Goal: Task Accomplishment & Management: Manage account settings

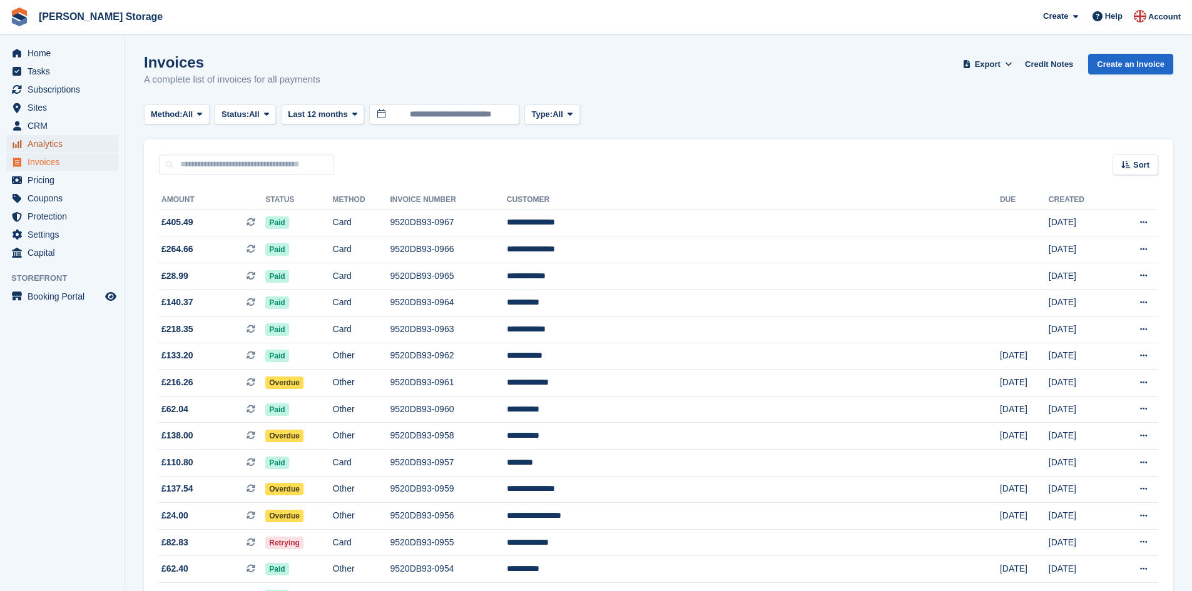
click at [45, 143] on span "Analytics" at bounding box center [65, 144] width 75 height 18
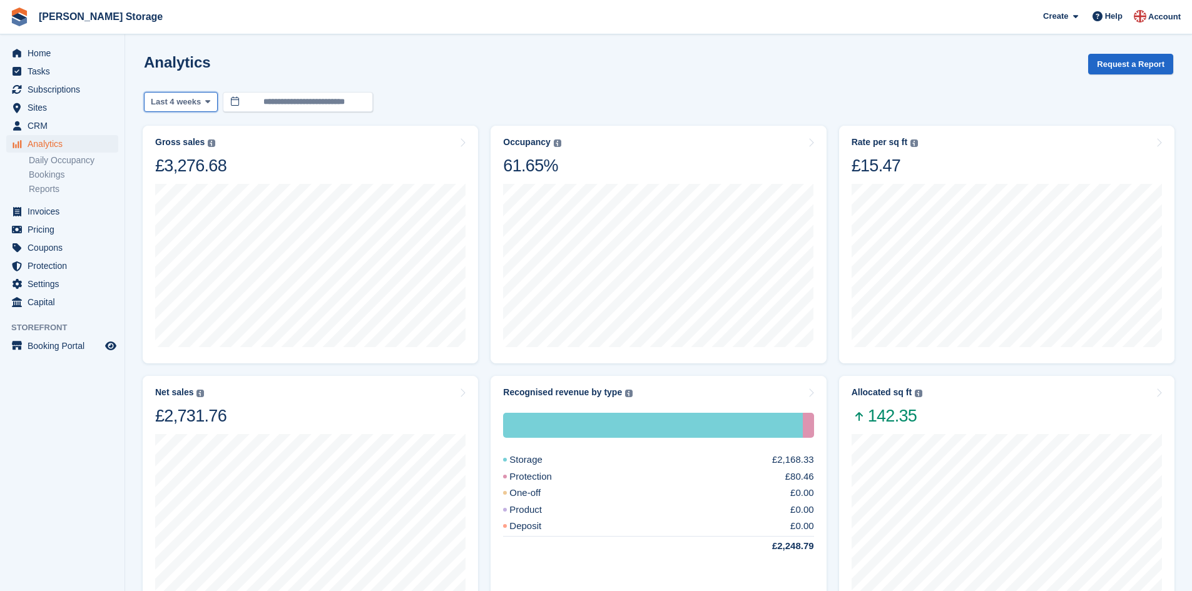
click at [205, 98] on icon at bounding box center [207, 102] width 5 height 8
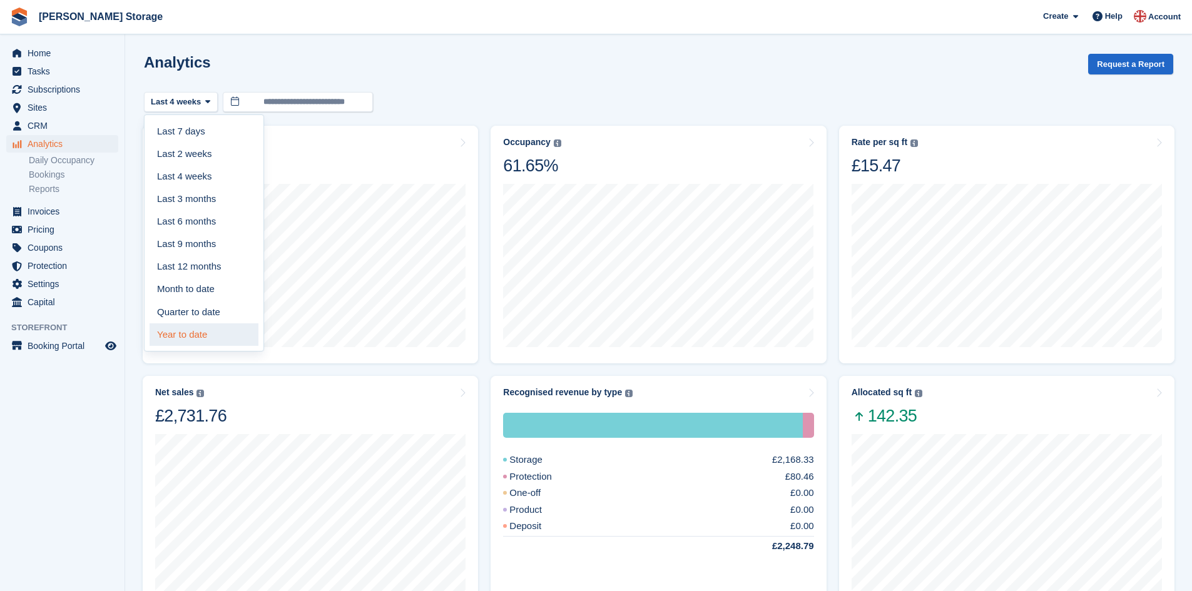
click at [208, 337] on link "Year to date" at bounding box center [204, 334] width 109 height 23
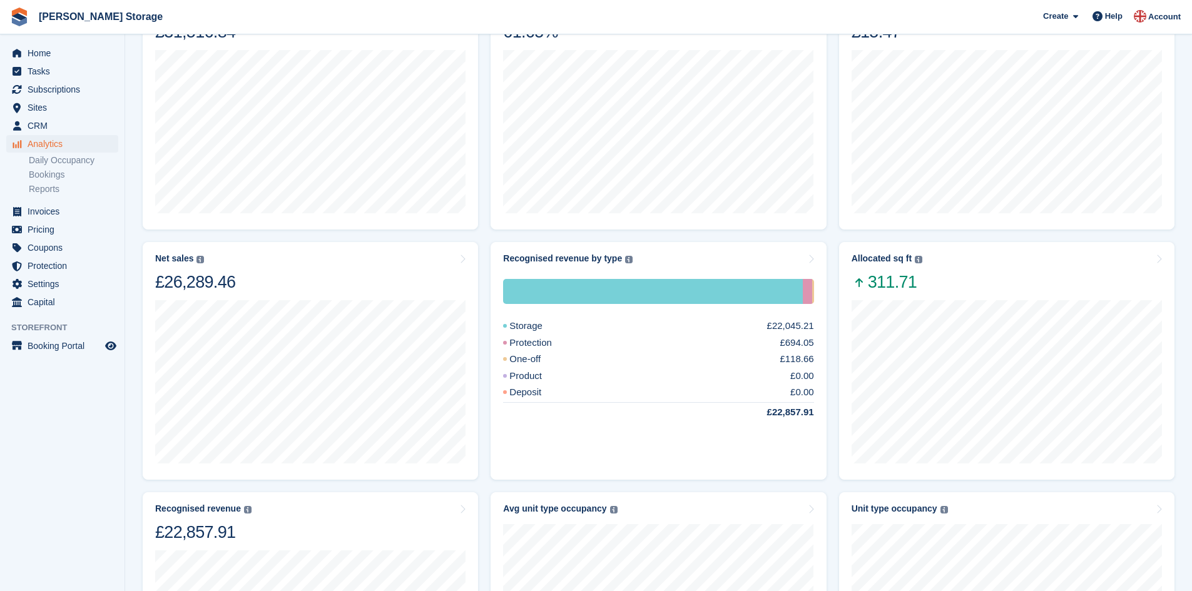
scroll to position [156, 0]
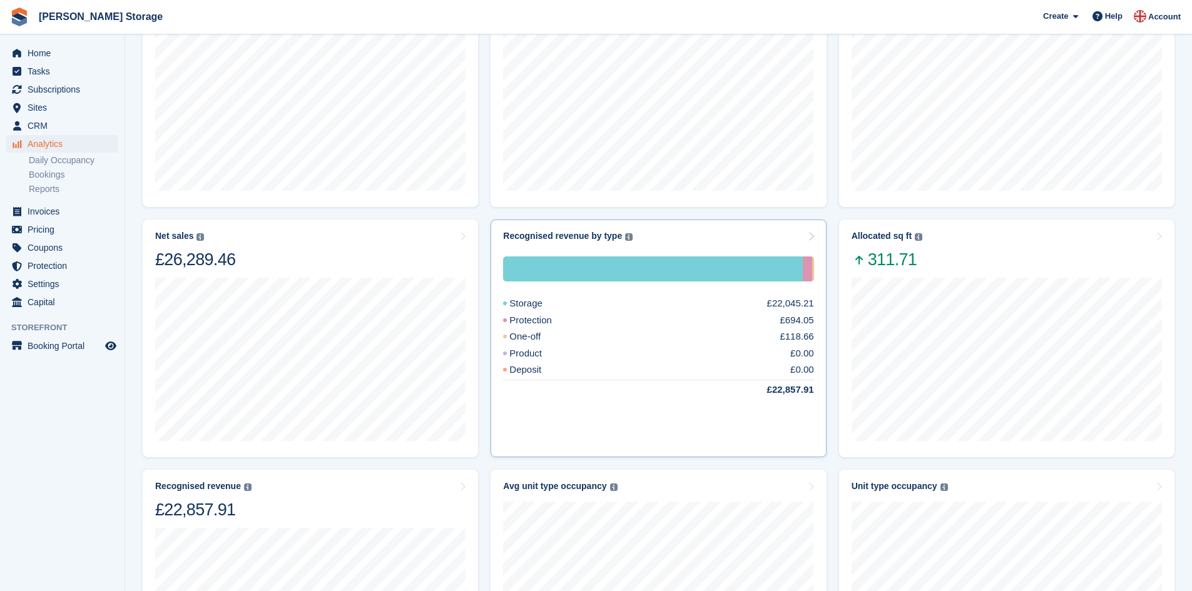
click at [562, 237] on div "Recognised revenue by type" at bounding box center [562, 236] width 119 height 11
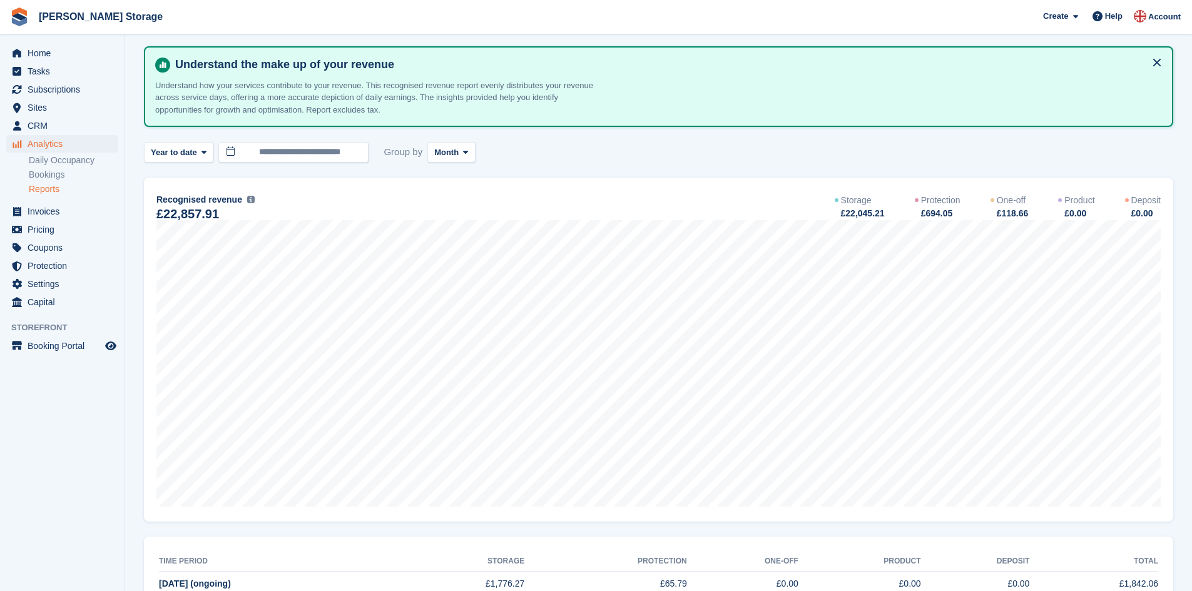
scroll to position [47, 0]
click at [201, 151] on icon at bounding box center [203, 152] width 5 height 8
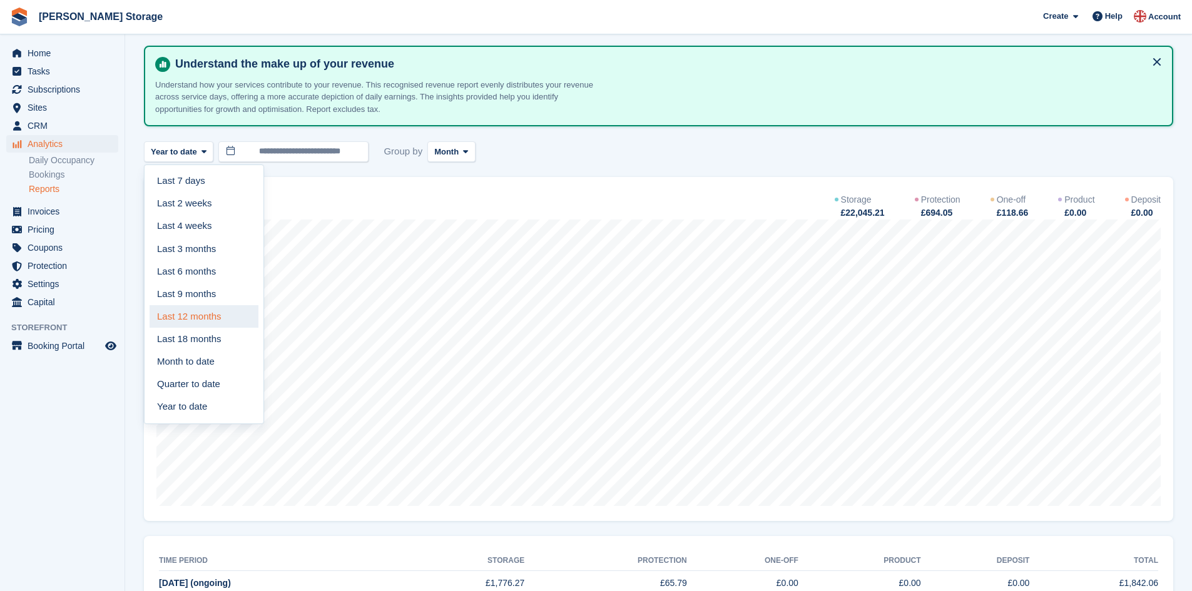
click at [201, 319] on link "Last 12 months" at bounding box center [204, 316] width 109 height 23
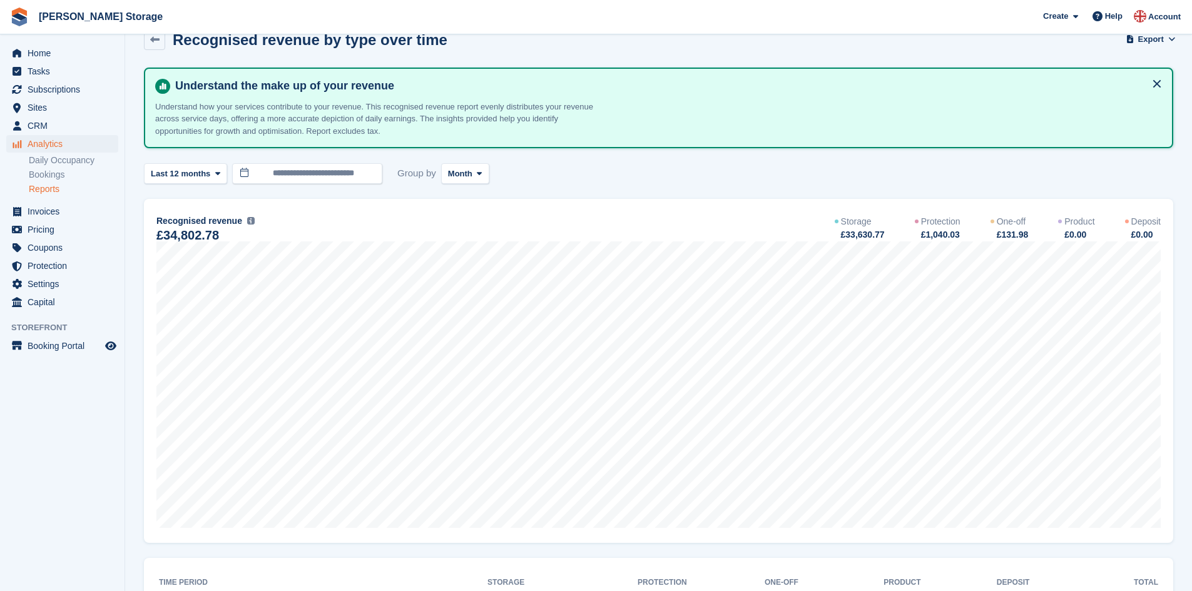
scroll to position [16, 0]
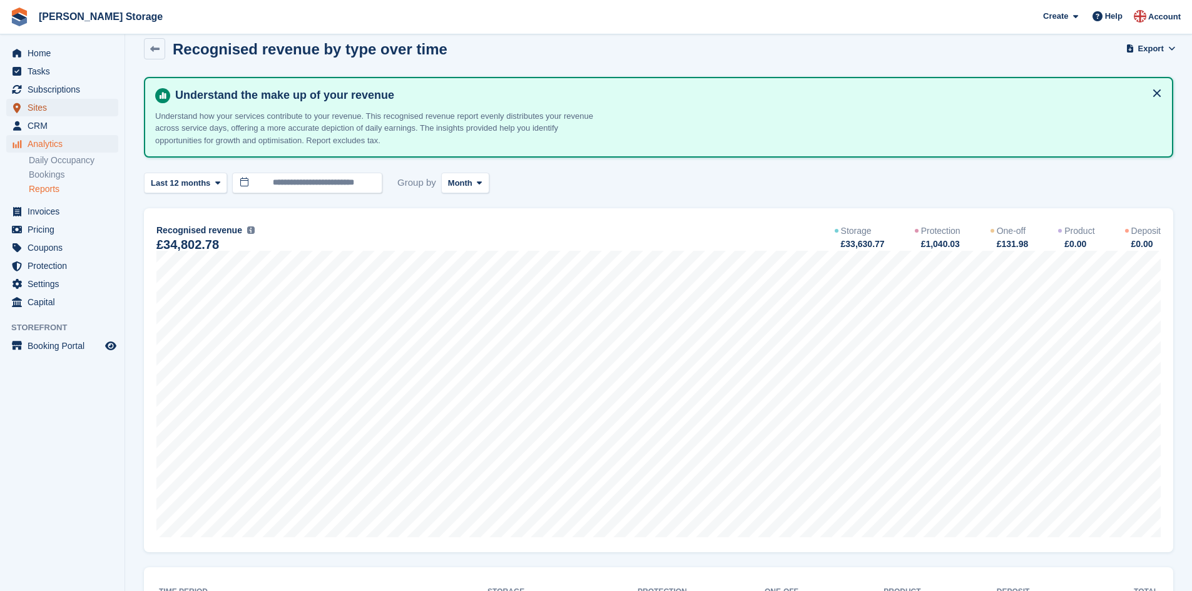
click at [49, 111] on span "Sites" at bounding box center [65, 108] width 75 height 18
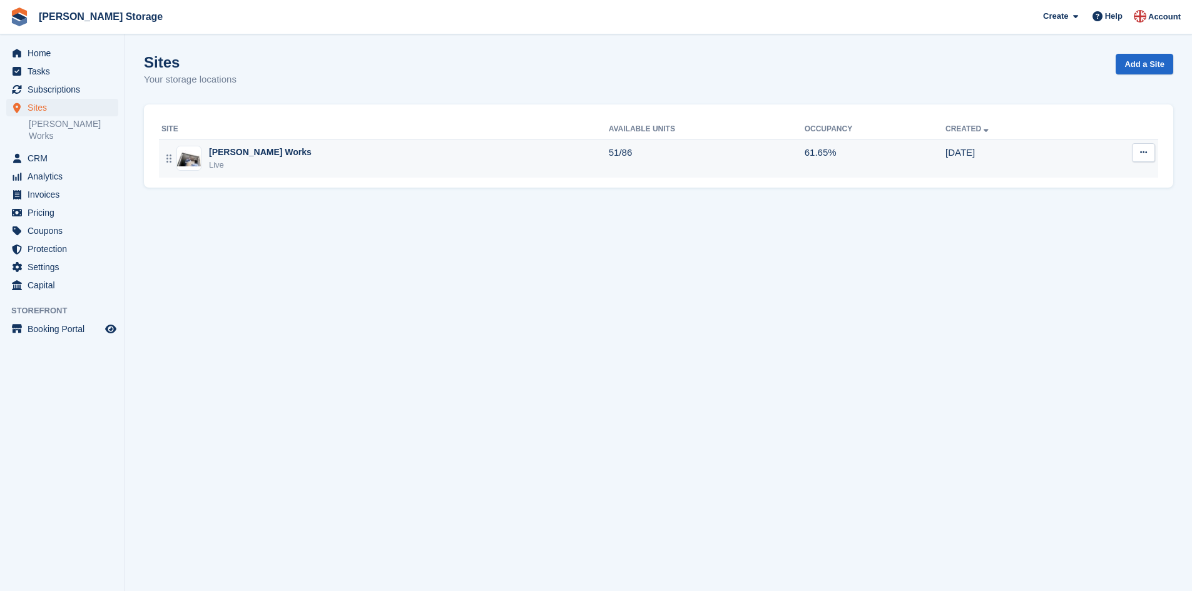
click at [230, 156] on div "[PERSON_NAME] Works" at bounding box center [260, 152] width 103 height 13
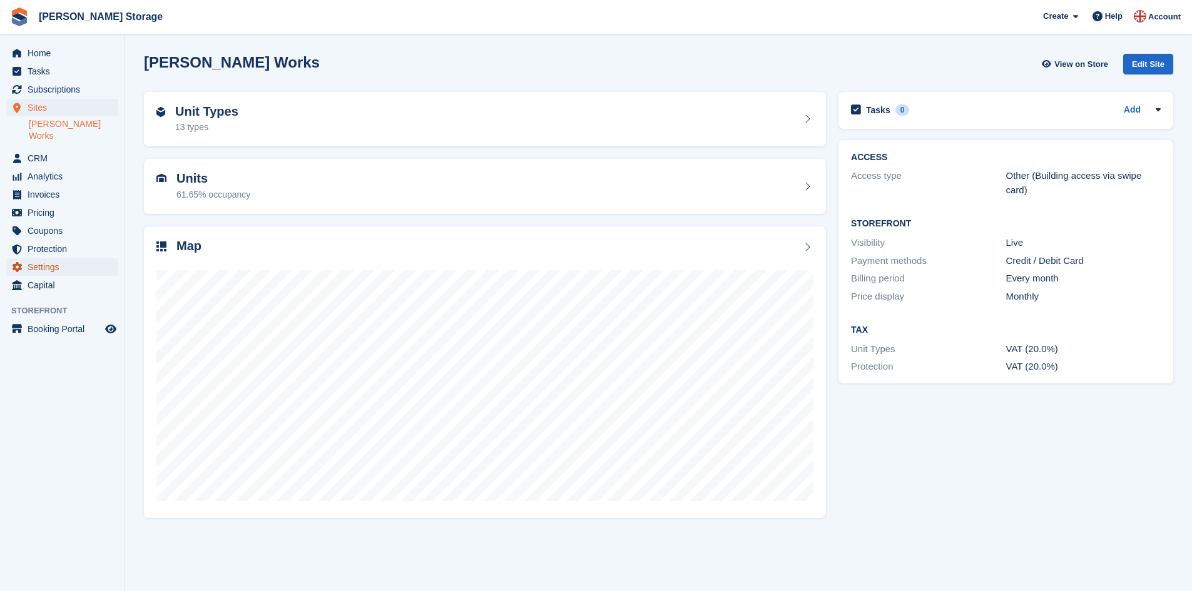
click at [53, 258] on span "Settings" at bounding box center [65, 267] width 75 height 18
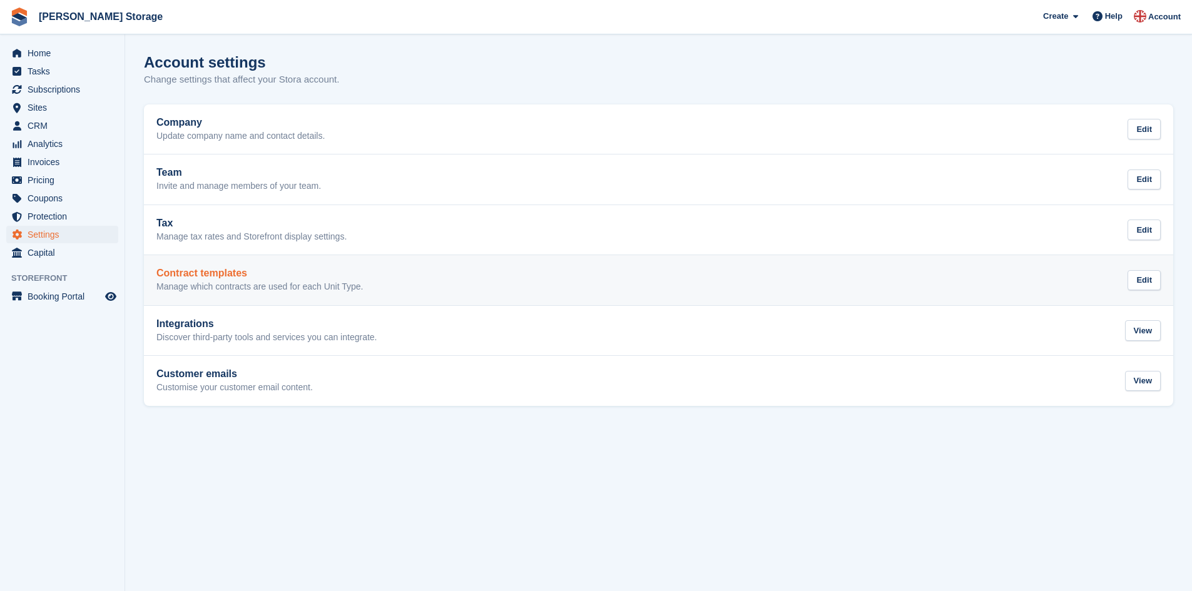
click at [223, 284] on p "Manage which contracts are used for each Unit Type." at bounding box center [259, 286] width 206 height 11
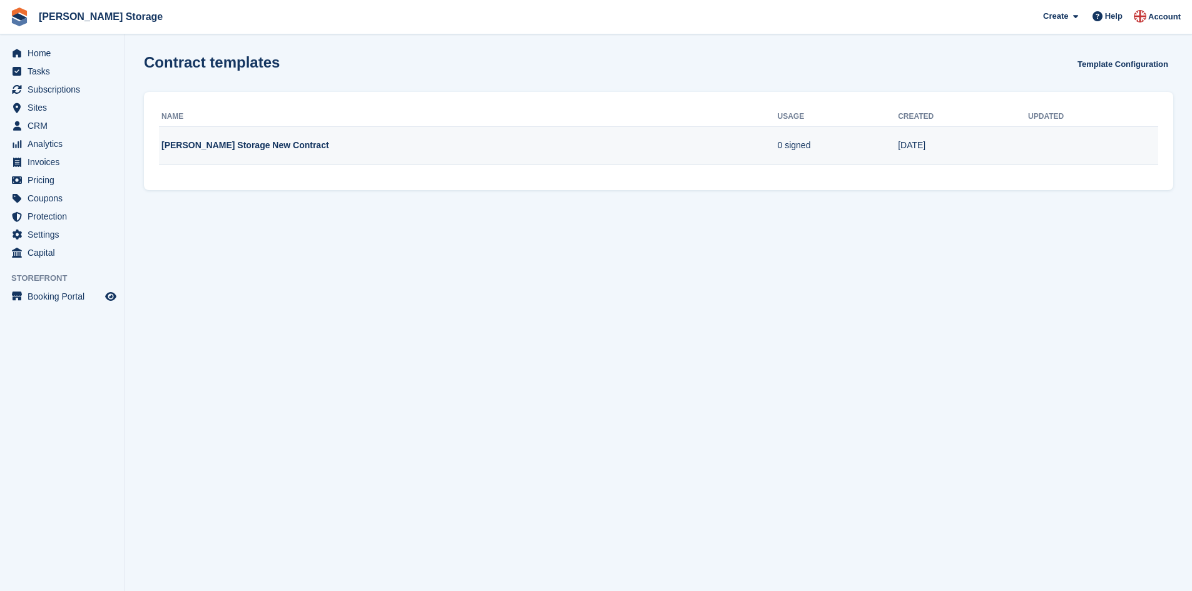
click at [226, 145] on td "Parrett Storage New Contract" at bounding box center [468, 145] width 618 height 39
click at [299, 150] on td "Parrett Storage New Contract" at bounding box center [468, 145] width 618 height 39
click at [259, 145] on td "Parrett Storage New Contract" at bounding box center [468, 145] width 618 height 39
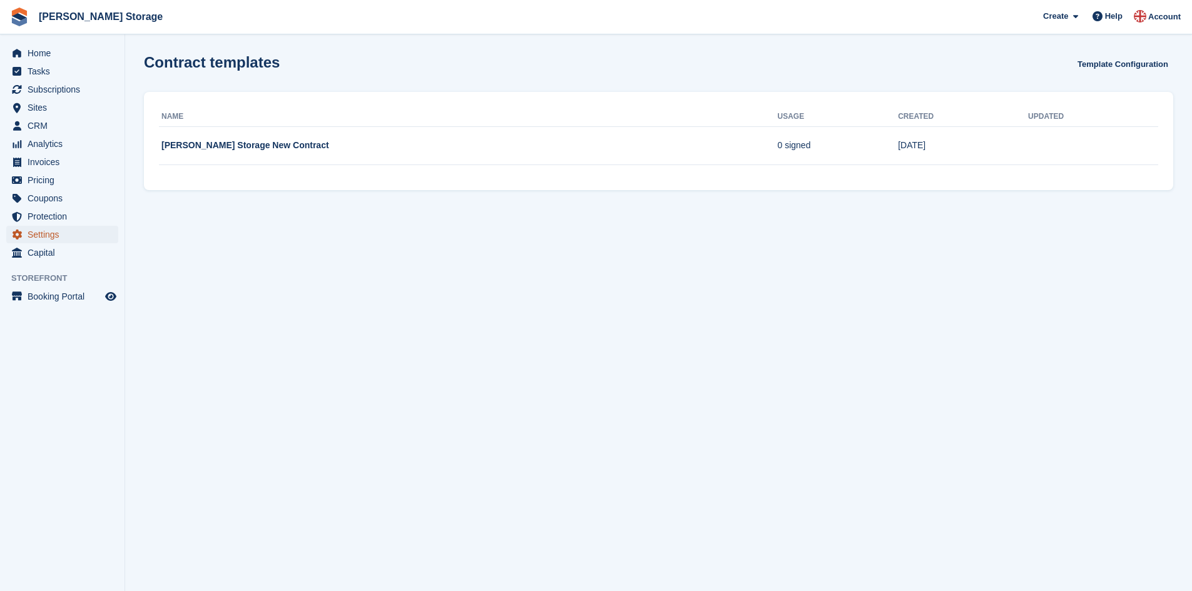
click at [74, 233] on span "Settings" at bounding box center [65, 235] width 75 height 18
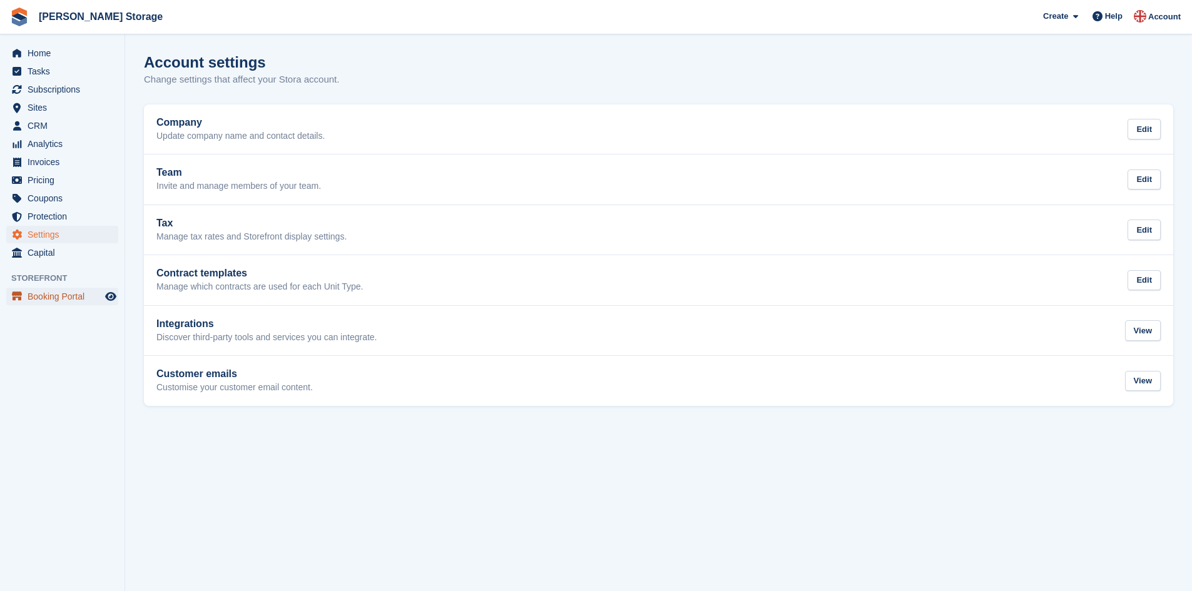
click at [63, 295] on span "Booking Portal" at bounding box center [65, 297] width 75 height 18
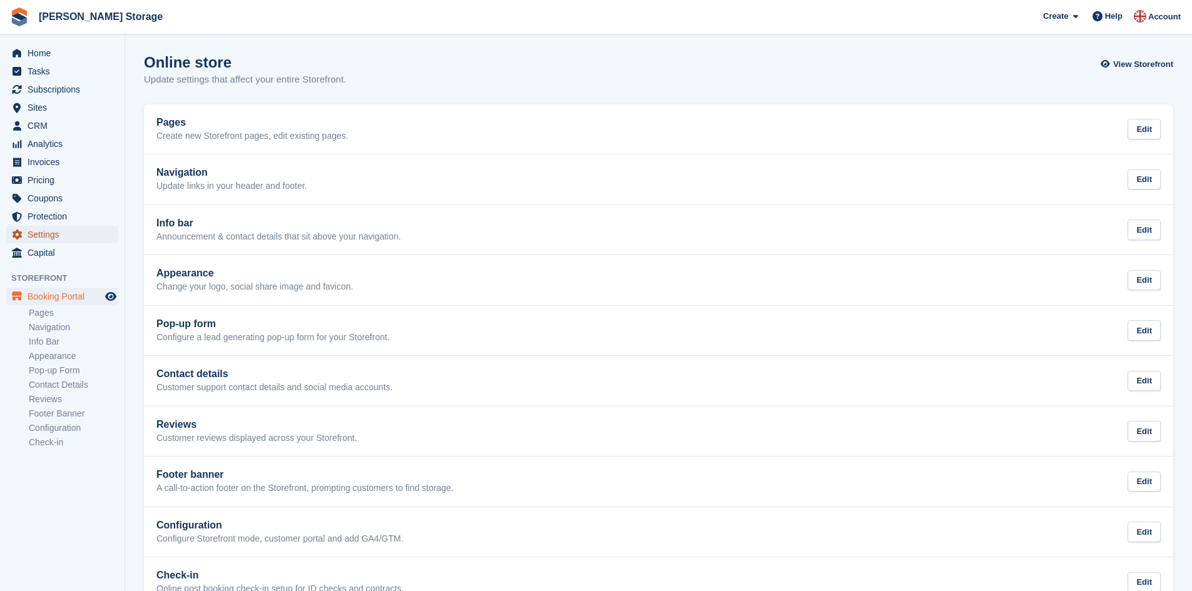
click at [81, 236] on span "Settings" at bounding box center [65, 235] width 75 height 18
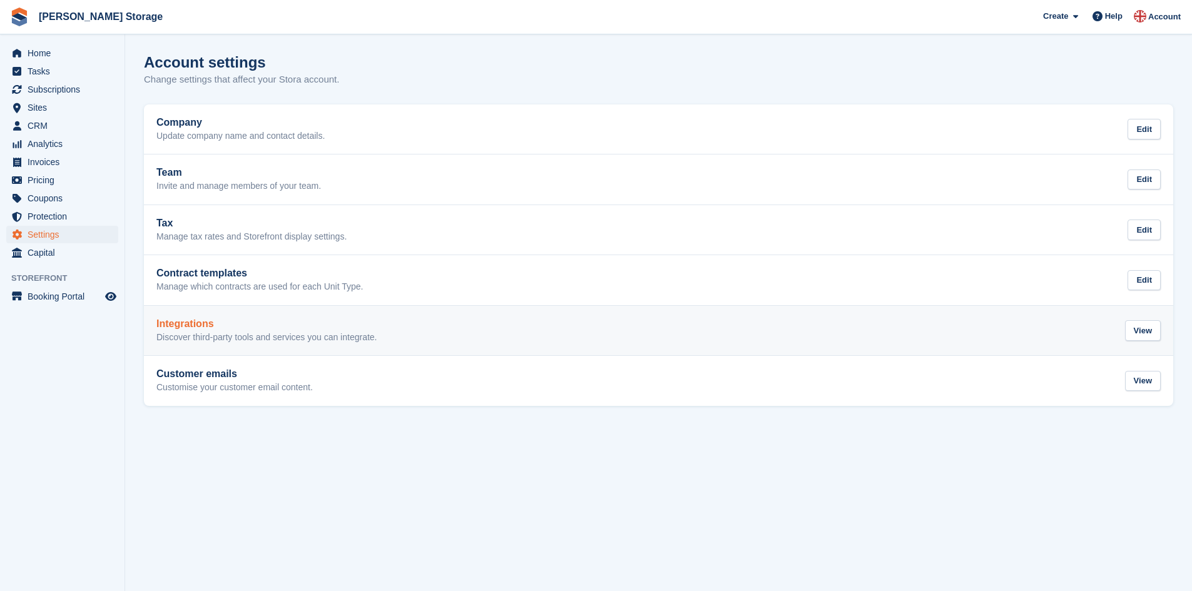
click at [181, 322] on h2 "Integrations" at bounding box center [266, 323] width 221 height 11
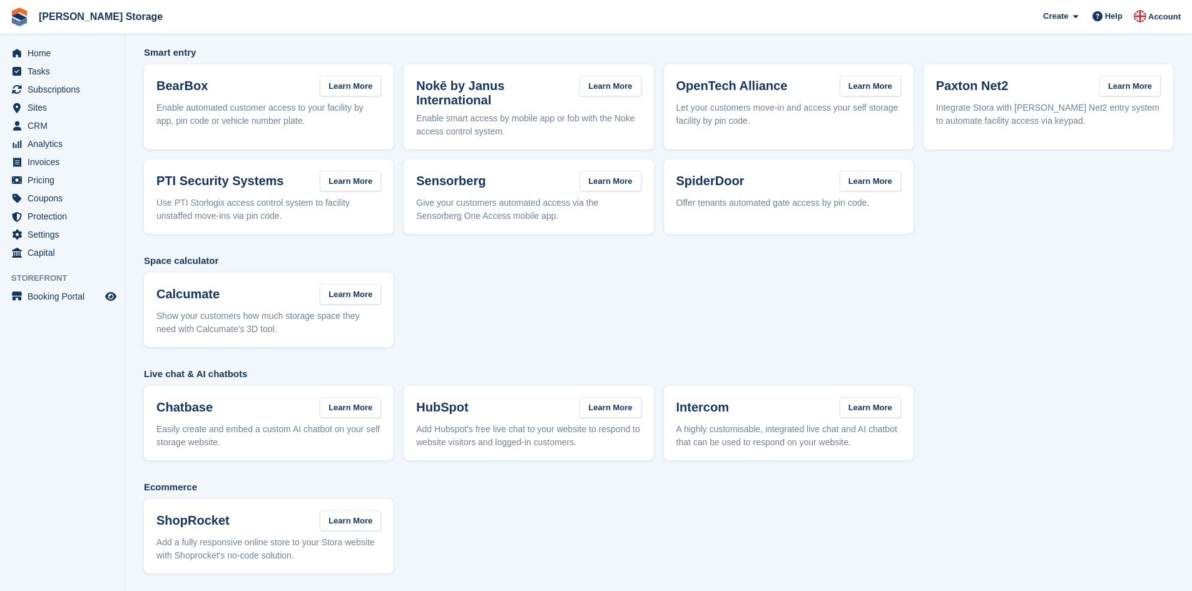
scroll to position [58, 0]
click at [365, 518] on link "Learn More" at bounding box center [350, 519] width 61 height 21
click at [84, 296] on span "Booking Portal" at bounding box center [65, 297] width 75 height 18
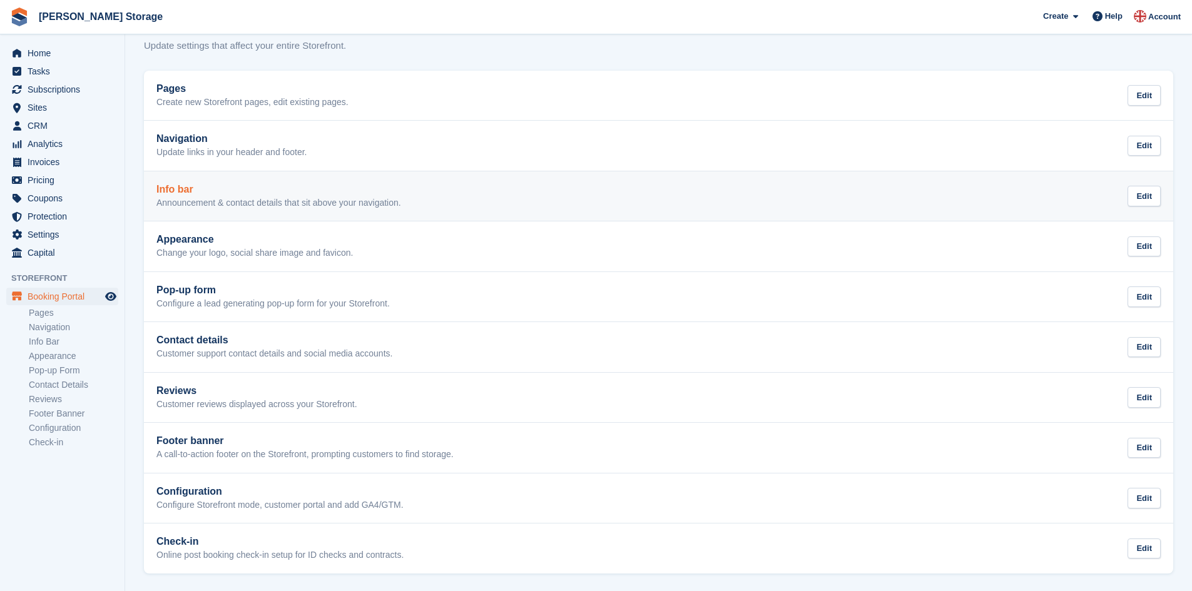
scroll to position [35, 0]
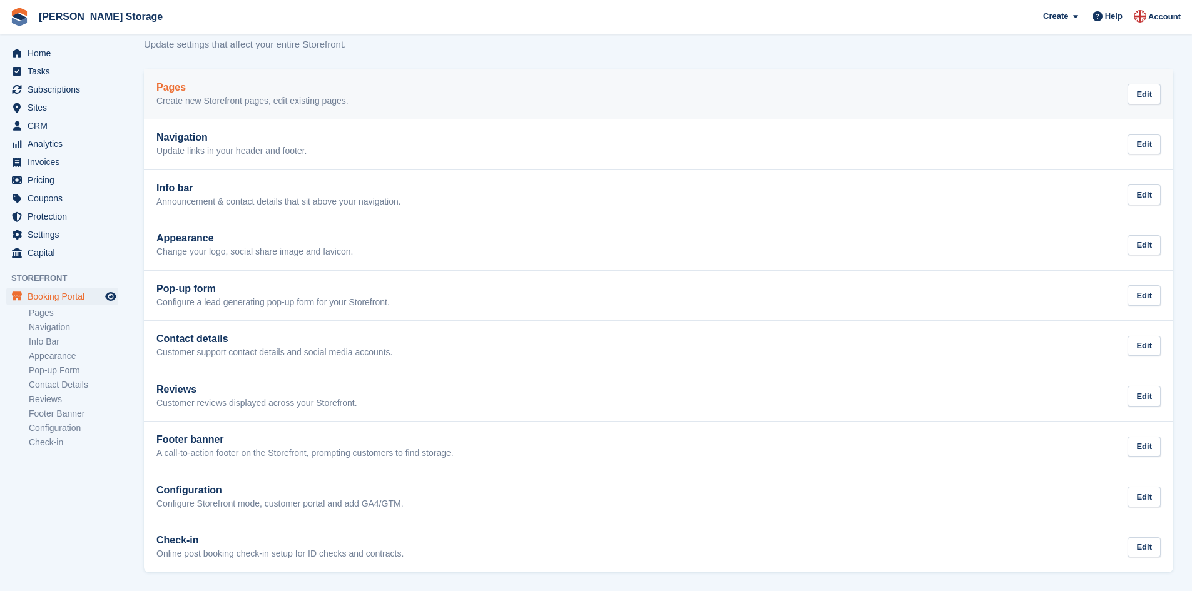
click at [347, 99] on div "Pages Create new Storefront pages, edit existing pages. Edit" at bounding box center [658, 94] width 1004 height 25
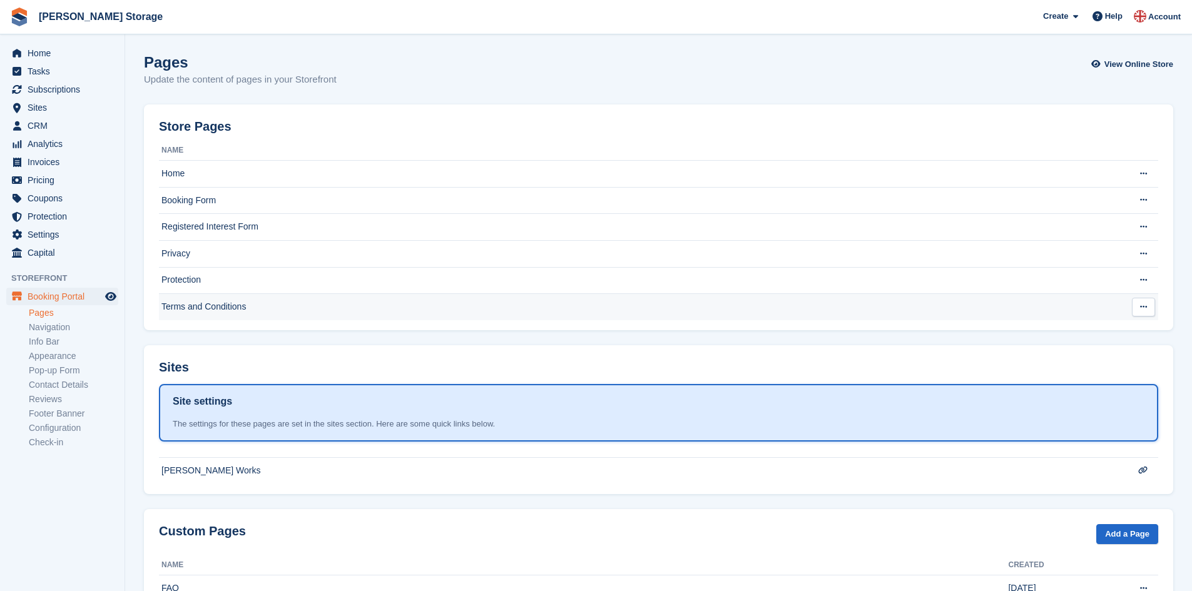
click at [326, 307] on td "Terms and Conditions" at bounding box center [633, 307] width 949 height 26
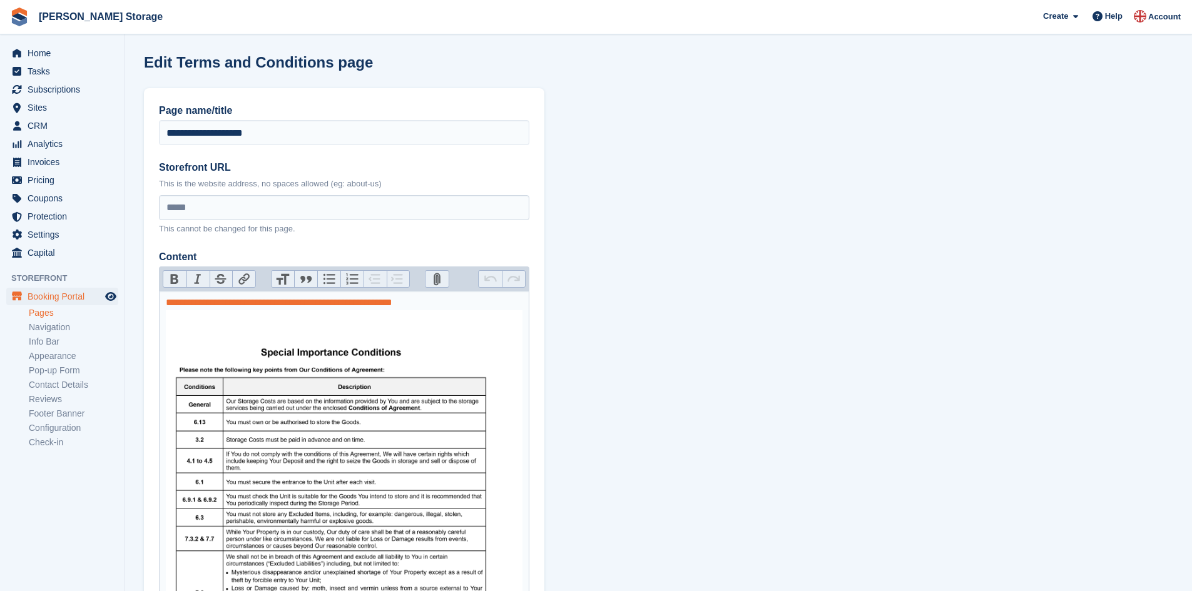
click at [334, 302] on link "**********" at bounding box center [279, 302] width 226 height 9
drag, startPoint x: 444, startPoint y: 305, endPoint x: 160, endPoint y: 307, distance: 284.0
type trix-editor "**********"
copy link "**********"
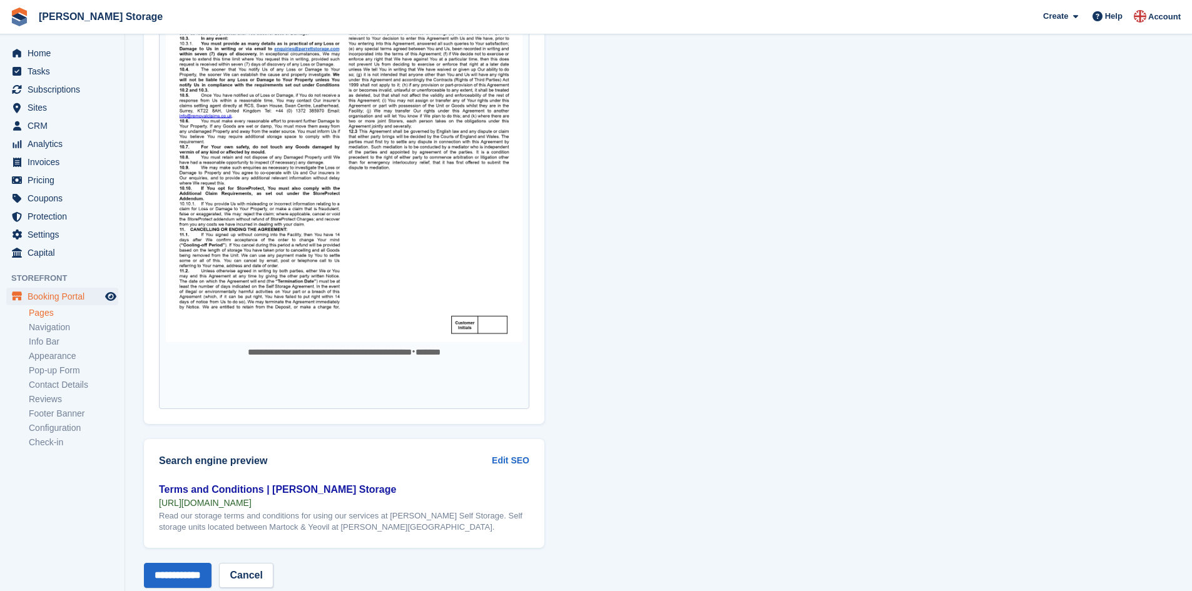
scroll to position [2600, 0]
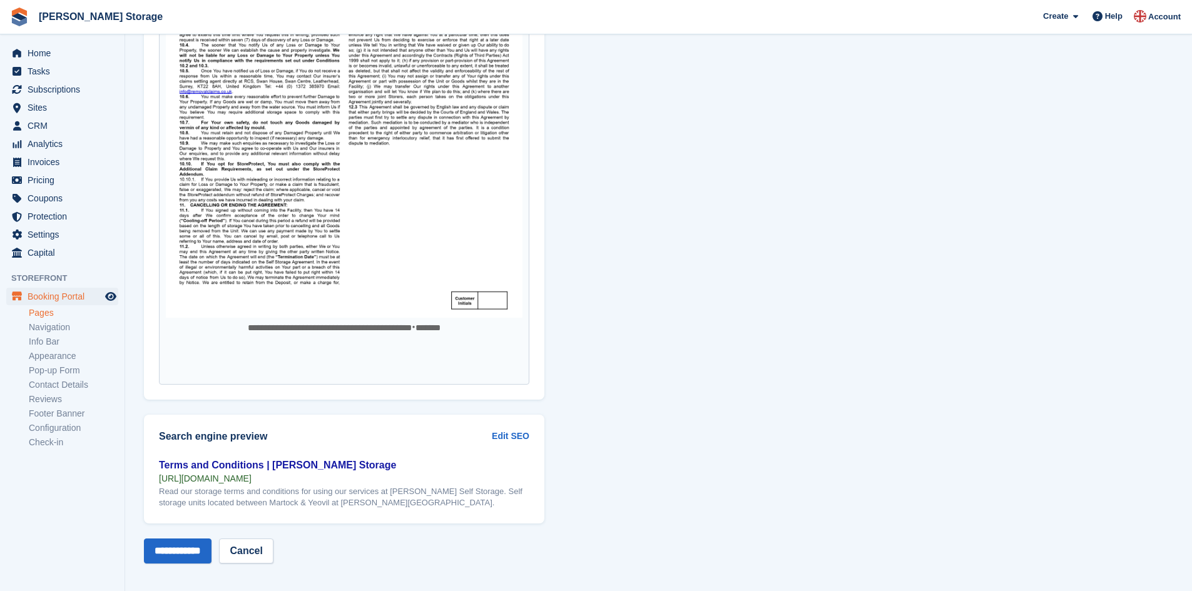
drag, startPoint x: 350, startPoint y: 472, endPoint x: 150, endPoint y: 474, distance: 200.8
click at [150, 474] on div "Terms and Conditions | [PERSON_NAME] Storage [URL][DOMAIN_NAME] Read our storag…" at bounding box center [344, 491] width 400 height 66
copy div "[URL][DOMAIN_NAME]"
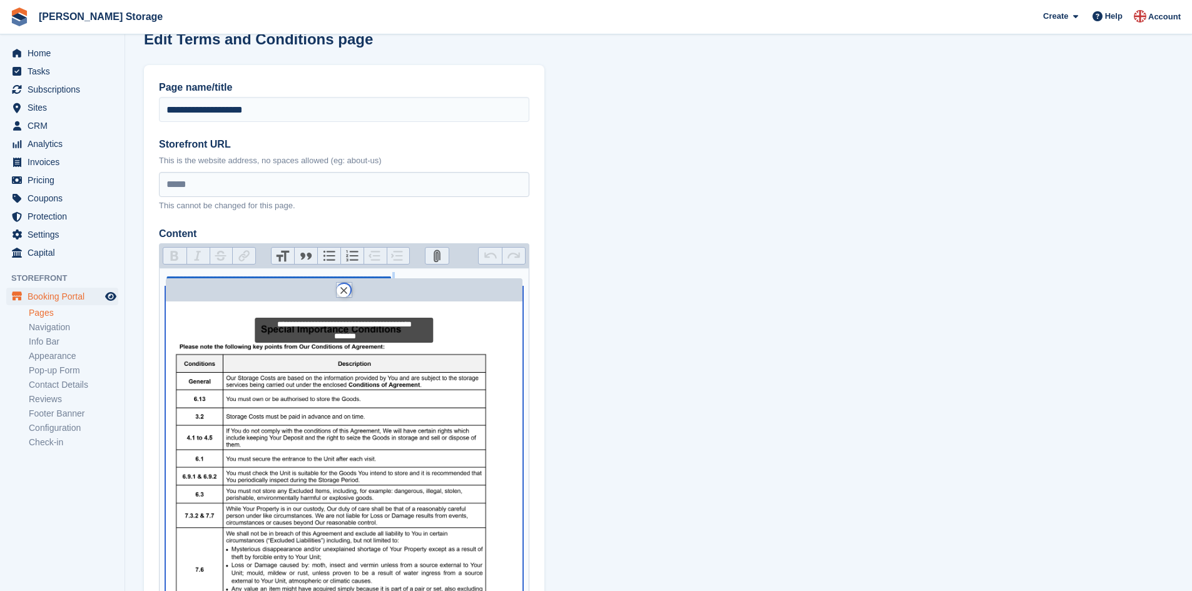
scroll to position [25, 0]
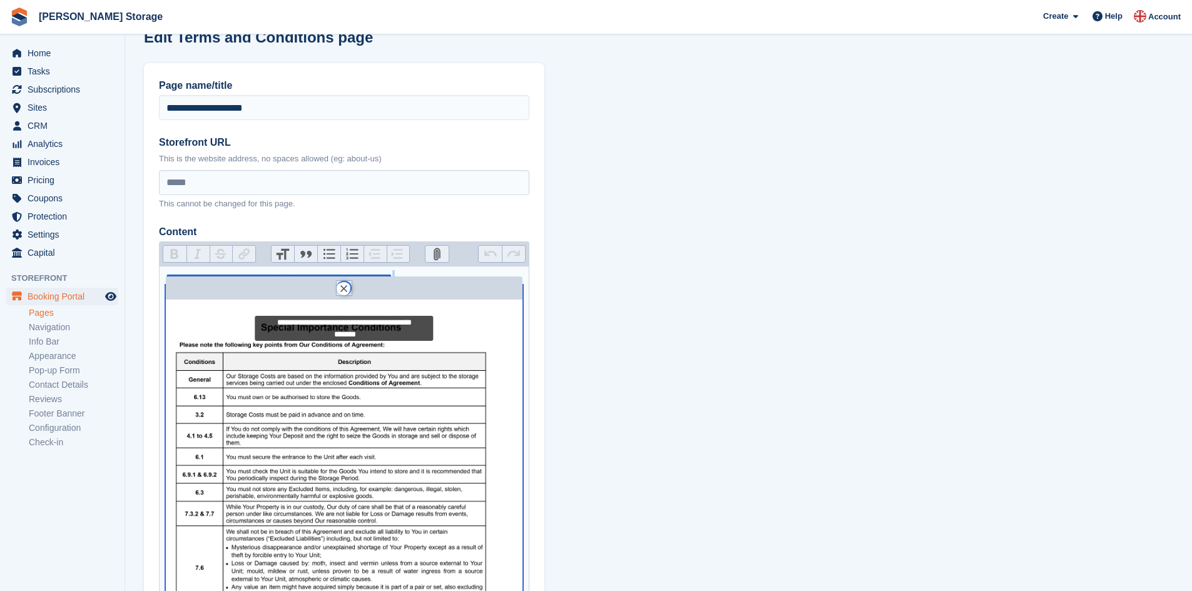
click at [463, 310] on img "Content" at bounding box center [344, 537] width 357 height 504
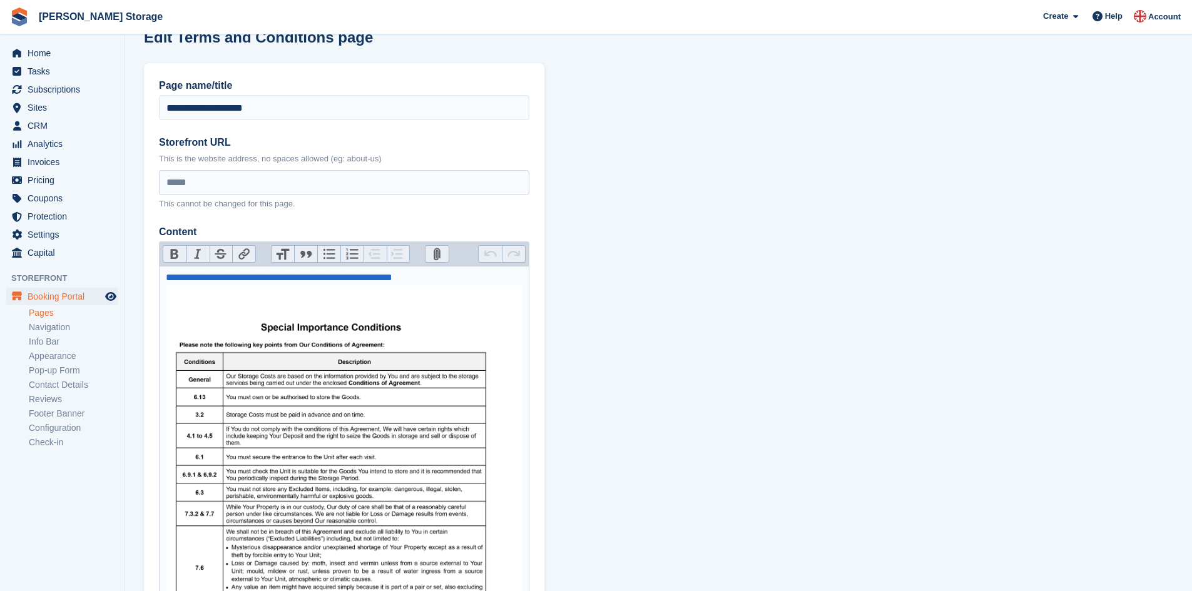
scroll to position [25, 0]
drag, startPoint x: 449, startPoint y: 278, endPoint x: 168, endPoint y: 271, distance: 281.6
paste trix-editor "Content"
type trix-editor "**********"
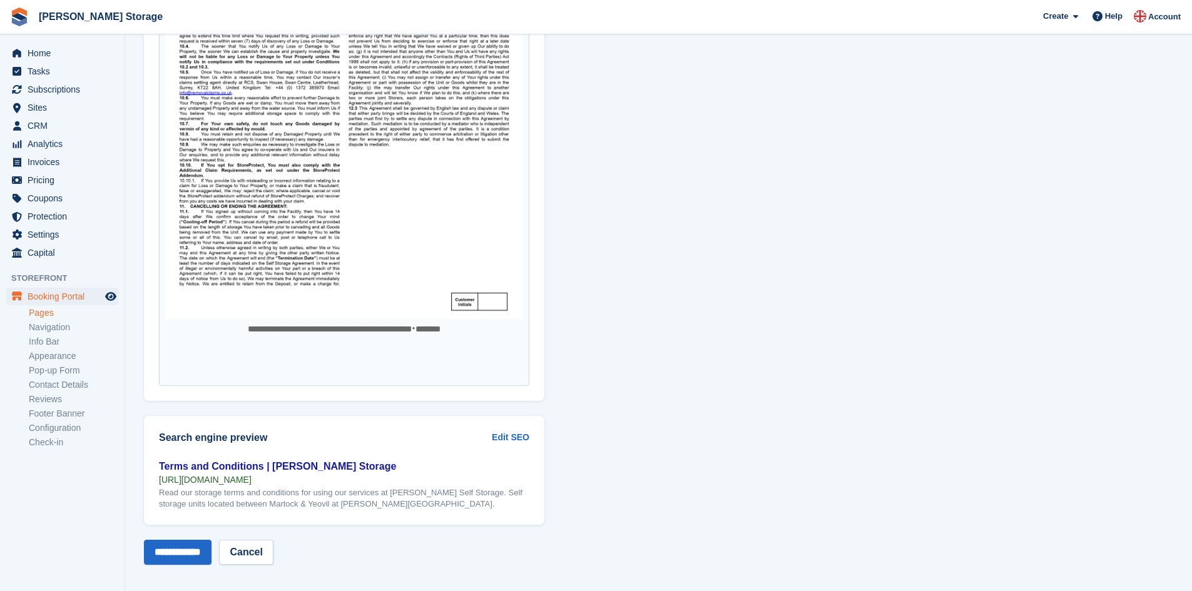
scroll to position [2600, 0]
click at [200, 542] on input "**********" at bounding box center [178, 551] width 68 height 25
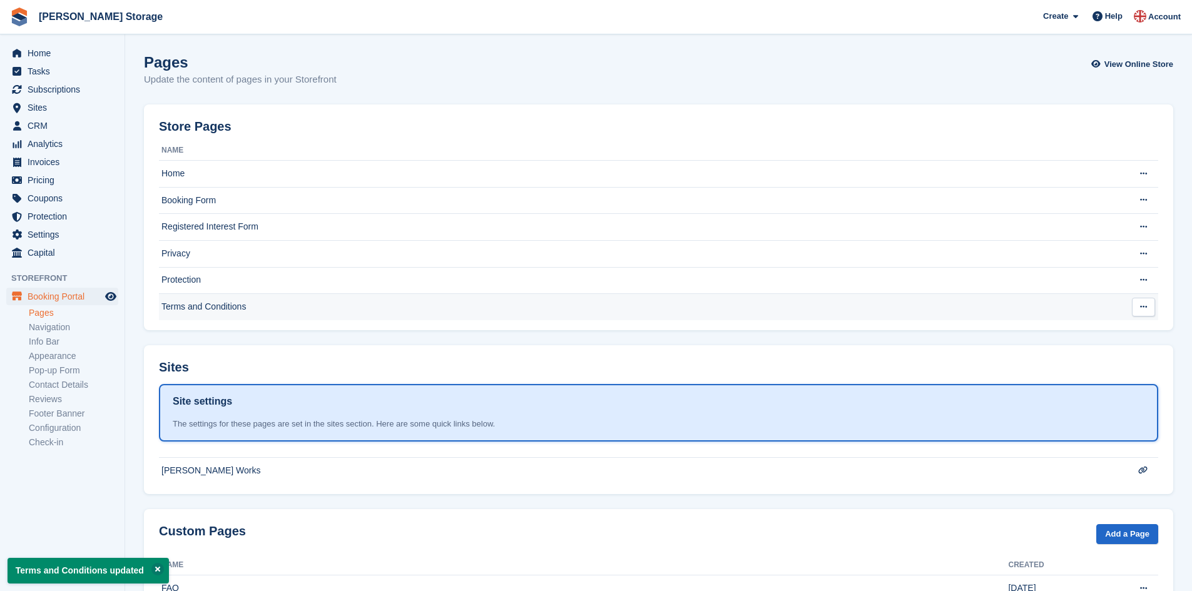
click at [191, 308] on td "Terms and Conditions" at bounding box center [633, 307] width 949 height 26
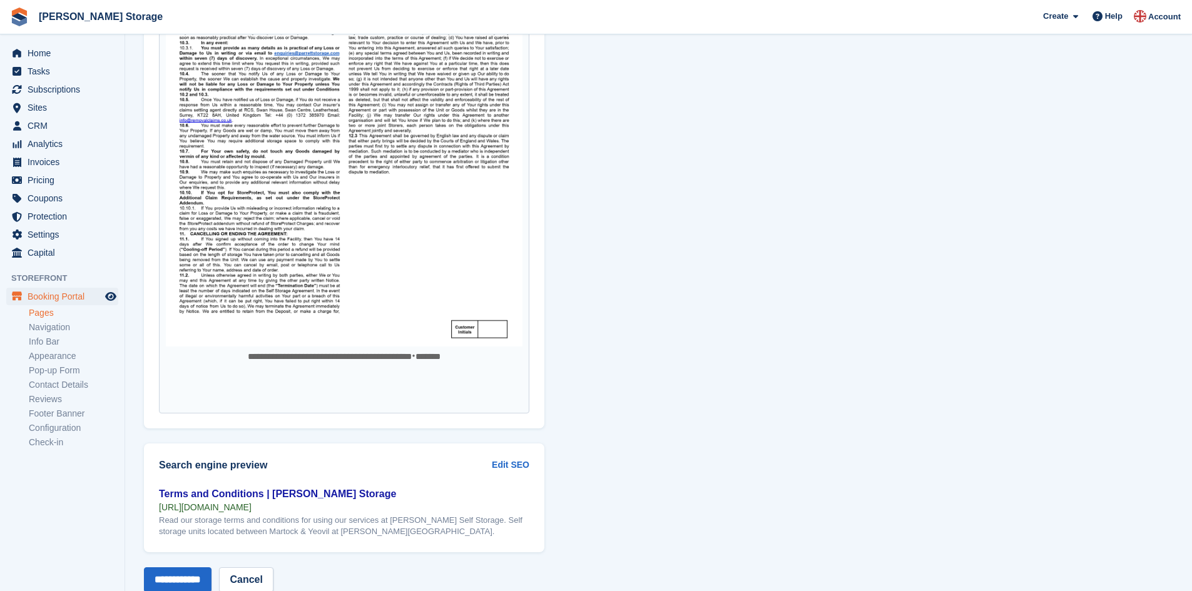
scroll to position [2600, 0]
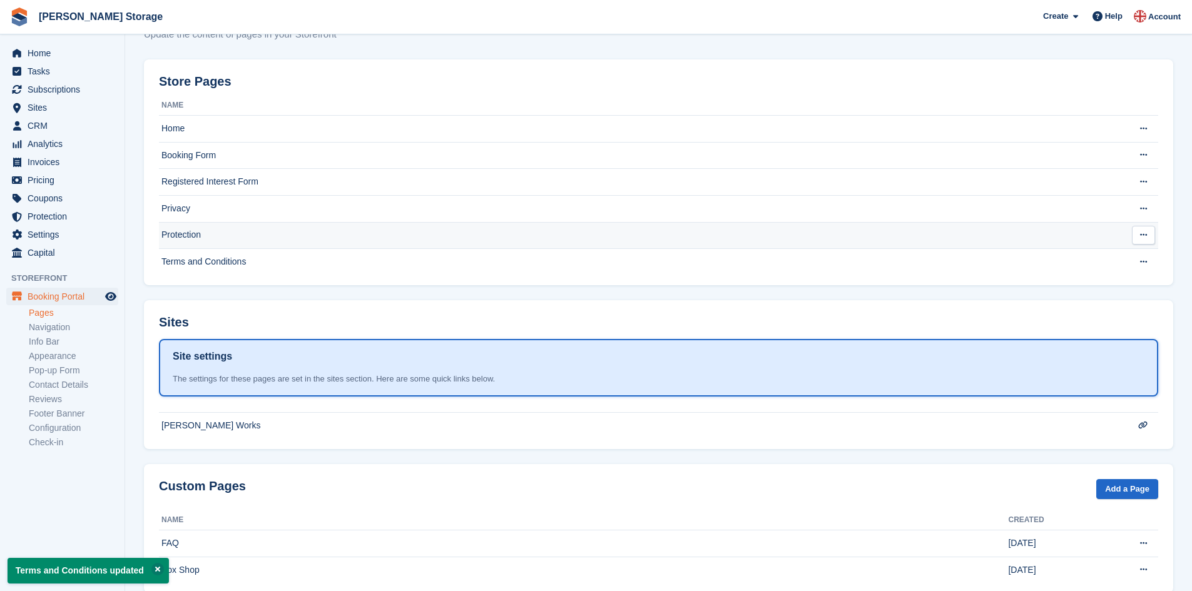
scroll to position [42, 0]
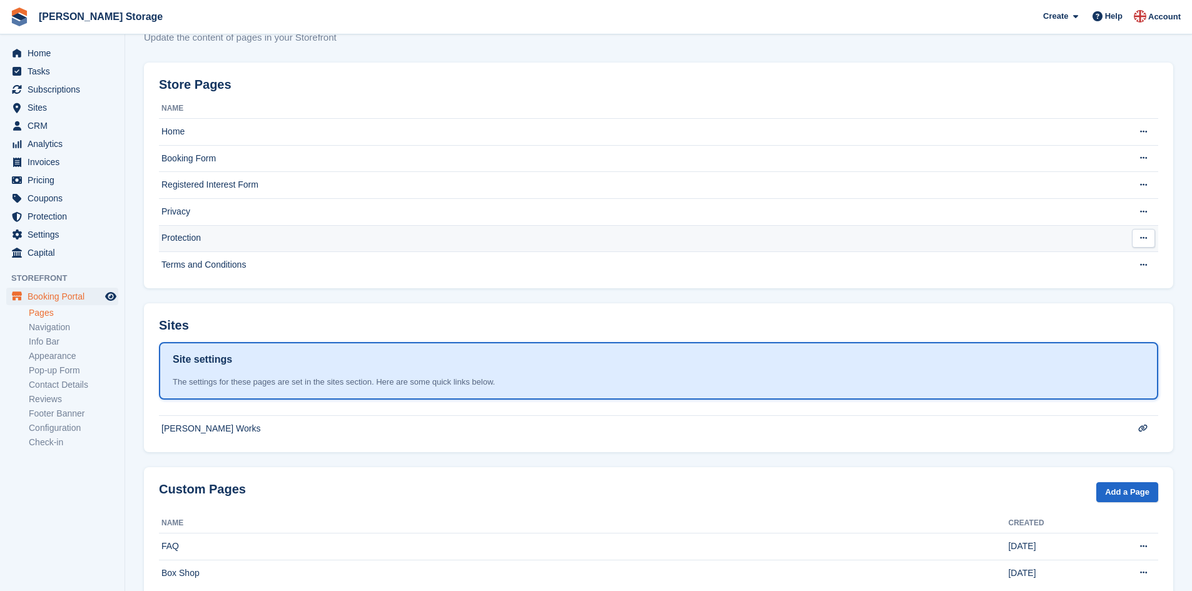
click at [332, 238] on td "Protection" at bounding box center [633, 238] width 949 height 27
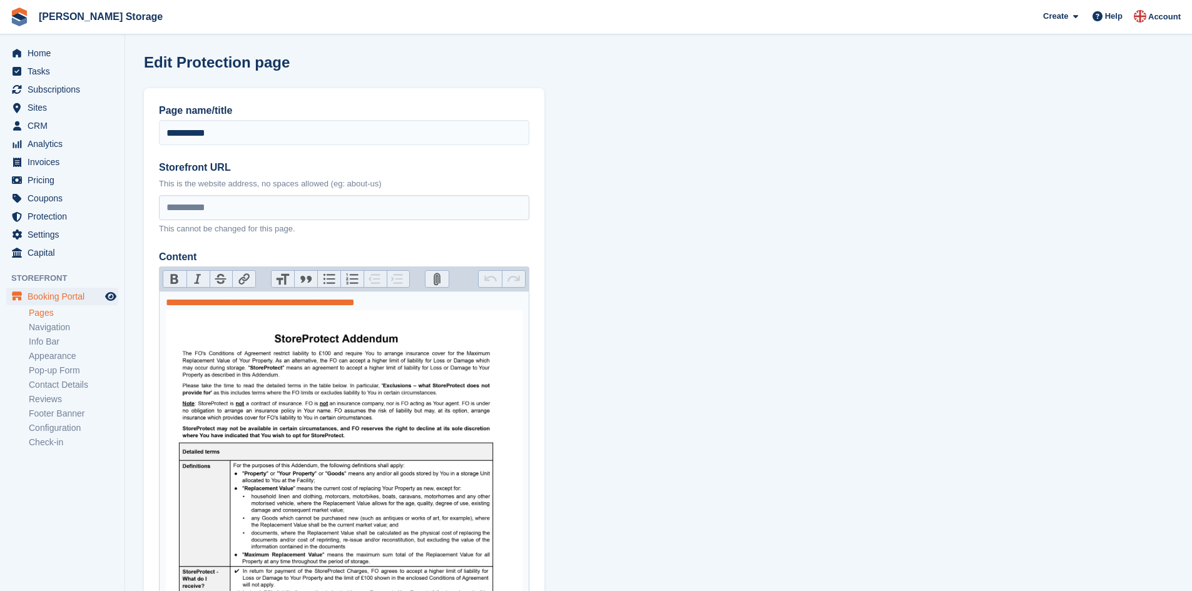
click at [338, 302] on link "**********" at bounding box center [260, 302] width 189 height 9
drag, startPoint x: 398, startPoint y: 302, endPoint x: 159, endPoint y: 300, distance: 239.0
copy link "**********"
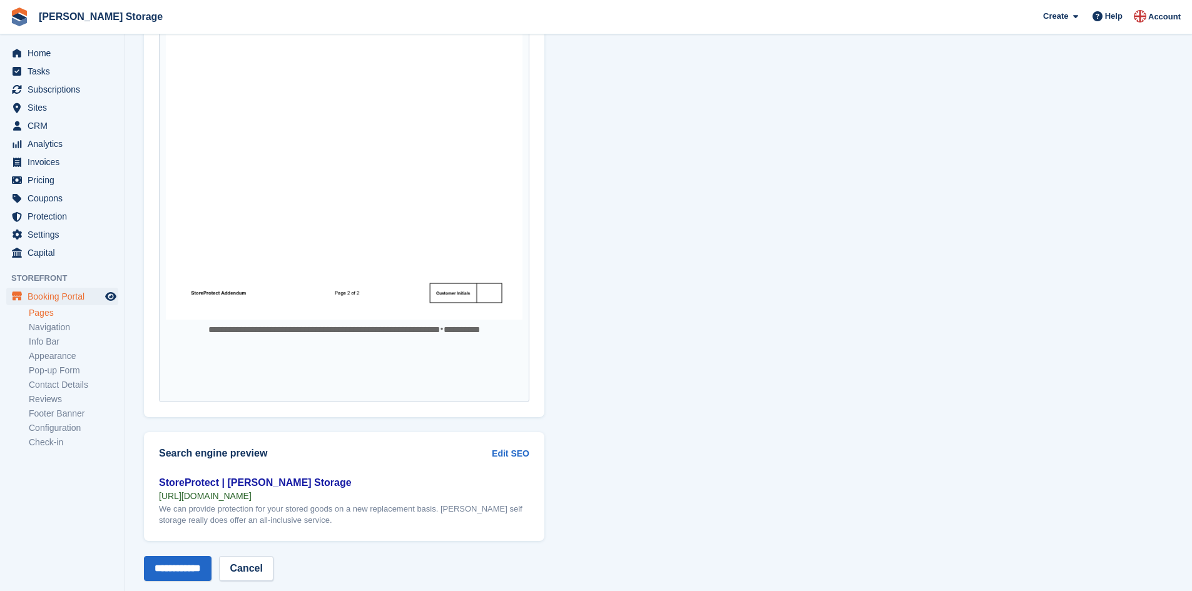
scroll to position [3121, 0]
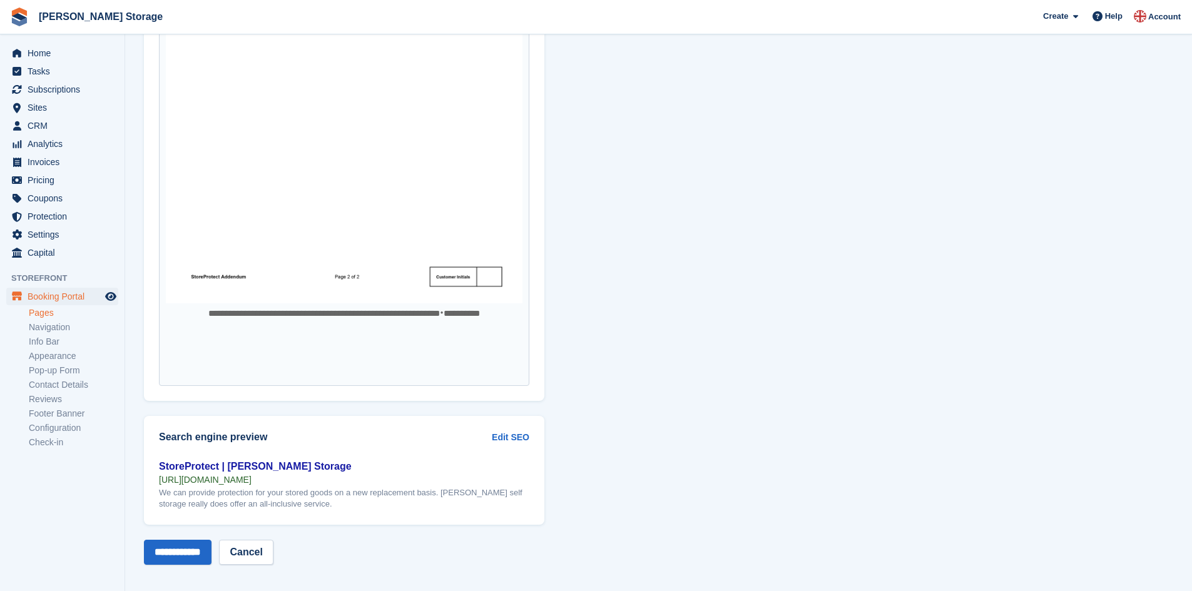
drag, startPoint x: 368, startPoint y: 473, endPoint x: 160, endPoint y: 472, distance: 208.3
click at [160, 474] on div "[URL][DOMAIN_NAME]" at bounding box center [344, 479] width 370 height 11
copy div "[URL][DOMAIN_NAME]"
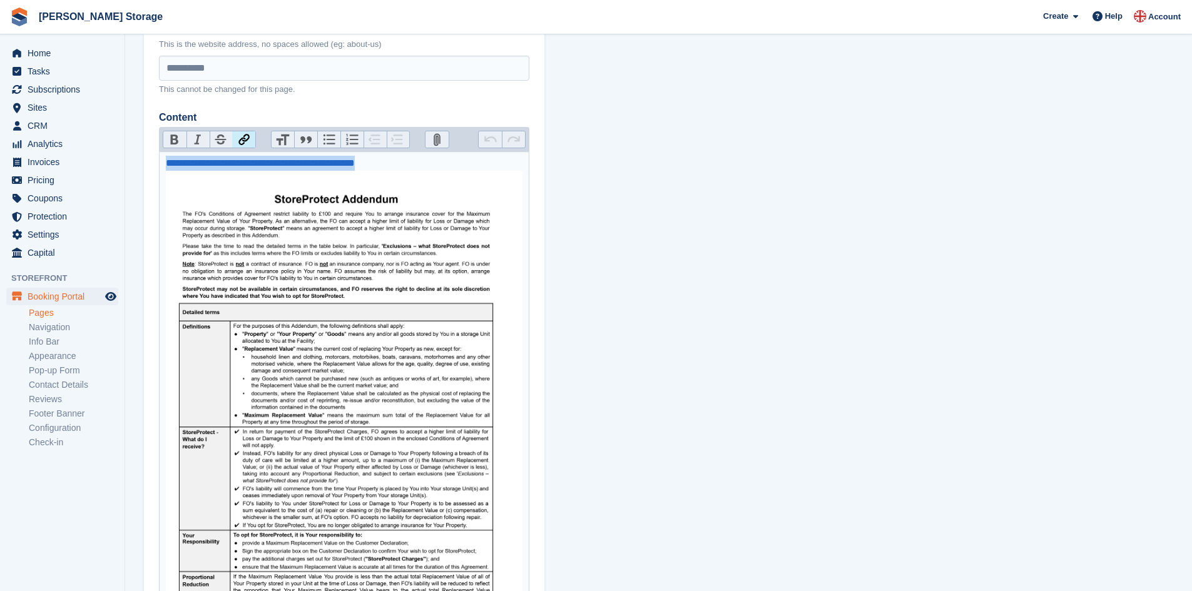
scroll to position [0, 0]
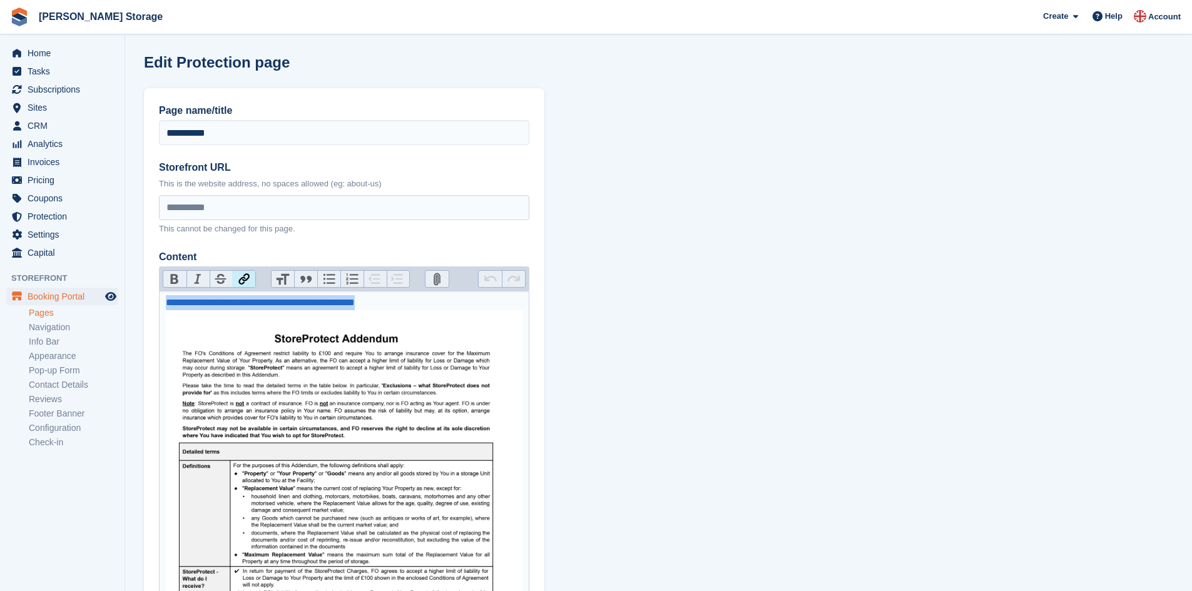
drag, startPoint x: 402, startPoint y: 303, endPoint x: 147, endPoint y: 278, distance: 256.5
paste trix-editor "**********"
type trix-editor "**********"
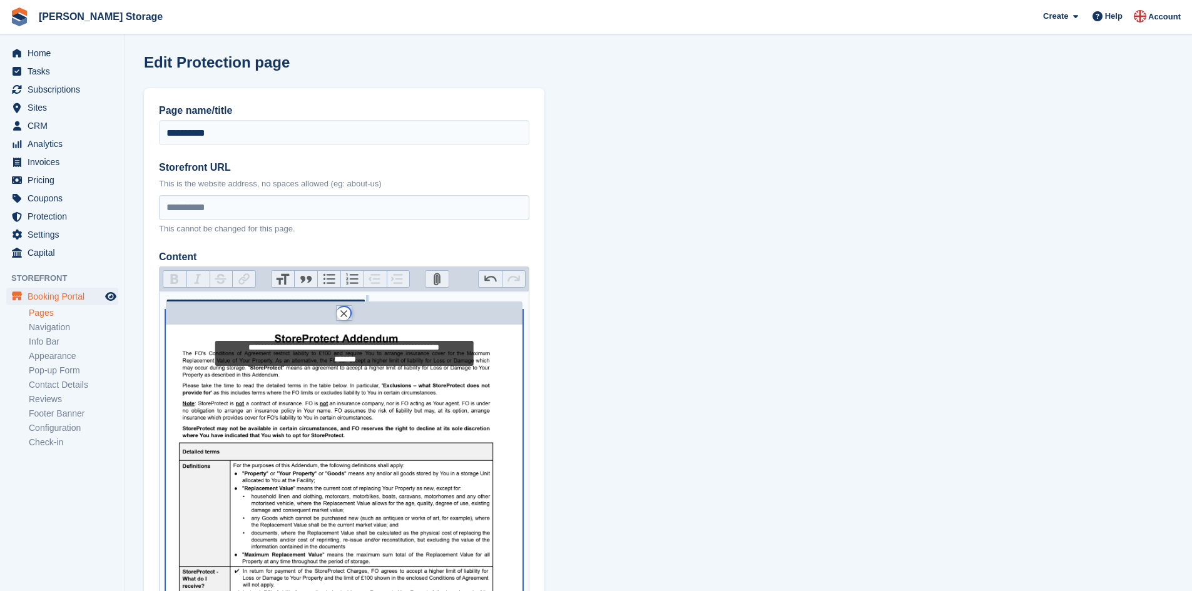
click at [448, 317] on figure "**********" at bounding box center [344, 570] width 357 height 520
click at [487, 270] on span "Undo Redo" at bounding box center [502, 279] width 48 height 18
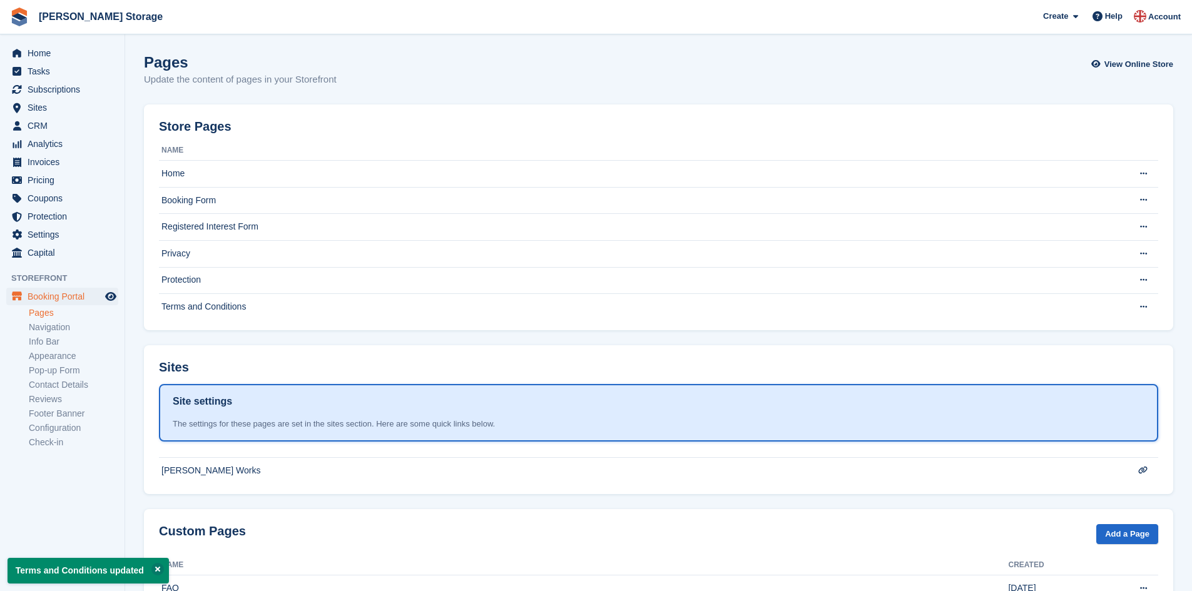
scroll to position [42, 0]
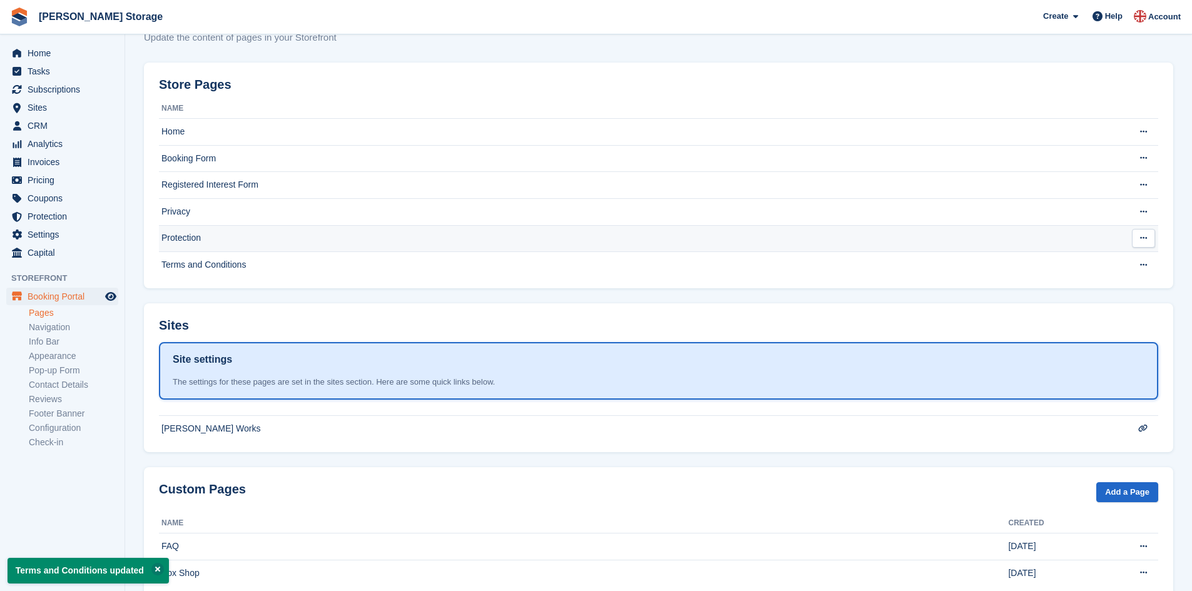
click at [190, 240] on td "Protection" at bounding box center [633, 238] width 949 height 27
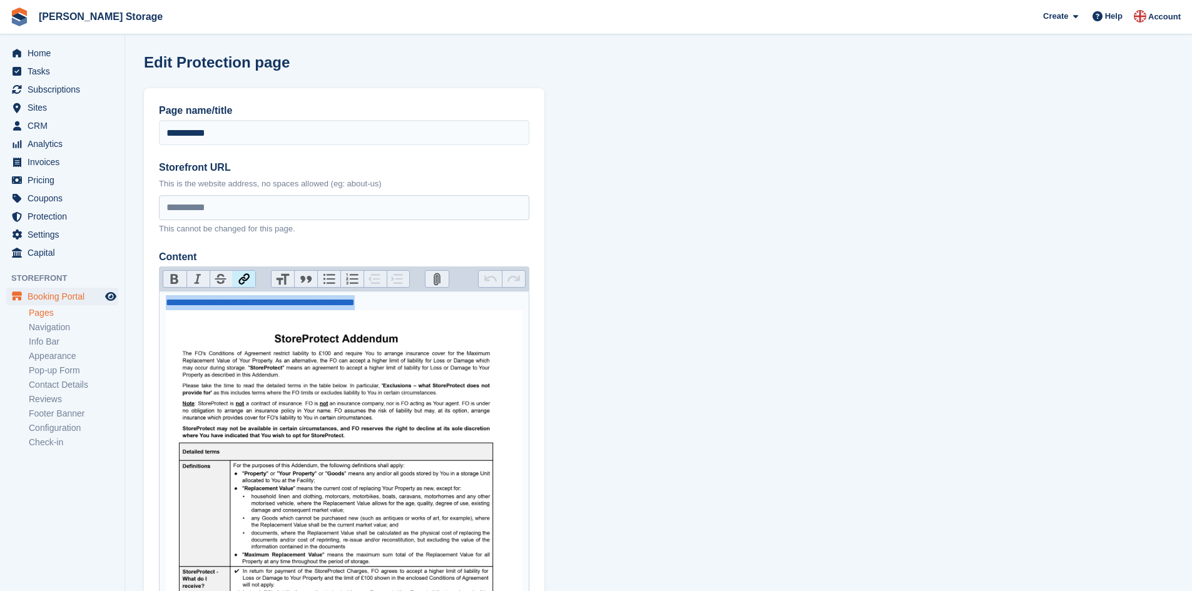
drag, startPoint x: 397, startPoint y: 302, endPoint x: 166, endPoint y: 295, distance: 231.5
paste trix-editor "Content"
type trix-editor "**********"
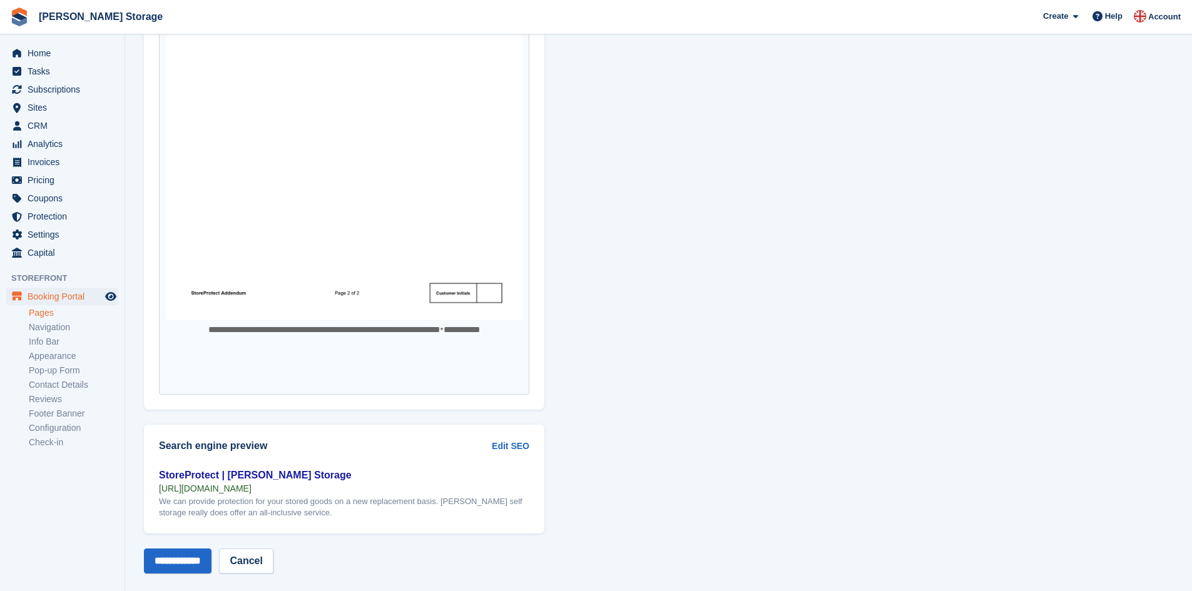
scroll to position [3121, 0]
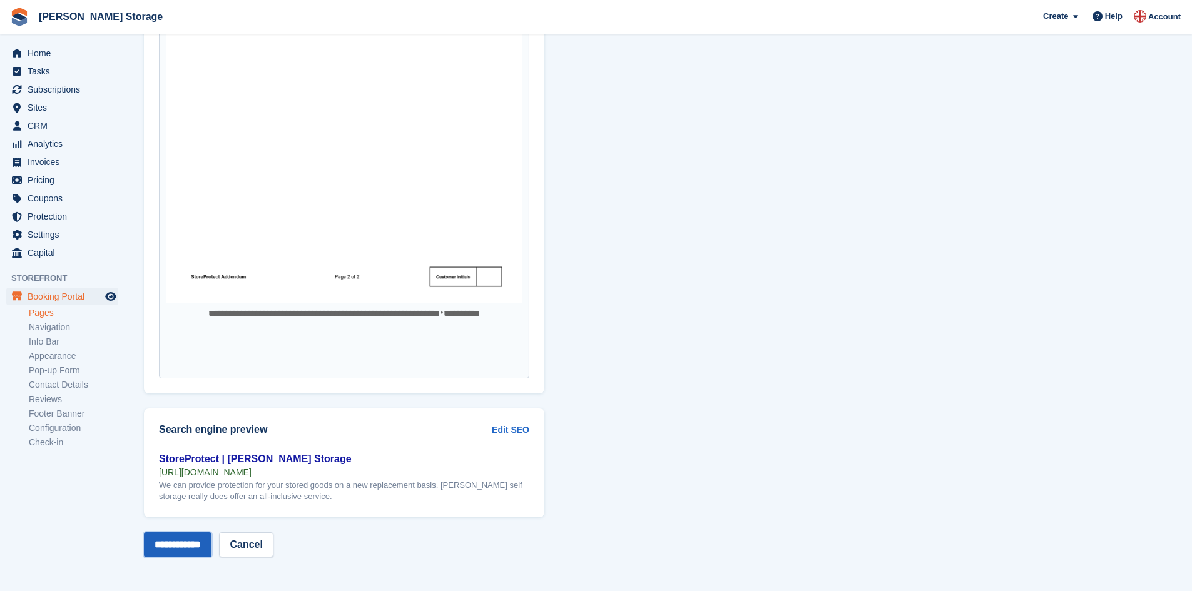
click at [183, 548] on input "**********" at bounding box center [178, 544] width 68 height 25
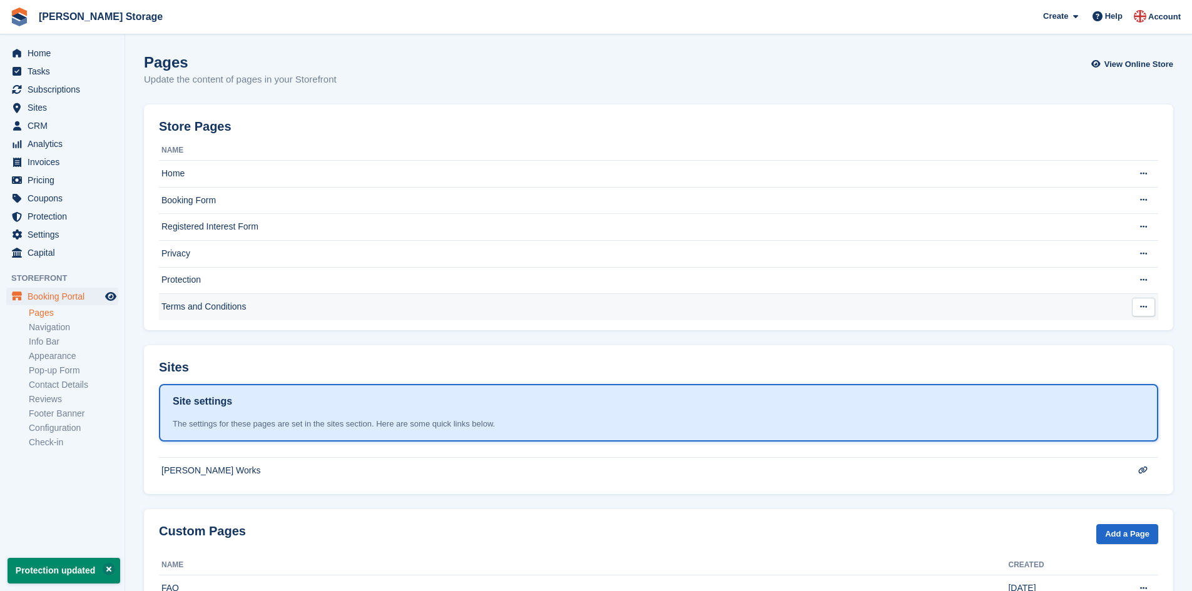
click at [210, 306] on td "Terms and Conditions" at bounding box center [633, 307] width 949 height 26
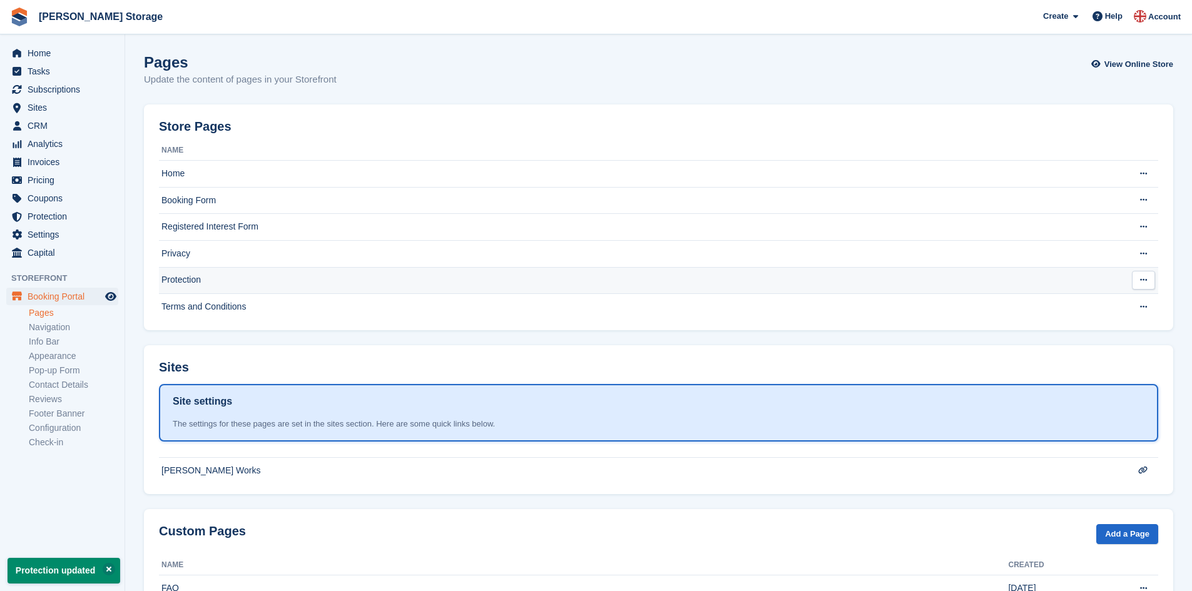
click at [203, 280] on td "Protection" at bounding box center [633, 280] width 949 height 27
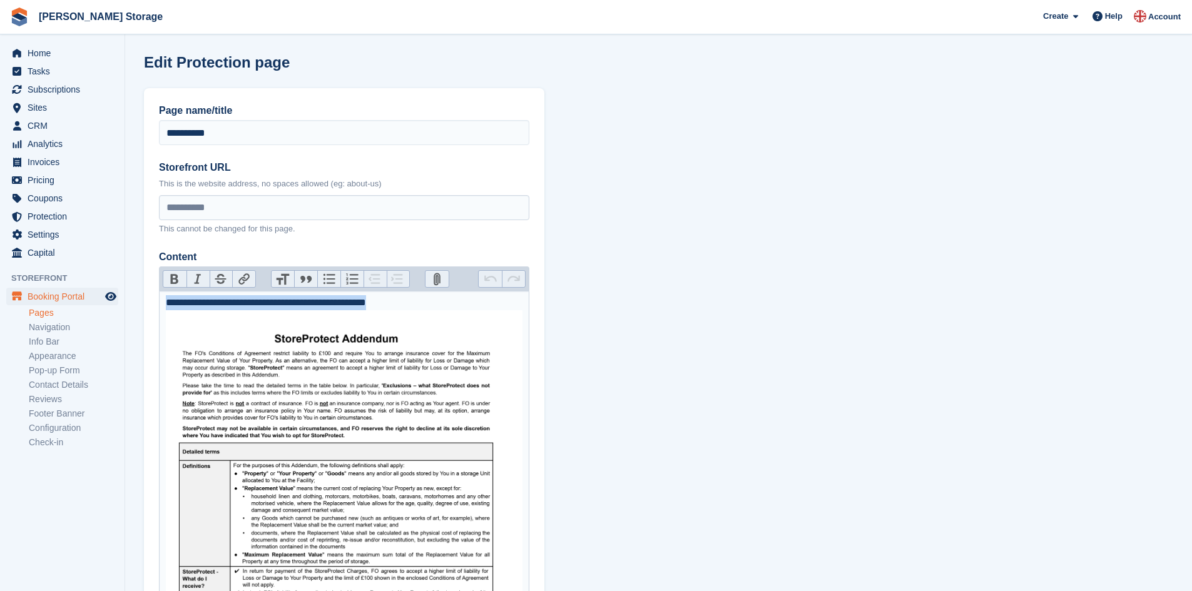
drag, startPoint x: 407, startPoint y: 304, endPoint x: 162, endPoint y: 306, distance: 244.6
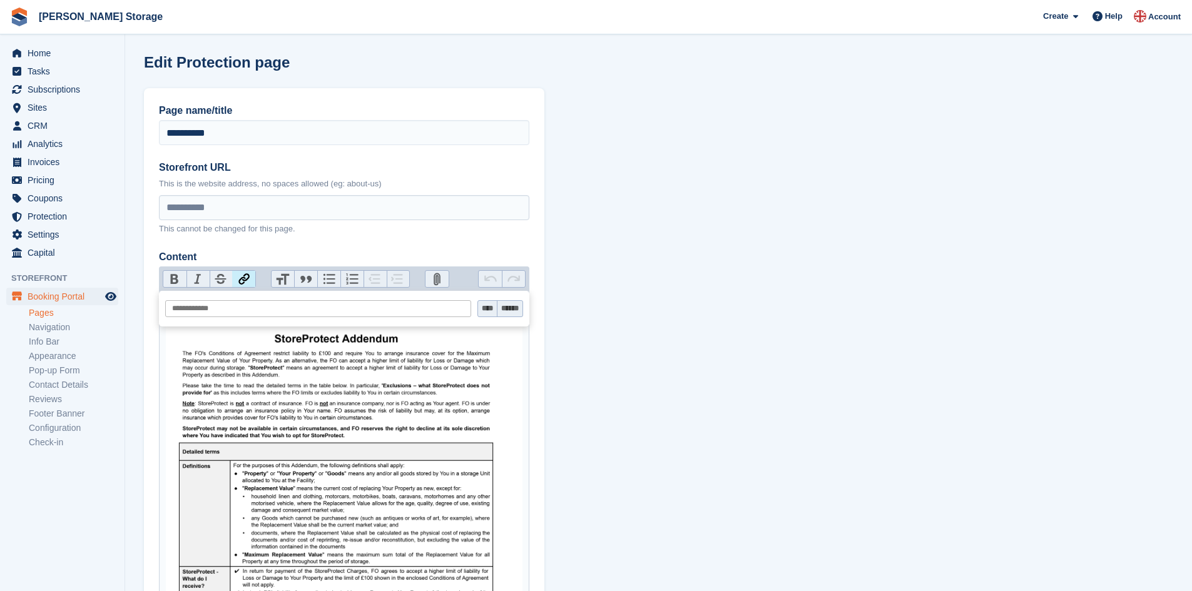
click at [240, 280] on button "Link" at bounding box center [243, 279] width 23 height 16
paste input "**********"
type input "**********"
click at [479, 311] on input "****" at bounding box center [487, 309] width 19 height 16
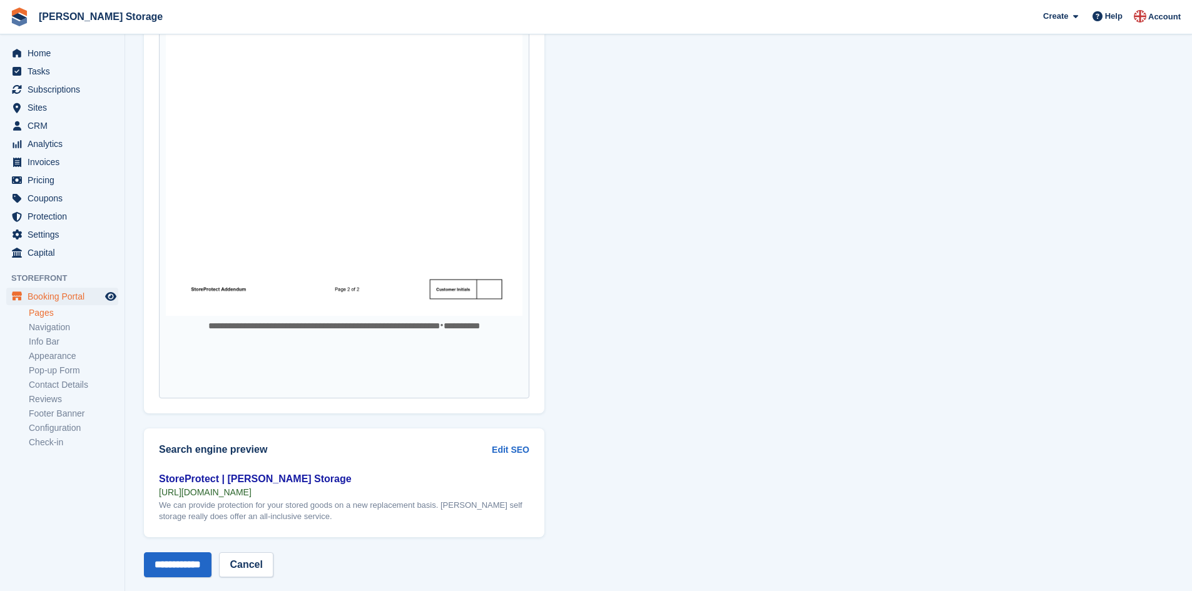
scroll to position [3121, 0]
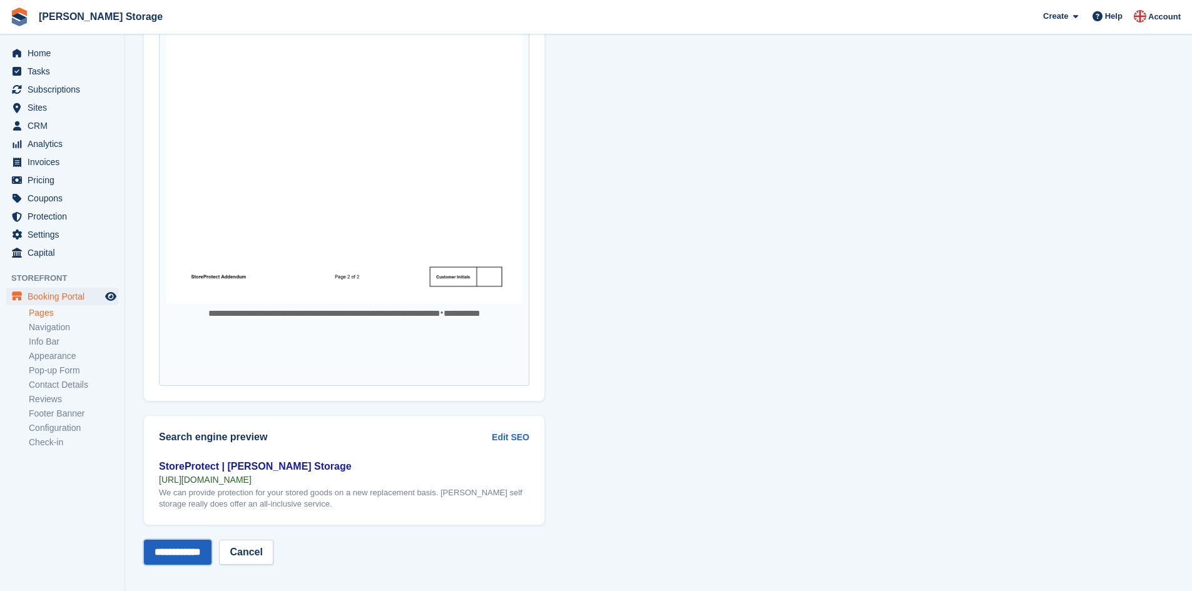
click at [196, 544] on input "**********" at bounding box center [178, 552] width 68 height 25
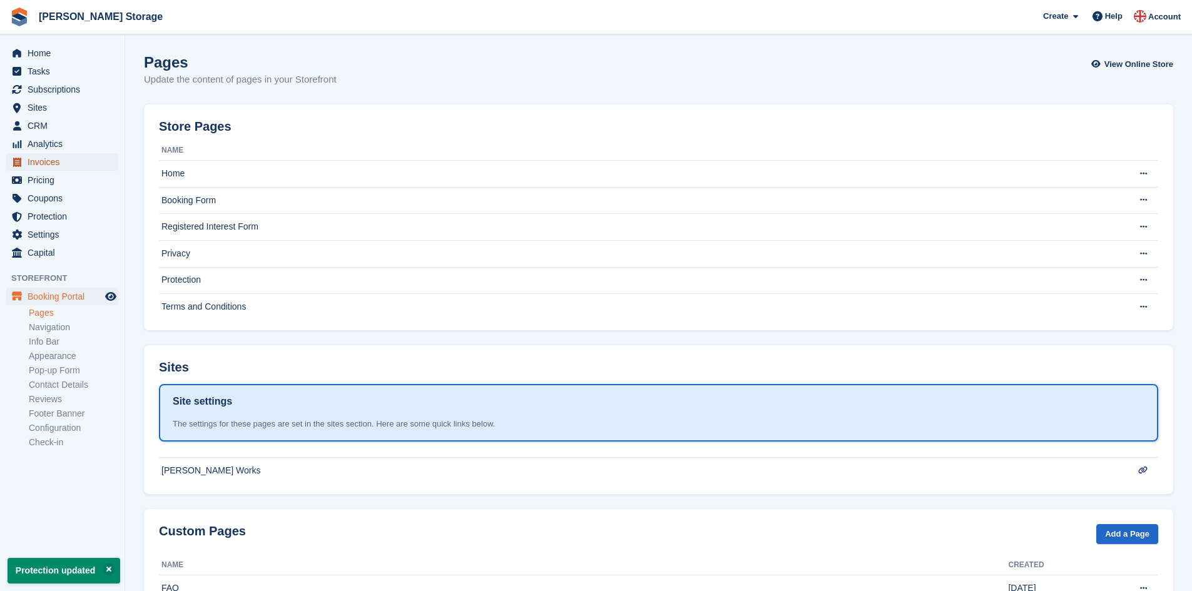
click at [54, 158] on span "Invoices" at bounding box center [65, 162] width 75 height 18
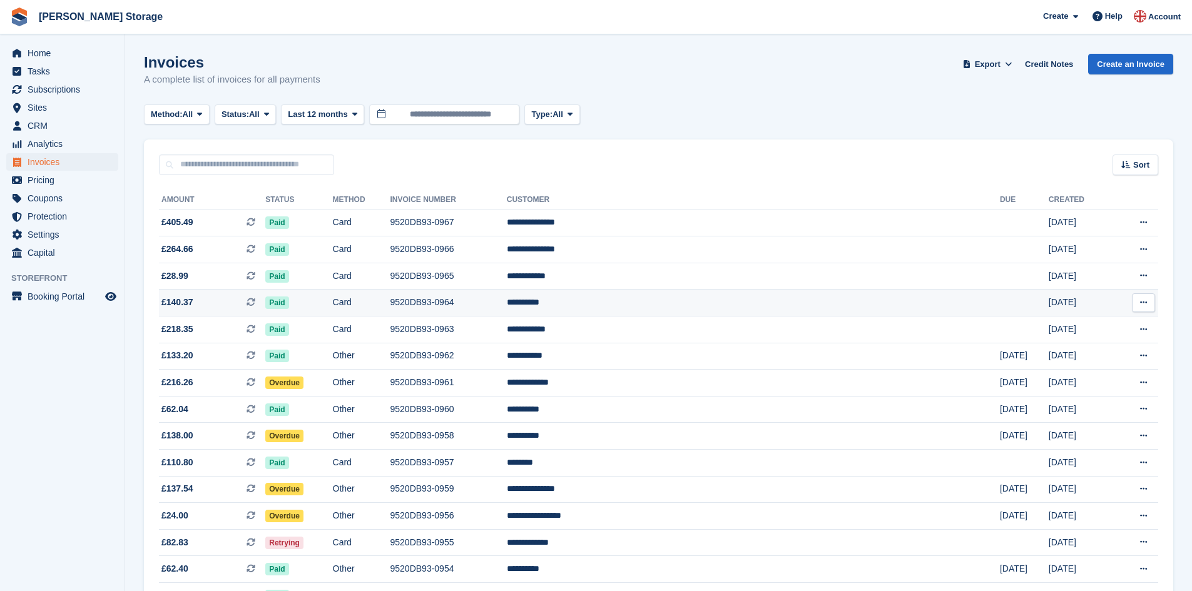
click at [507, 298] on td "9520DB93-0964" at bounding box center [448, 303] width 116 height 27
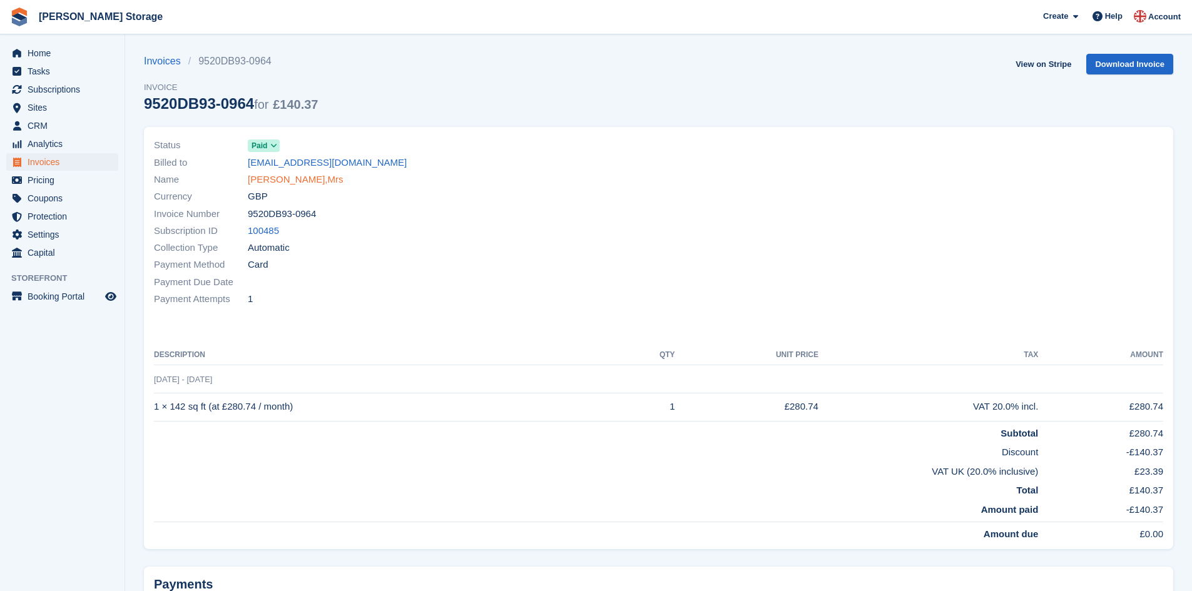
click at [276, 180] on link "[PERSON_NAME],Mrs" at bounding box center [296, 180] width 96 height 14
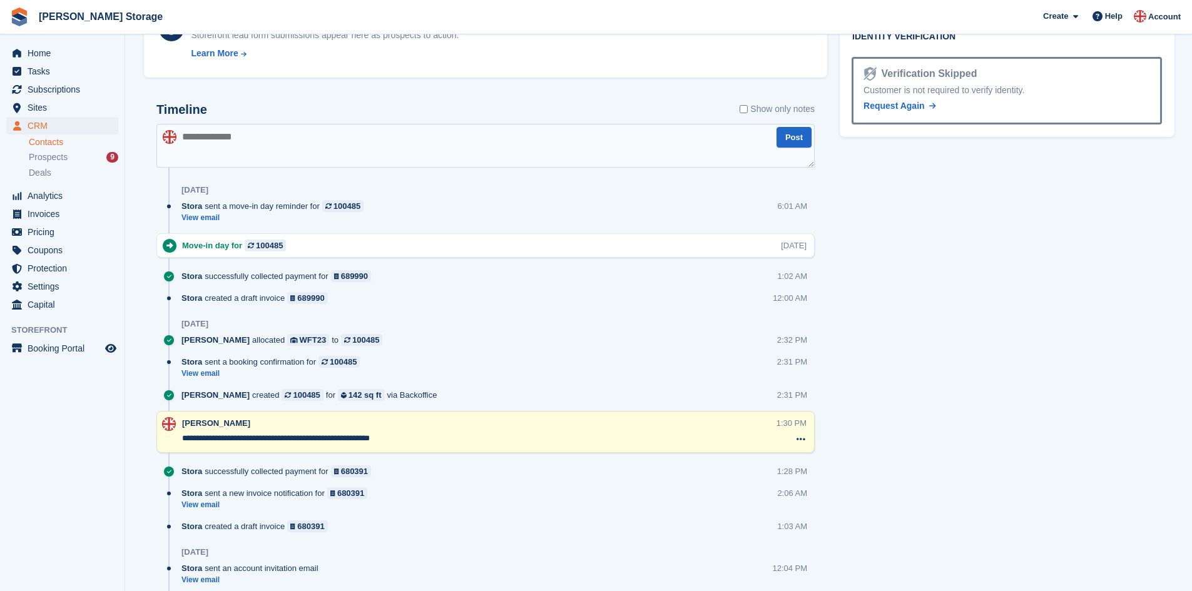
scroll to position [674, 0]
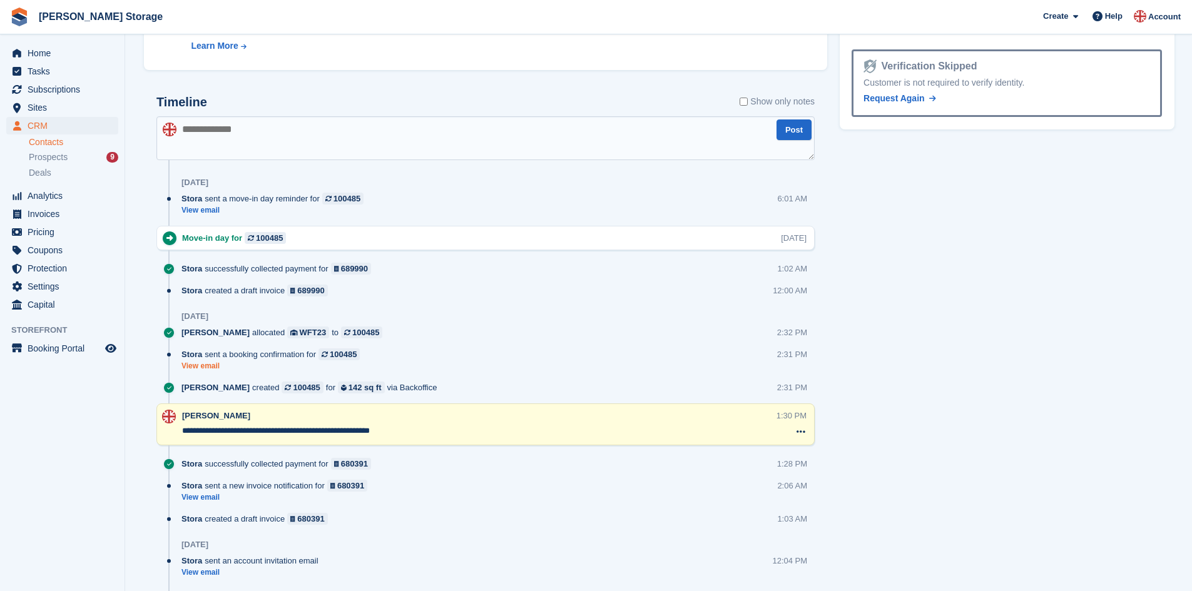
click at [202, 365] on link "View email" at bounding box center [273, 366] width 185 height 11
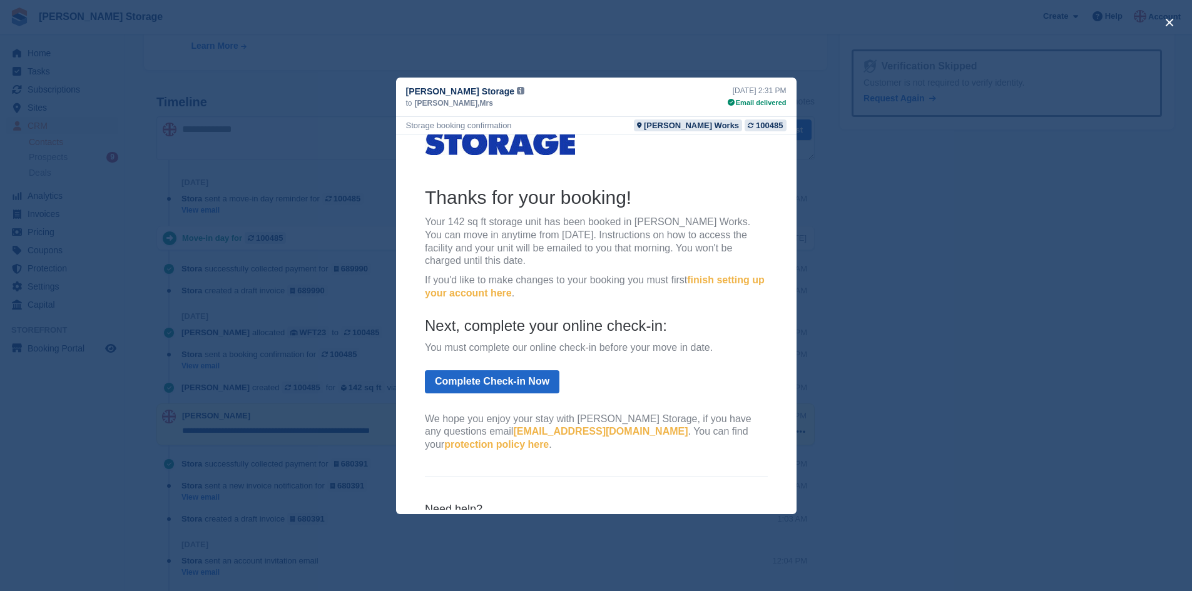
scroll to position [0, 0]
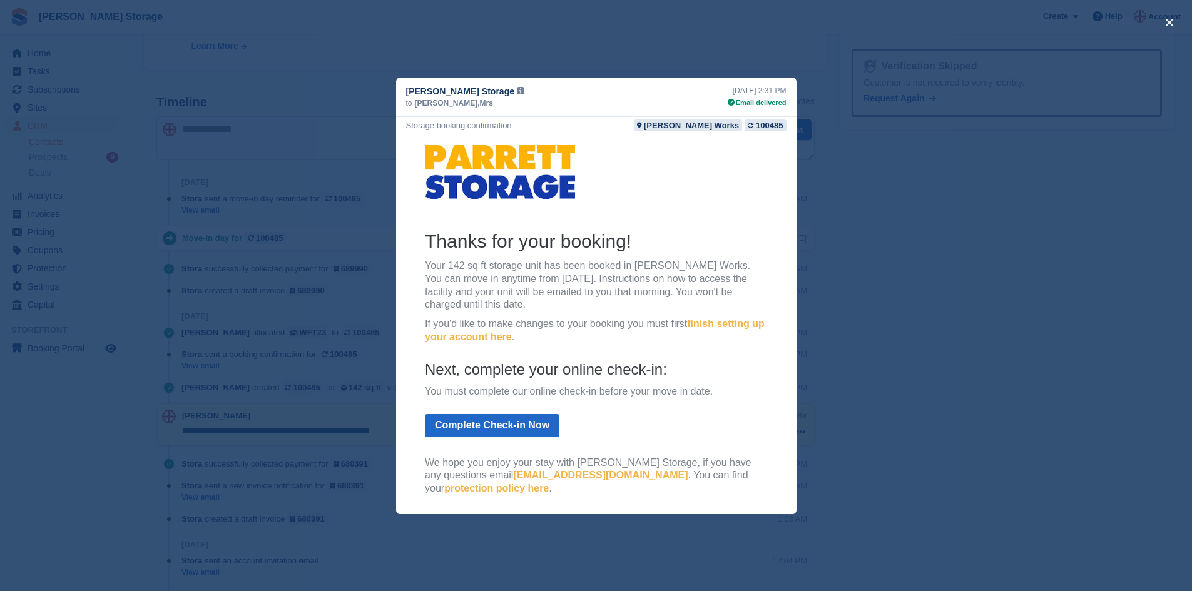
drag, startPoint x: 789, startPoint y: 247, endPoint x: 1201, endPoint y: 278, distance: 413.4
click at [1166, 20] on button "close" at bounding box center [1169, 23] width 20 height 20
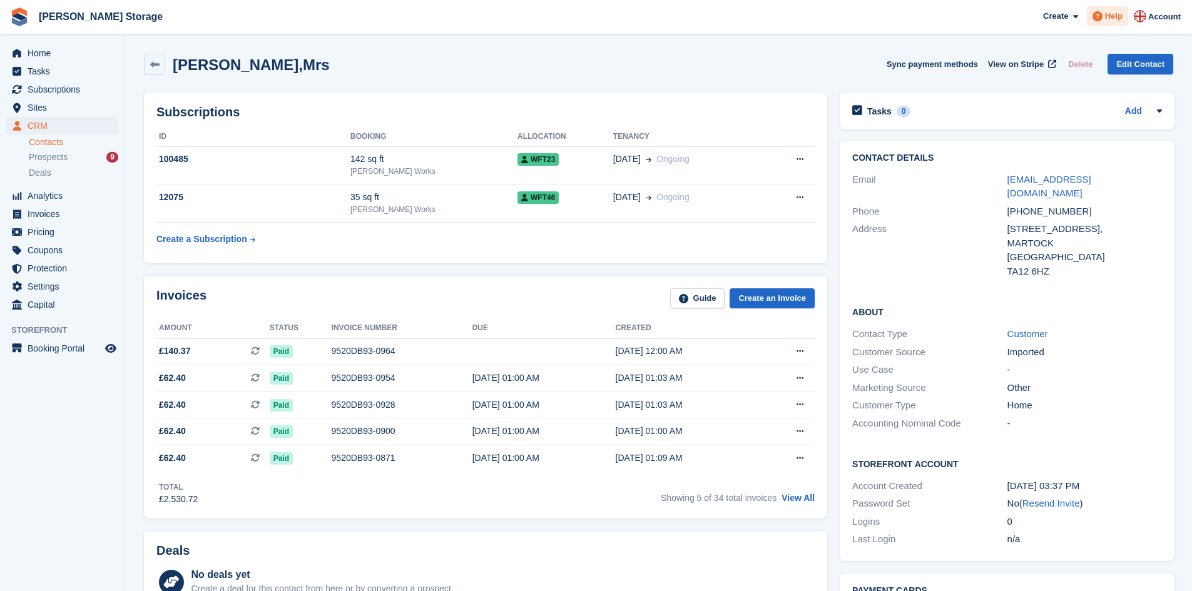
click at [1112, 16] on span "Help" at bounding box center [1114, 16] width 18 height 13
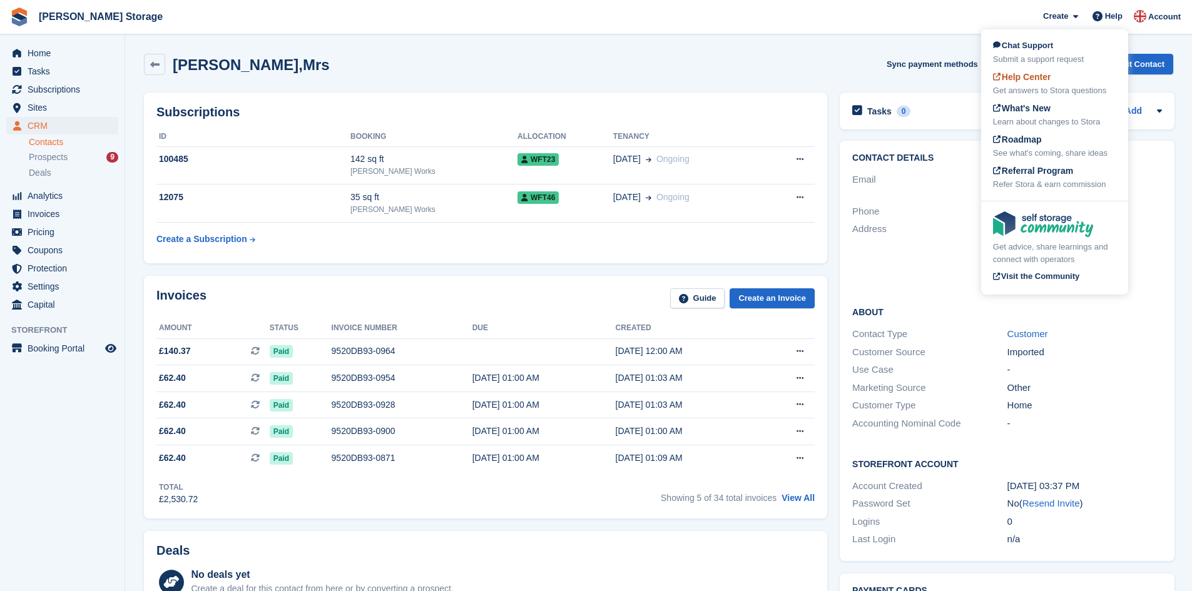
click at [1023, 77] on span "Help Center" at bounding box center [1022, 77] width 58 height 10
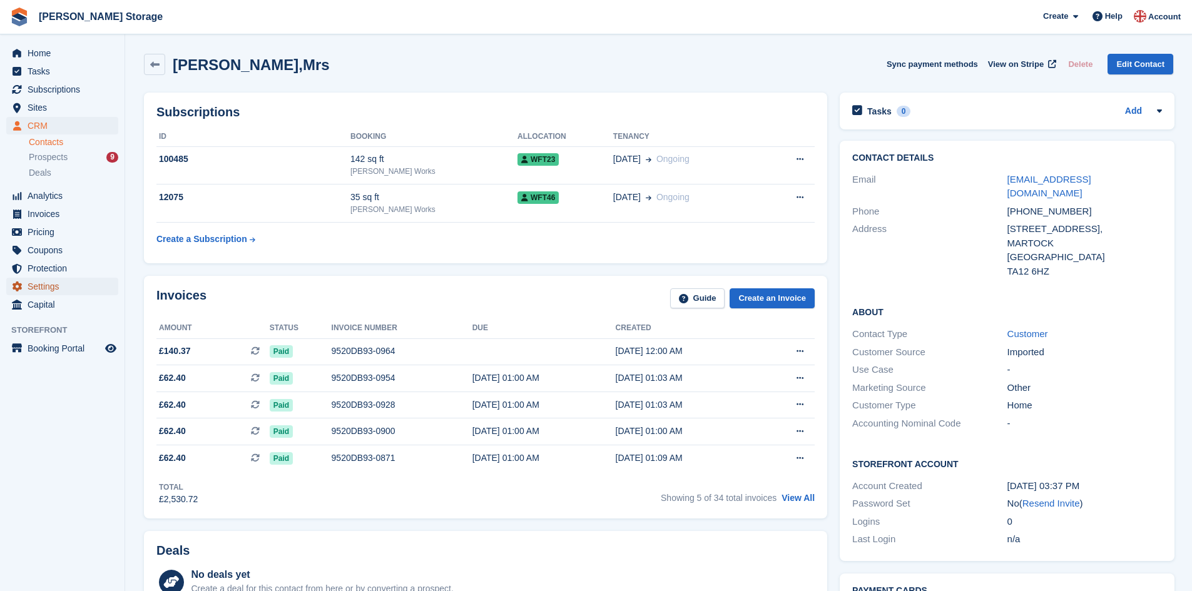
click at [44, 285] on span "Settings" at bounding box center [65, 287] width 75 height 18
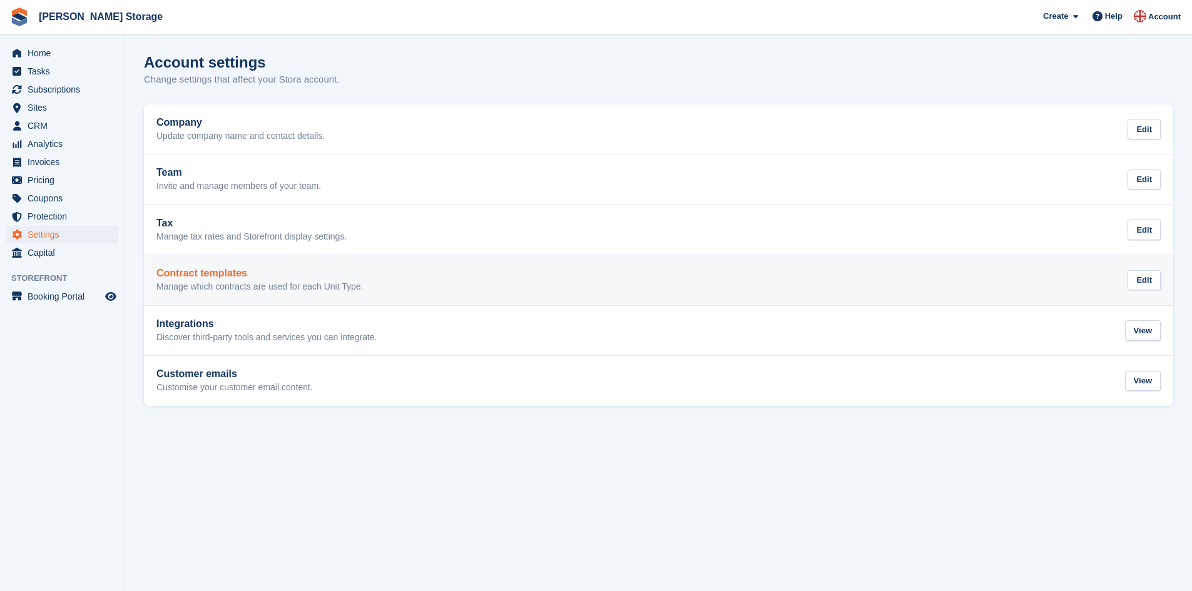
click at [203, 276] on h2 "Contract templates" at bounding box center [259, 273] width 206 height 11
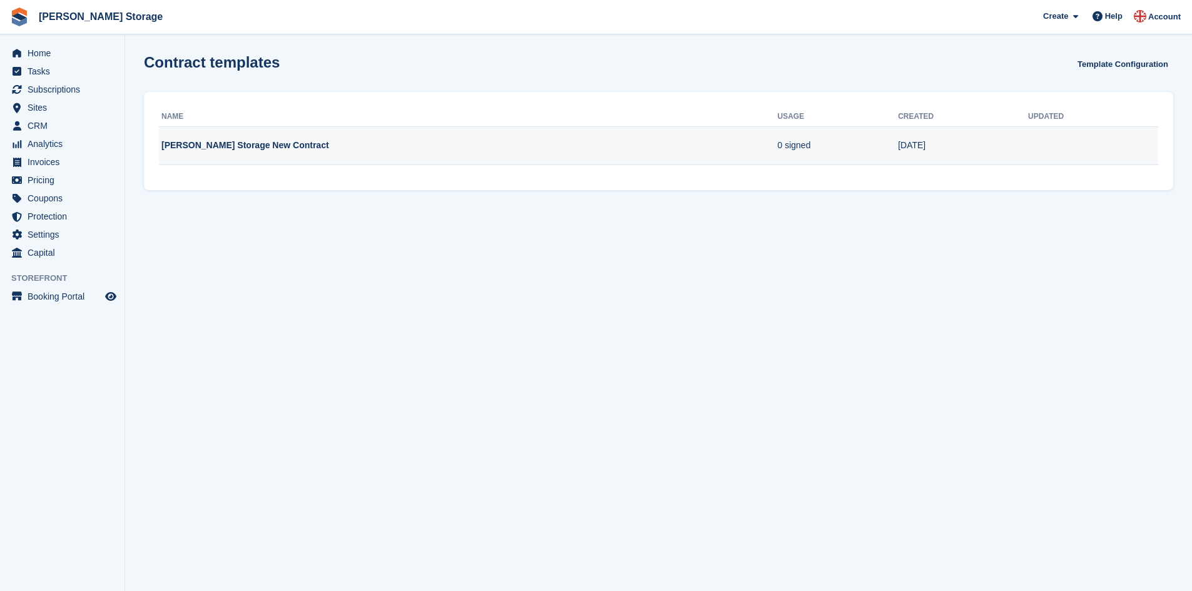
click at [215, 146] on td "Parrett Storage New Contract" at bounding box center [468, 145] width 618 height 39
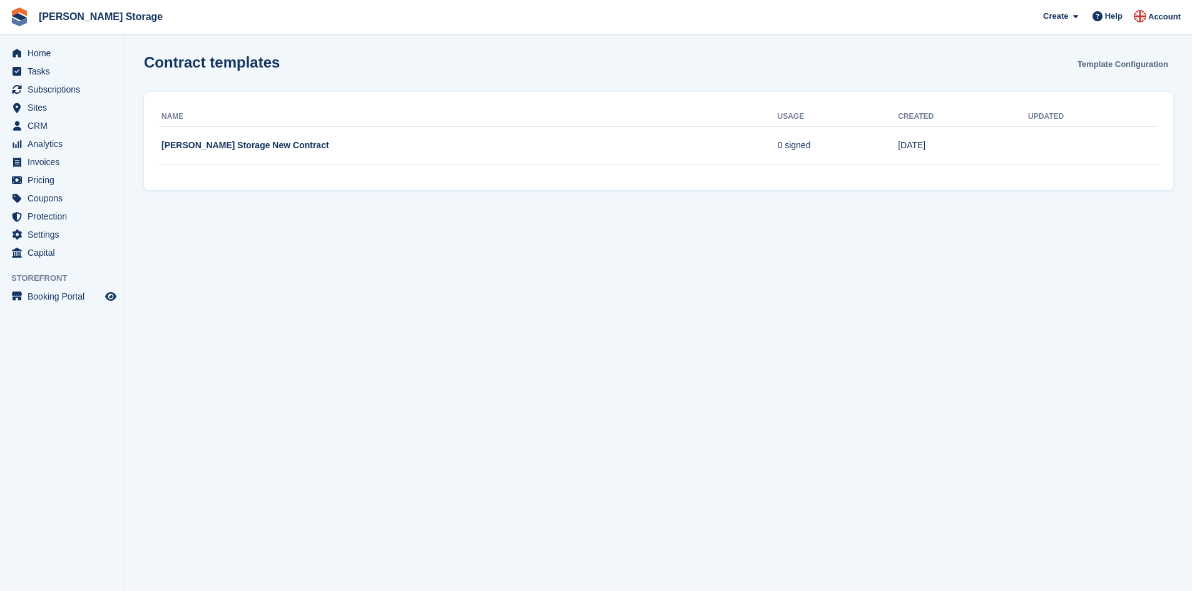
click at [1098, 62] on link "Template Configuration" at bounding box center [1122, 64] width 101 height 21
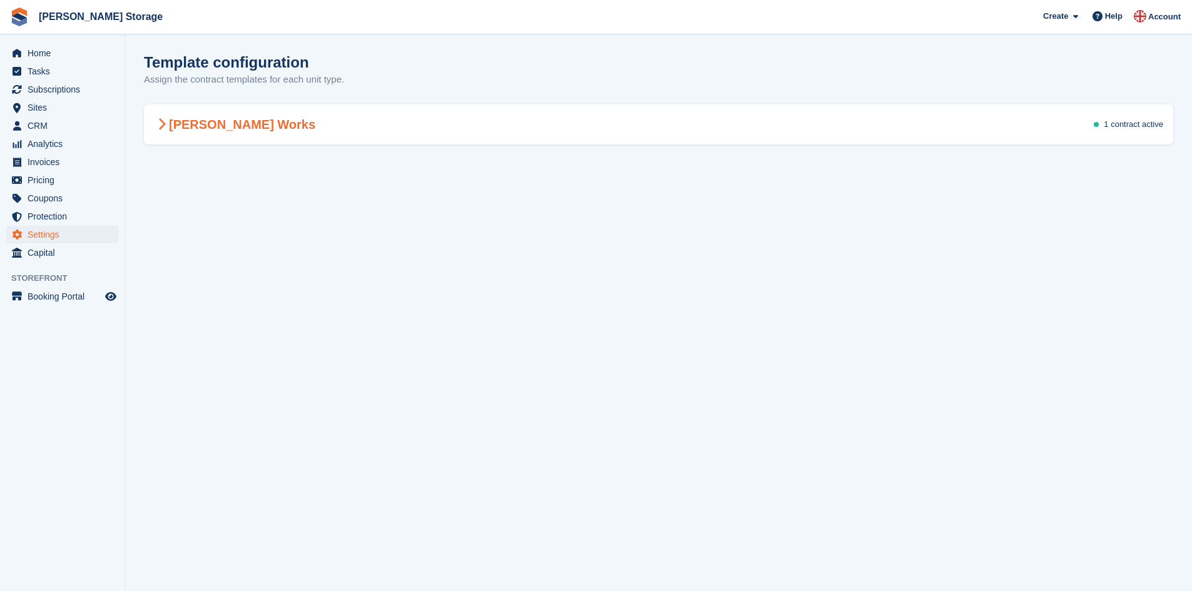
click at [207, 123] on h2 "[PERSON_NAME] Works" at bounding box center [234, 124] width 161 height 15
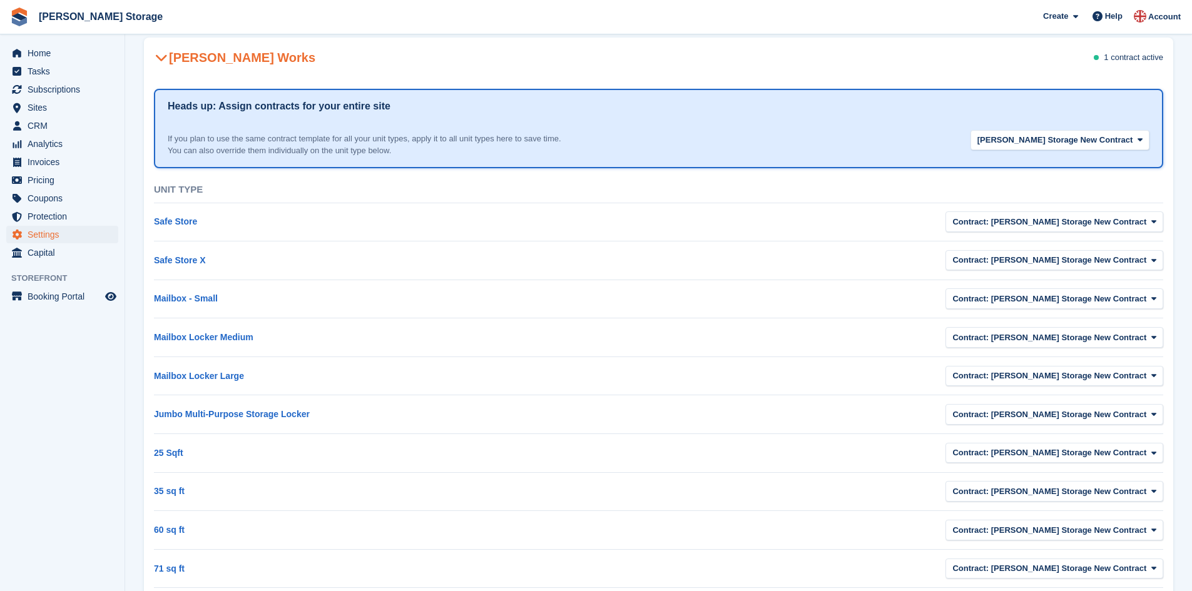
scroll to position [78, 0]
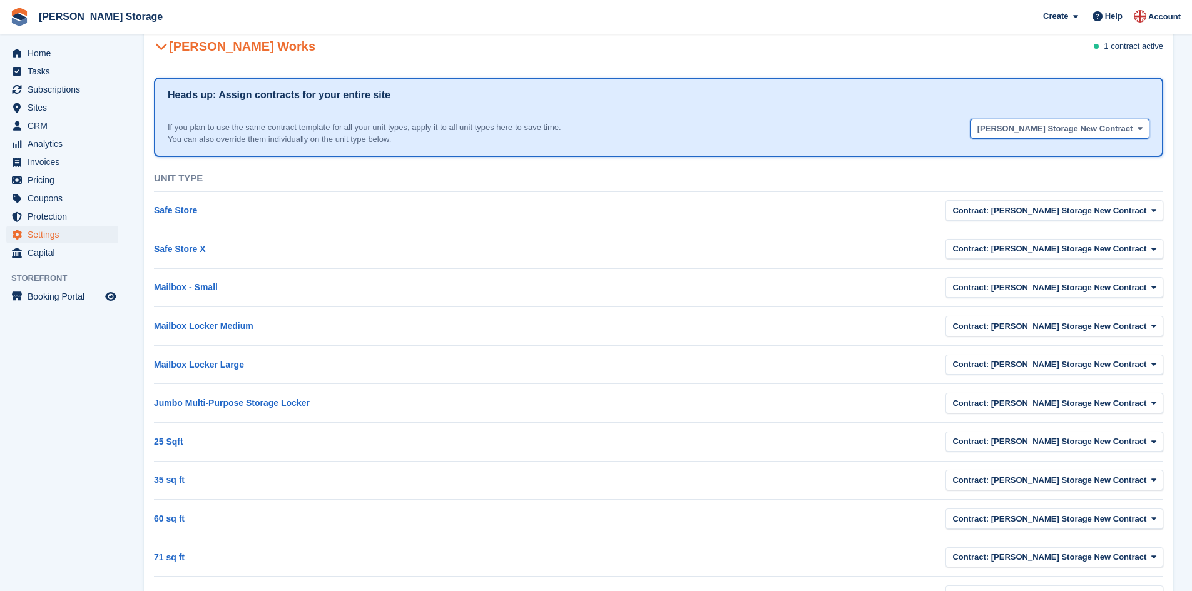
click at [1144, 127] on span "button" at bounding box center [1140, 129] width 10 height 10
click at [913, 200] on div "Contract: Parrett Storage New Contract None Parrett Storage New Contract" at bounding box center [911, 212] width 505 height 28
click at [1129, 208] on span "Contract: Parrett Storage New Contract" at bounding box center [1049, 211] width 194 height 13
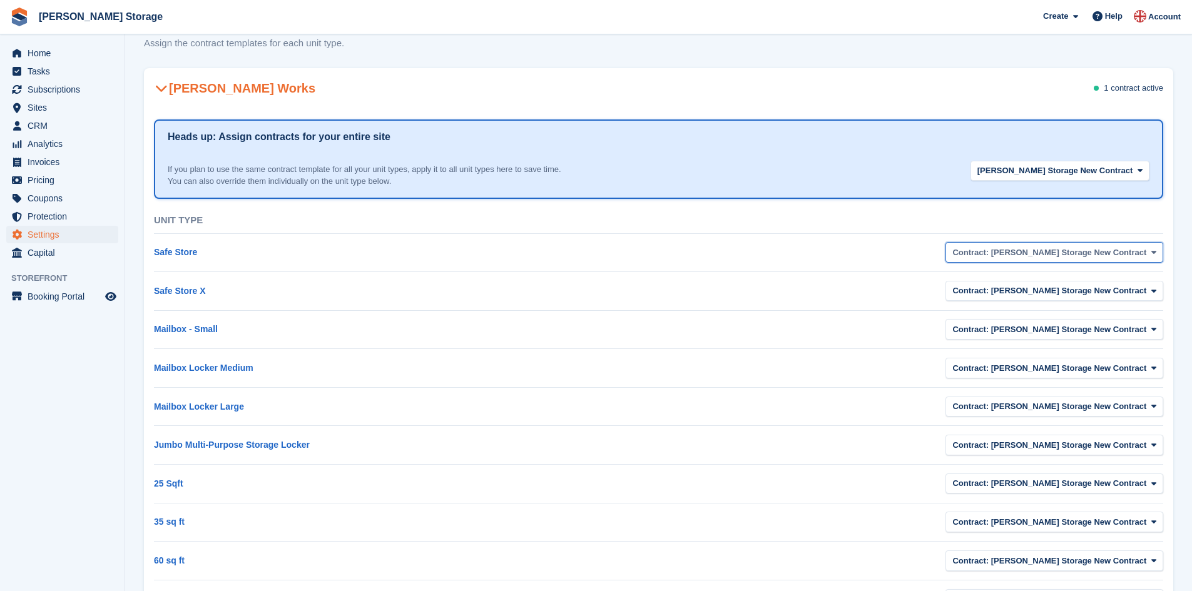
scroll to position [0, 0]
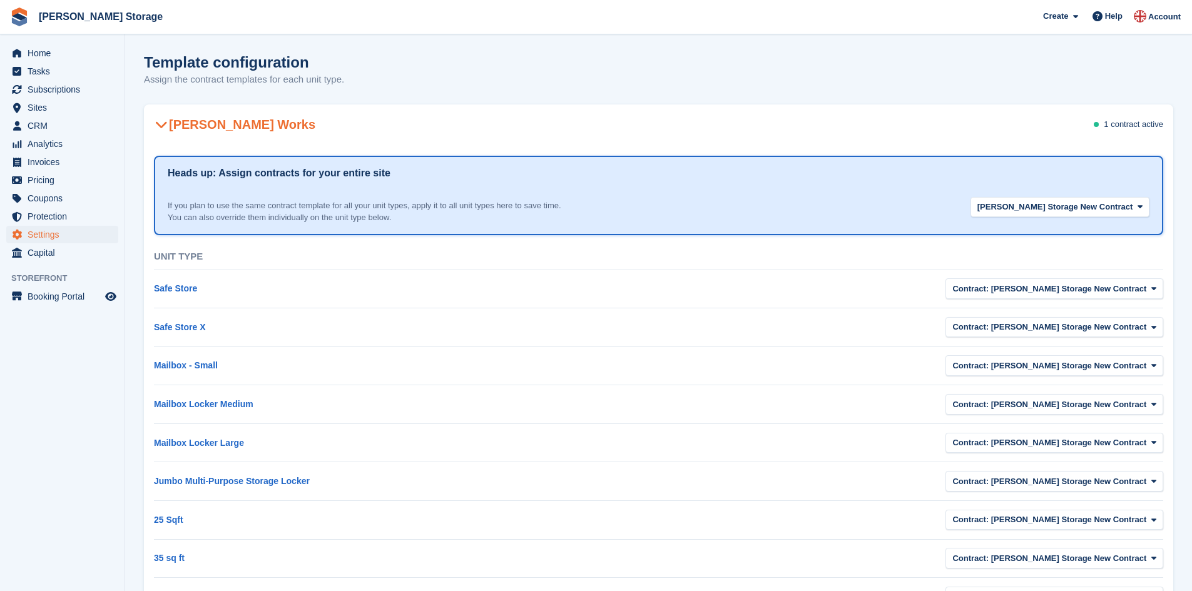
click at [1114, 124] on span "1 contract" at bounding box center [1121, 123] width 36 height 9
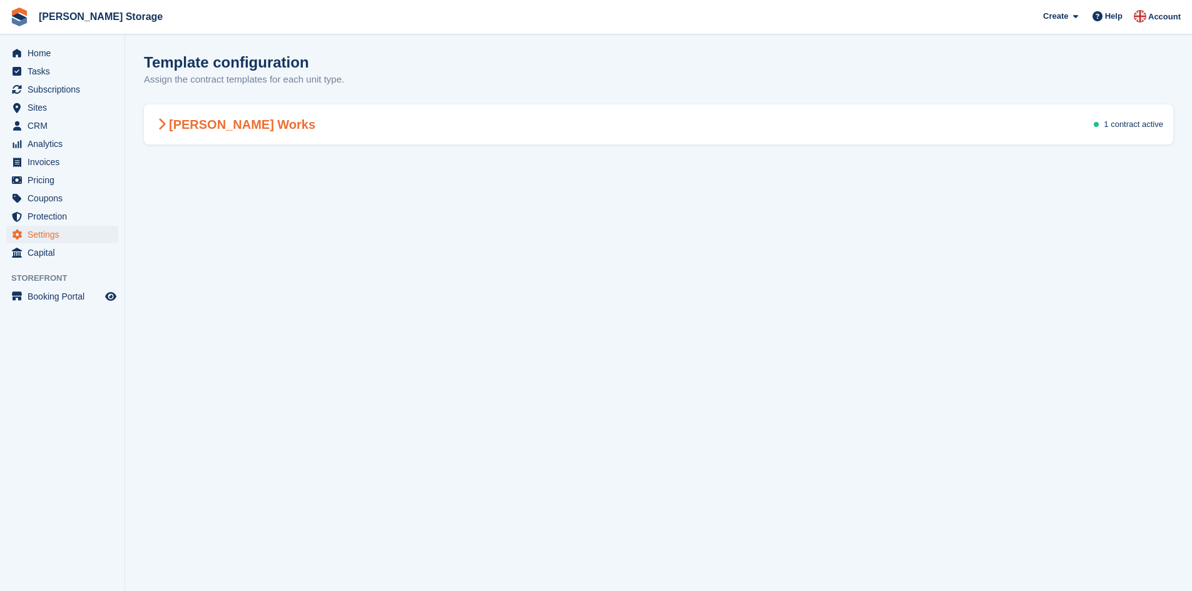
click at [1114, 124] on span "1 contract" at bounding box center [1121, 123] width 36 height 9
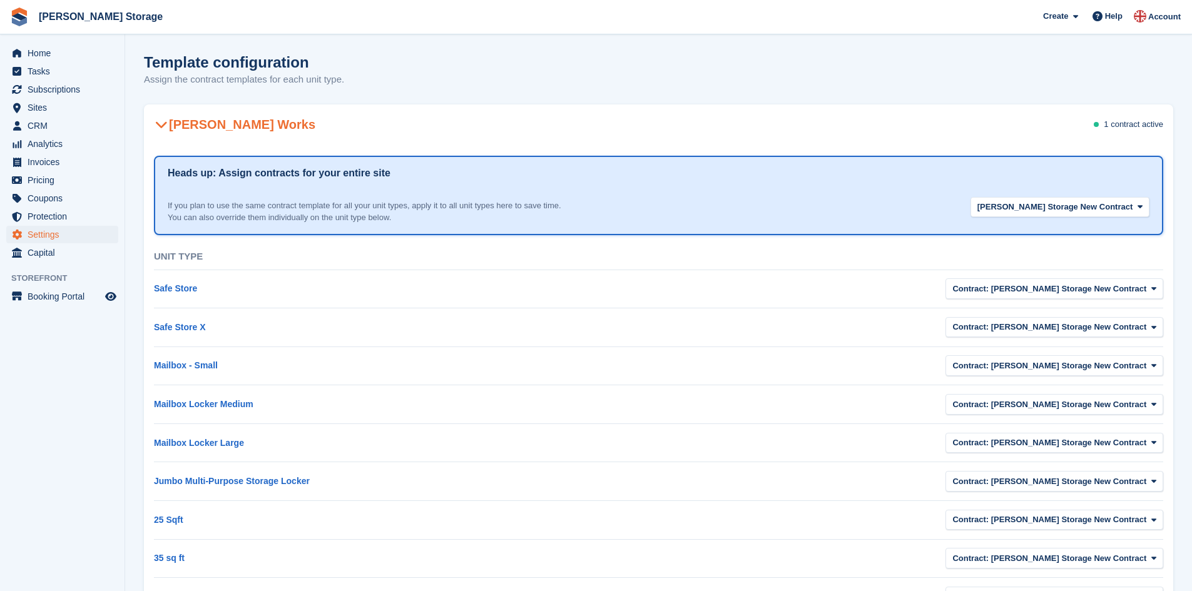
click at [161, 123] on icon at bounding box center [161, 124] width 13 height 13
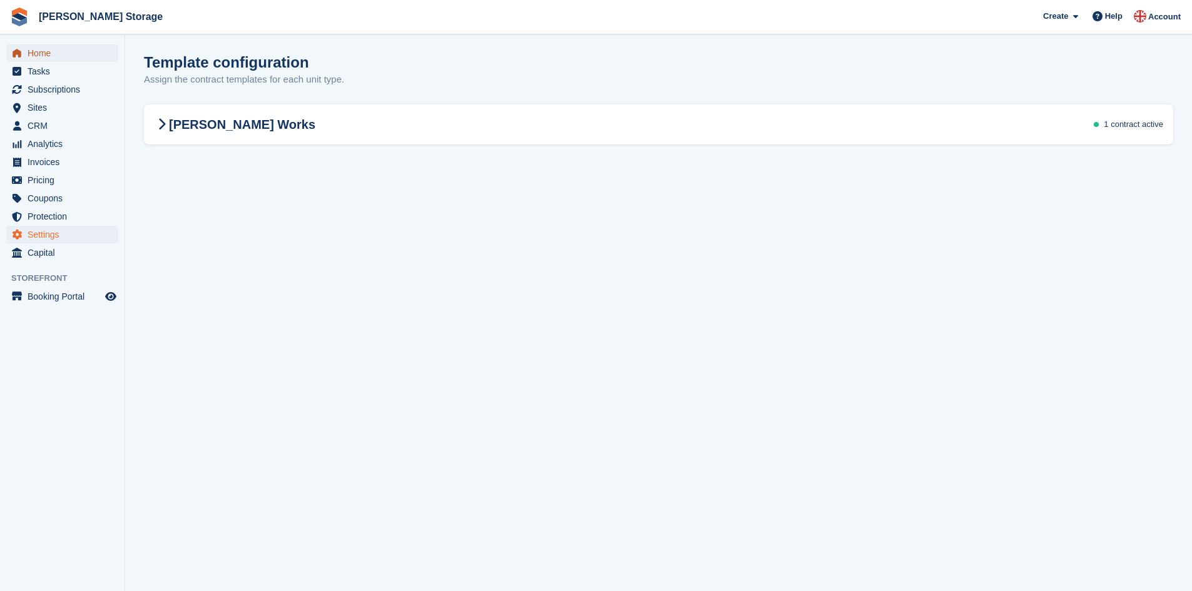
click at [58, 51] on span "Home" at bounding box center [65, 53] width 75 height 18
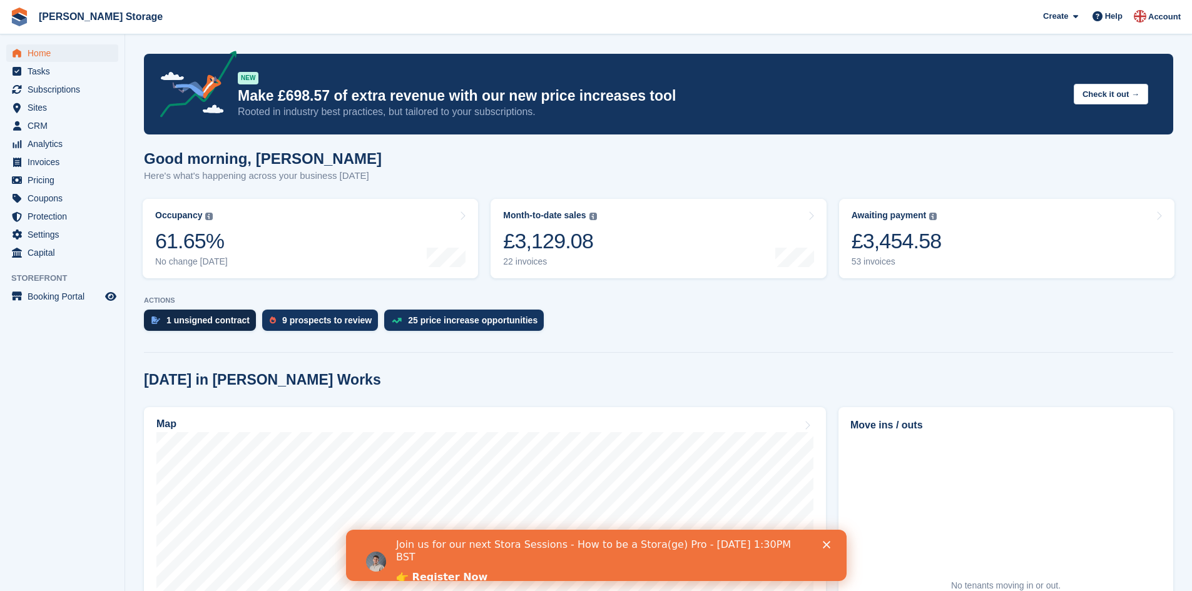
click at [179, 319] on div "1 unsigned contract" at bounding box center [207, 320] width 83 height 10
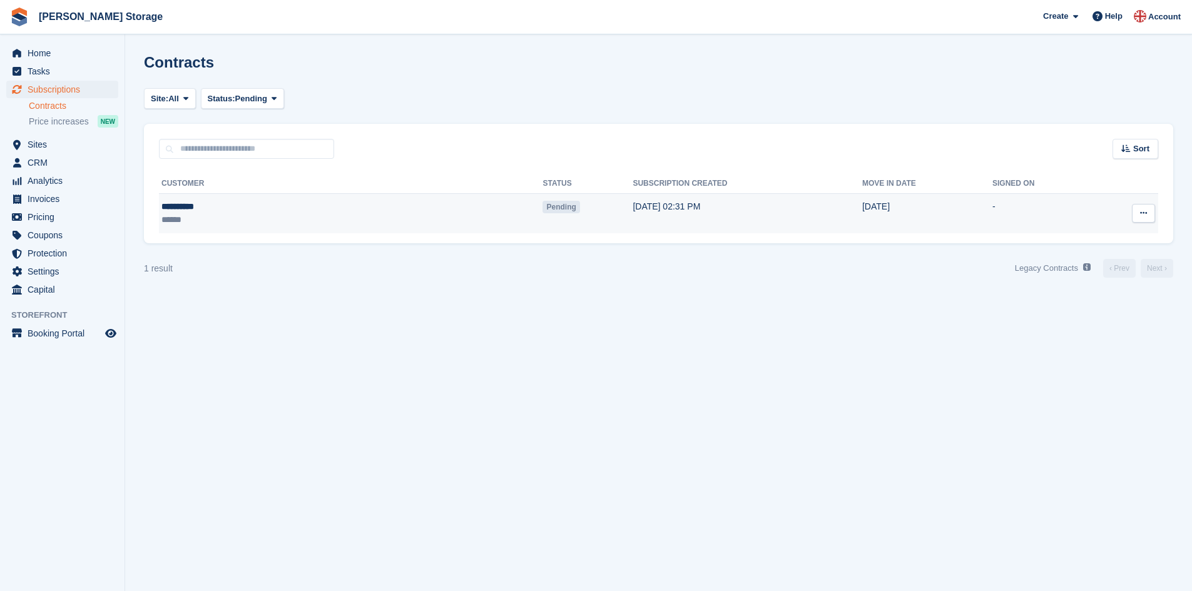
click at [245, 211] on div "**********" at bounding box center [239, 206] width 156 height 13
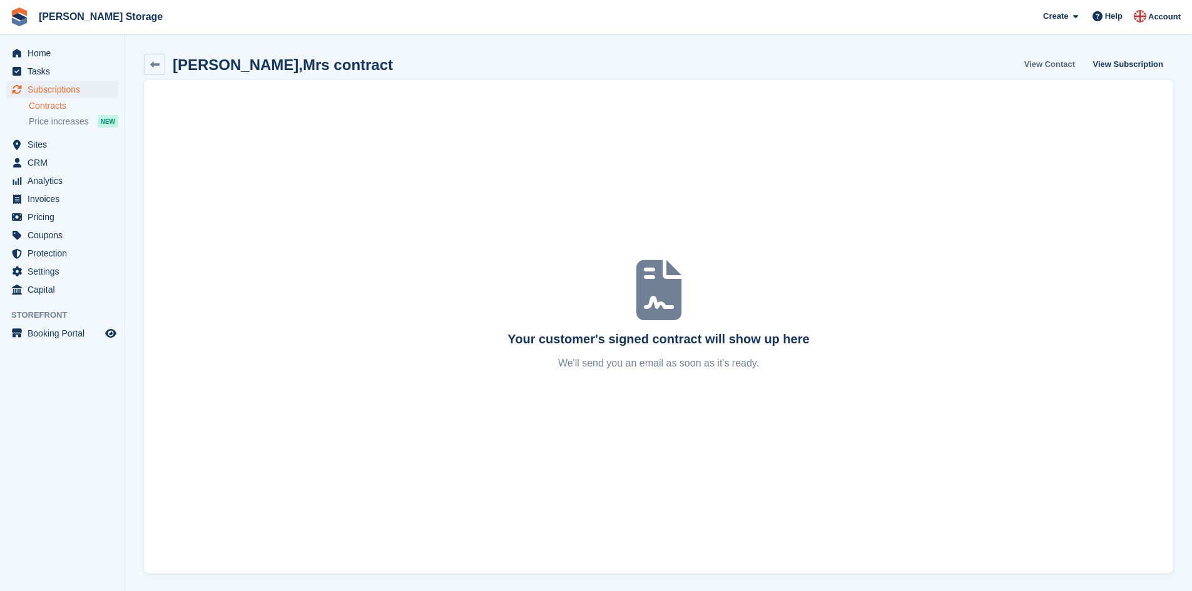
click at [1060, 63] on link "View Contact" at bounding box center [1049, 64] width 61 height 21
click at [1140, 63] on link "View Subscription" at bounding box center [1128, 64] width 80 height 21
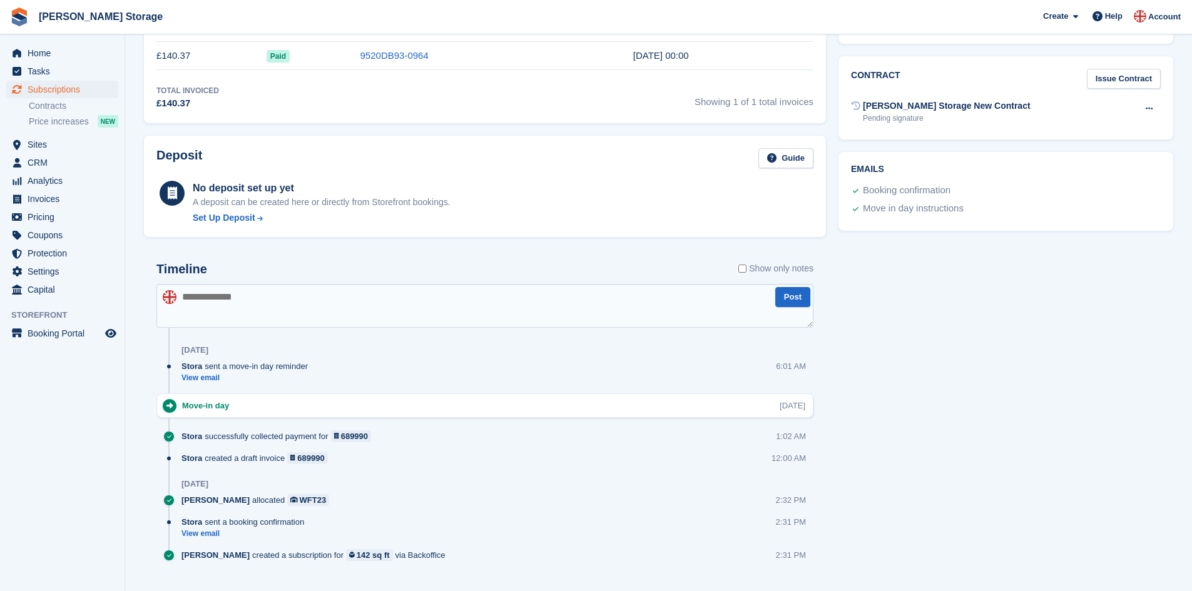
scroll to position [445, 0]
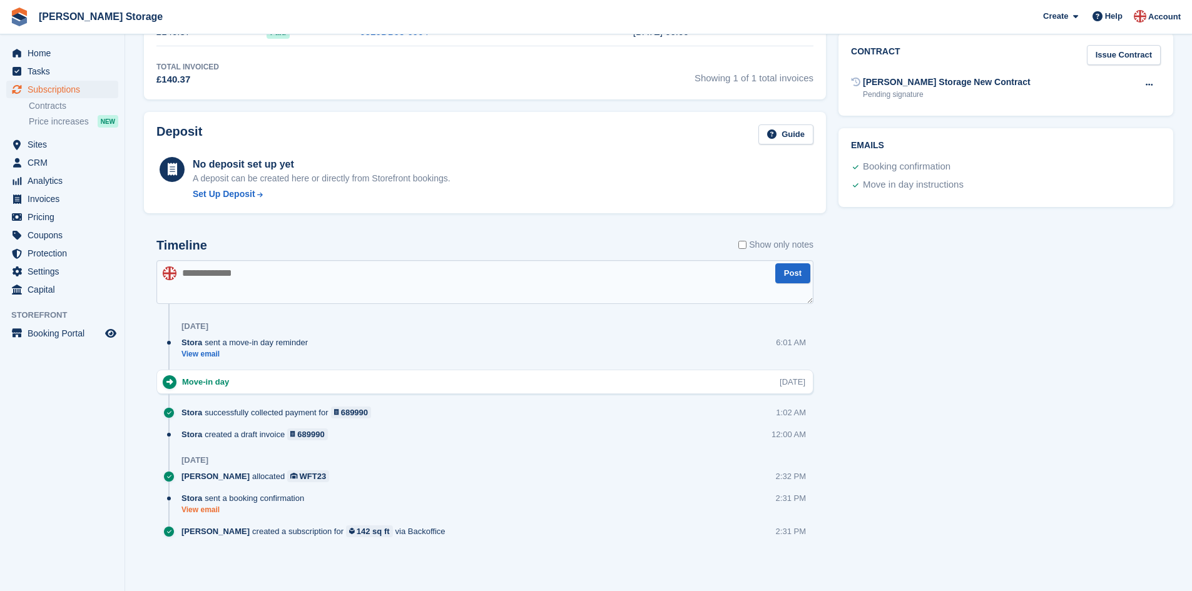
click at [195, 508] on link "View email" at bounding box center [245, 510] width 129 height 11
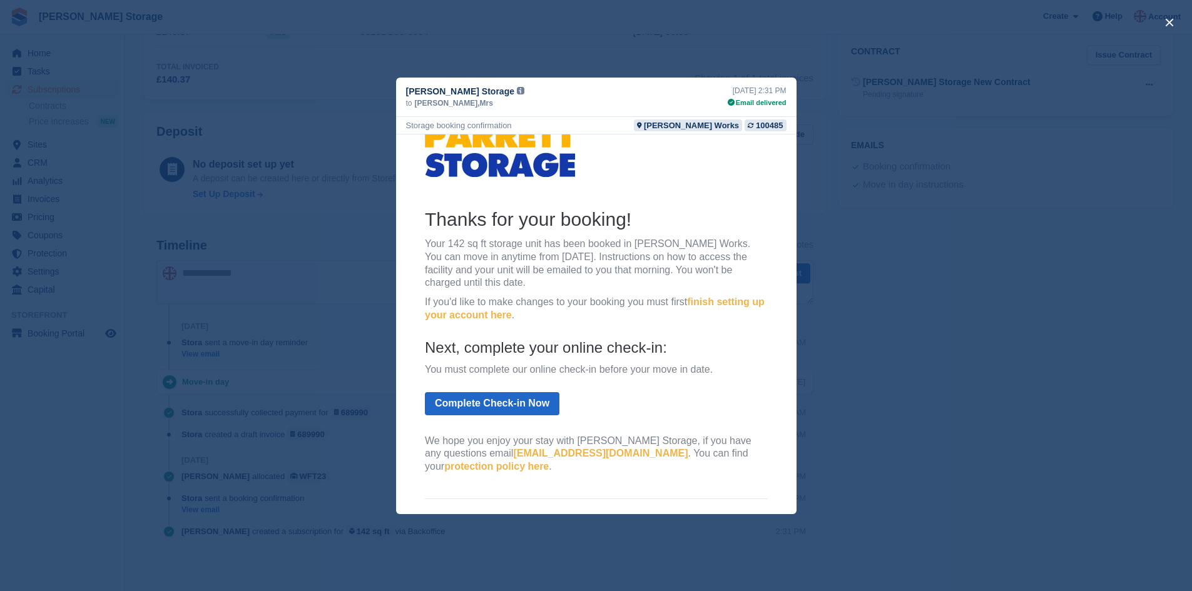
scroll to position [0, 0]
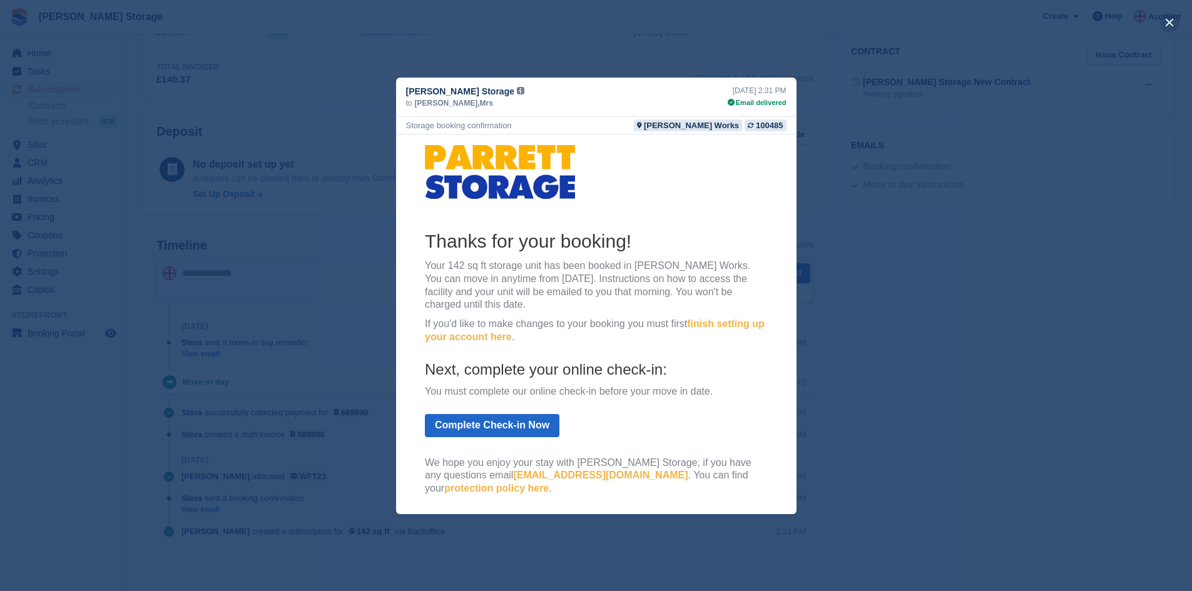
click at [1170, 22] on button "close" at bounding box center [1169, 23] width 20 height 20
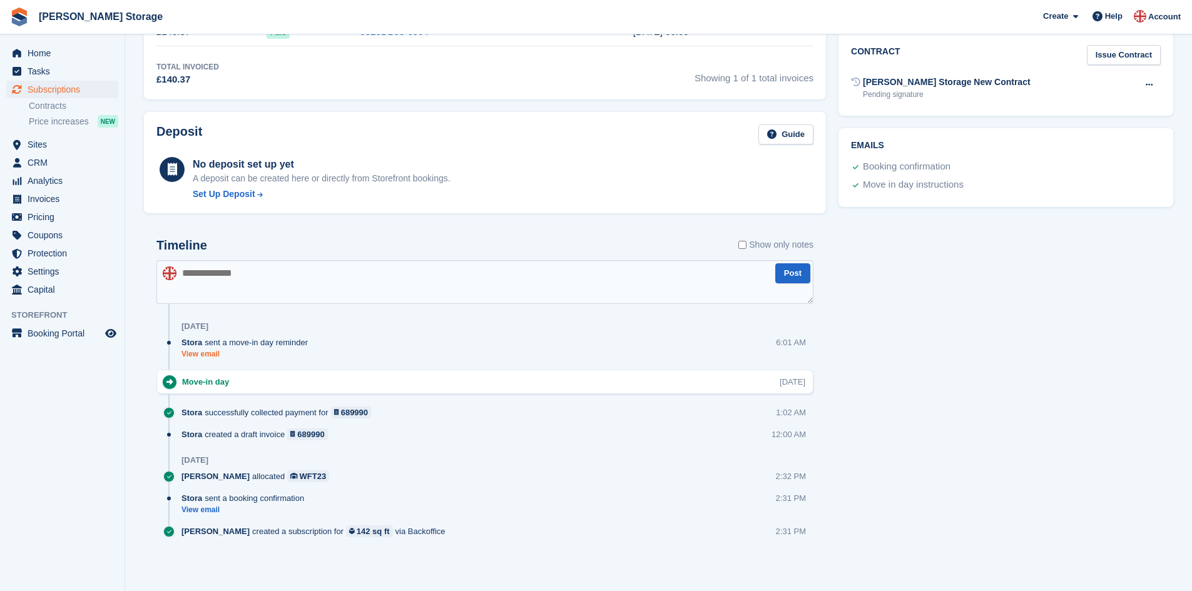
click at [204, 353] on link "View email" at bounding box center [247, 354] width 133 height 11
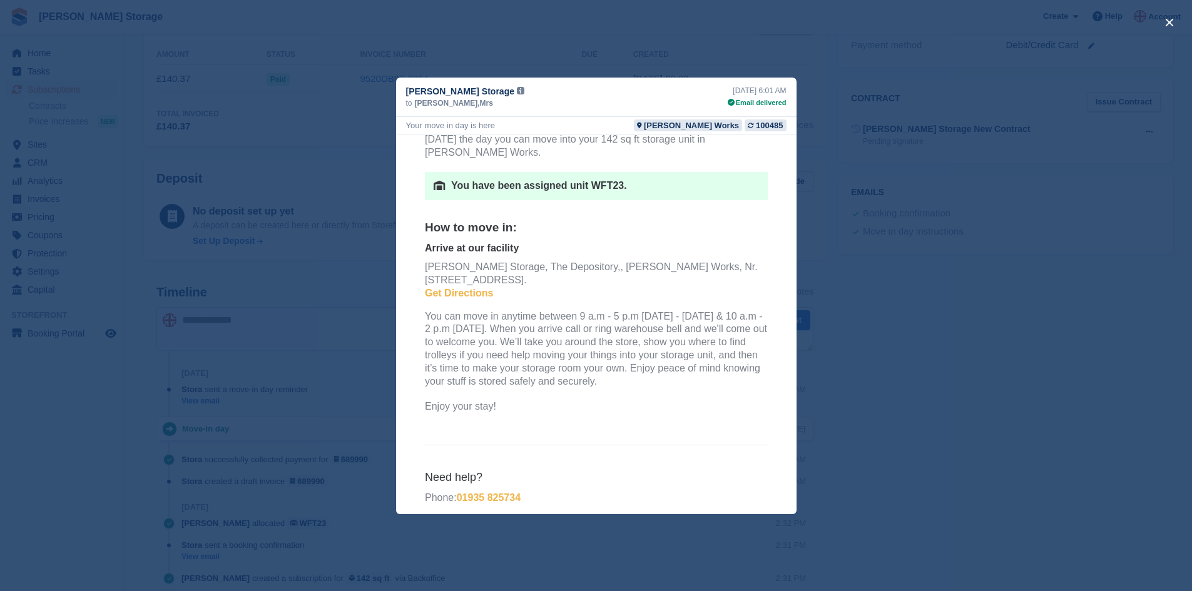
scroll to position [108, 0]
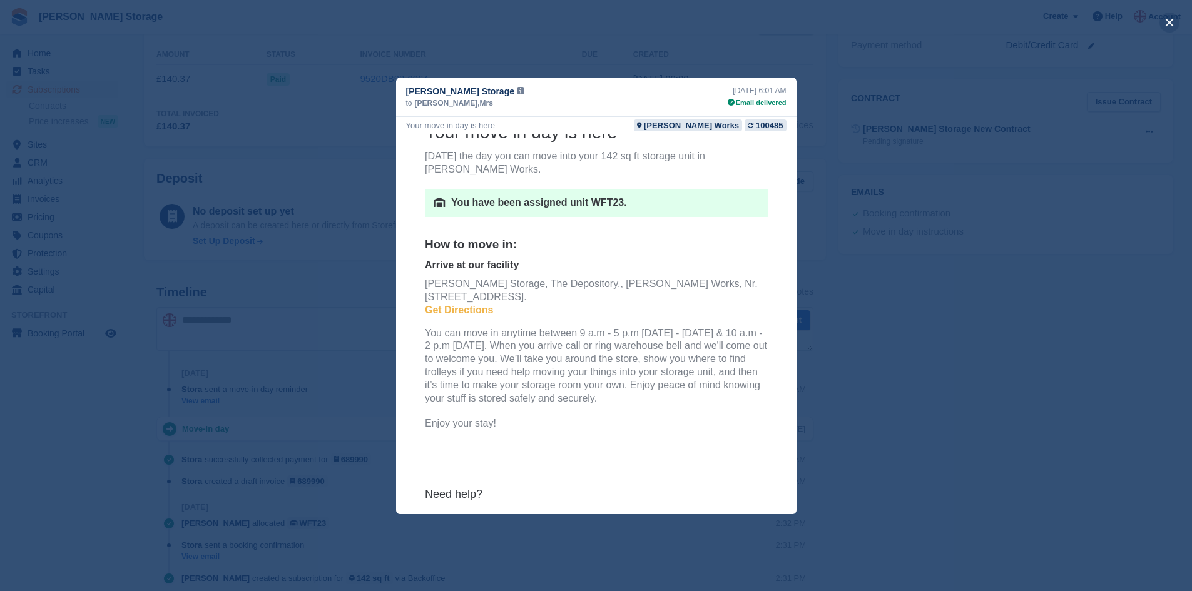
click at [1170, 20] on button "close" at bounding box center [1169, 23] width 20 height 20
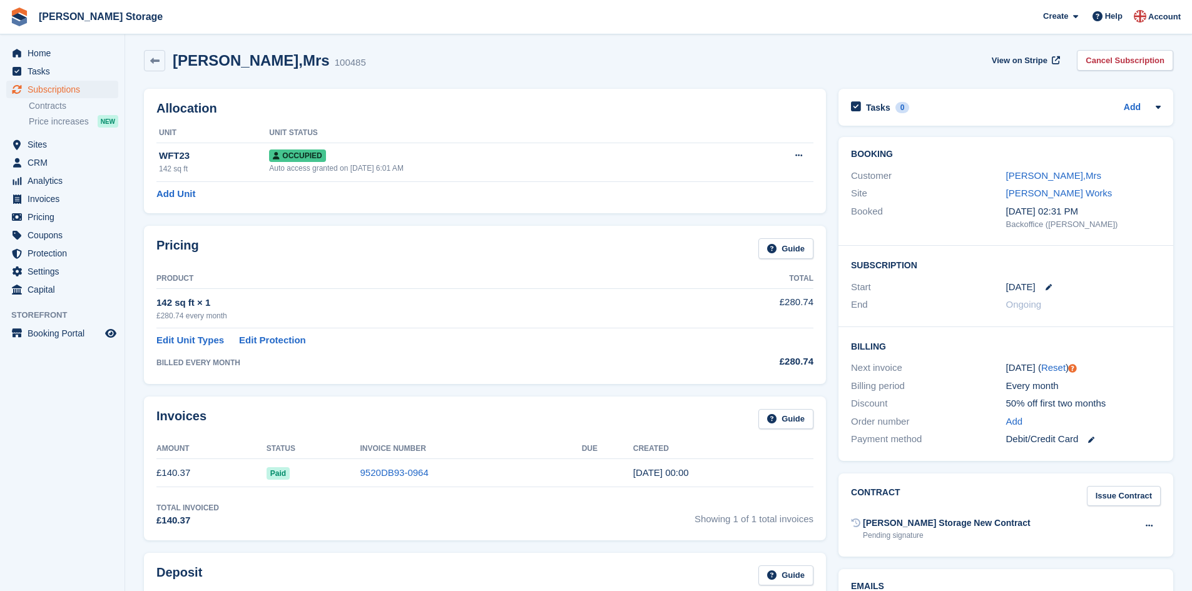
scroll to position [0, 0]
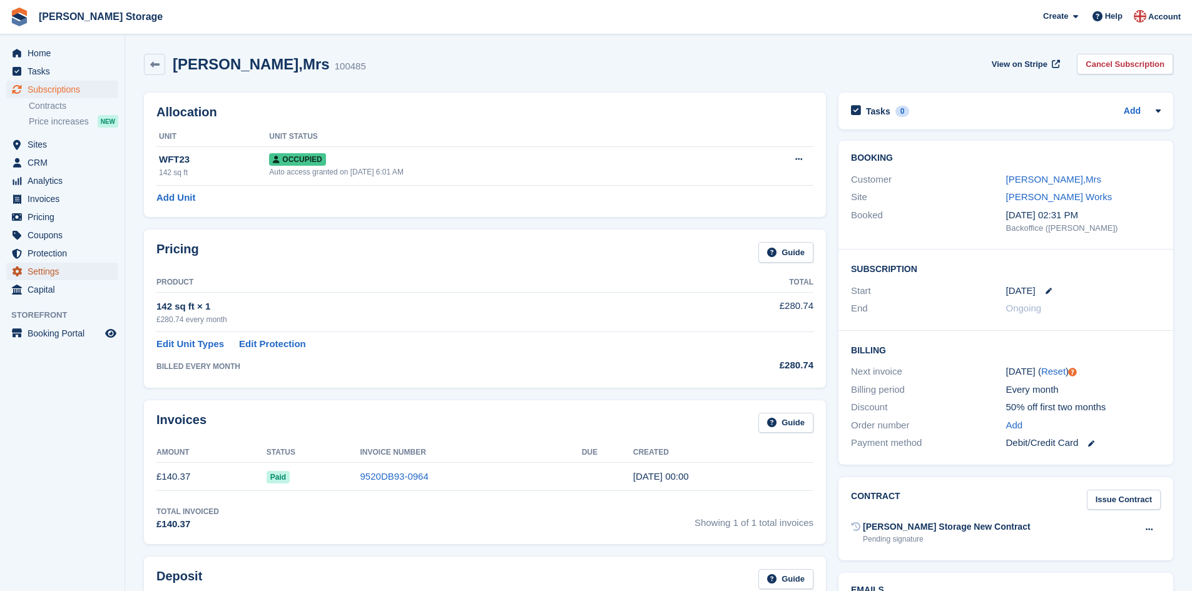
click at [53, 273] on span "Settings" at bounding box center [65, 272] width 75 height 18
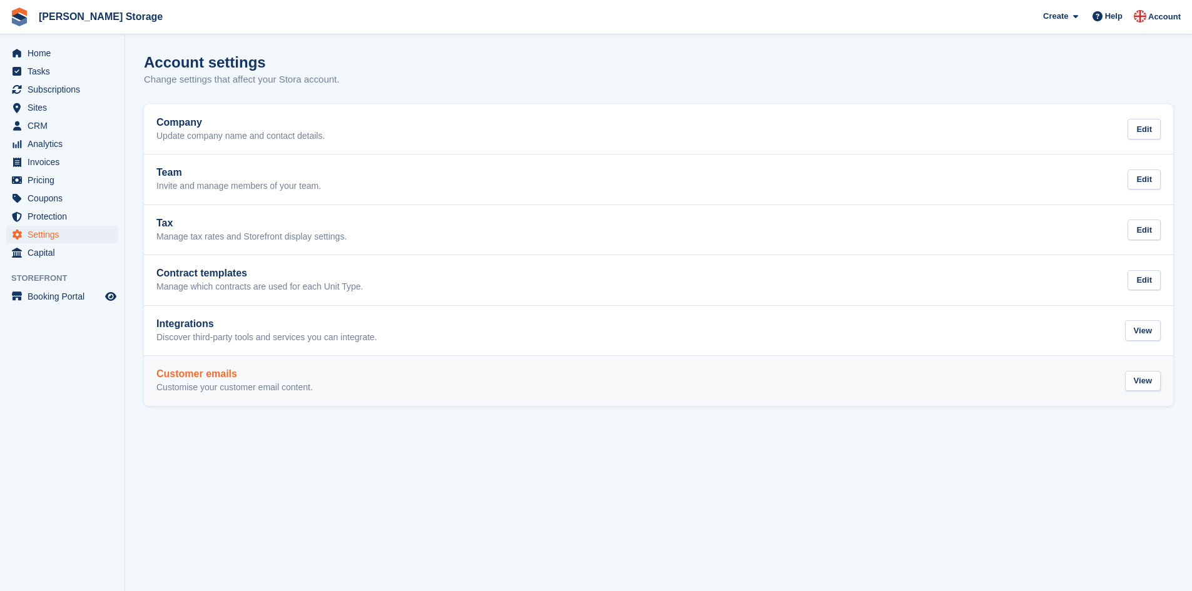
click at [176, 374] on h2 "Customer emails" at bounding box center [234, 373] width 156 height 11
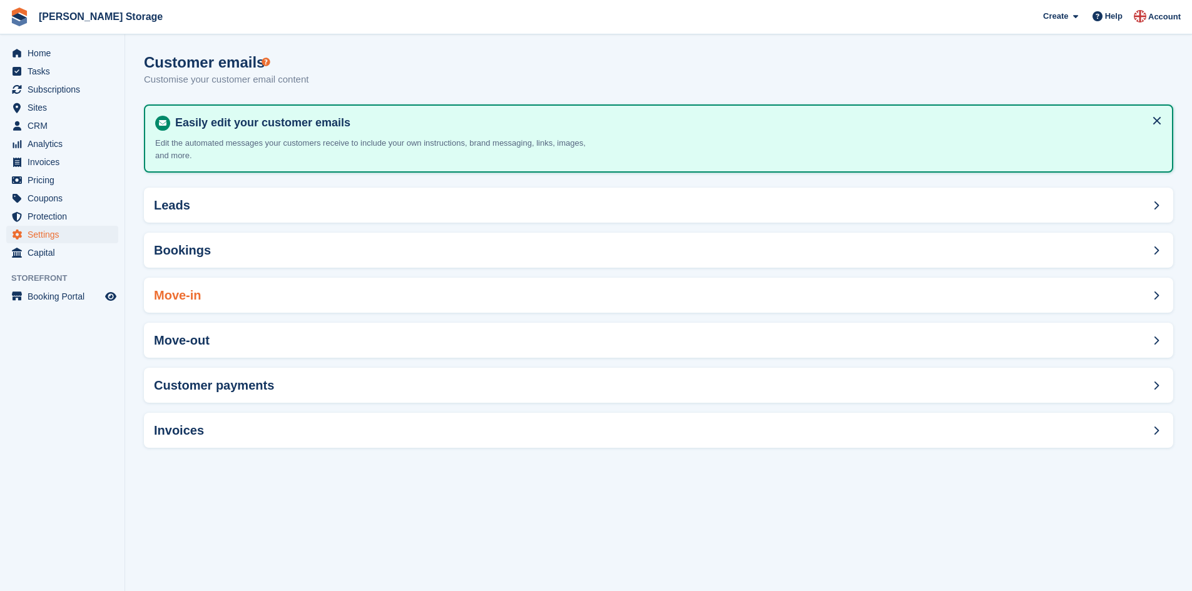
click at [187, 300] on h2 "Move-in" at bounding box center [178, 295] width 48 height 14
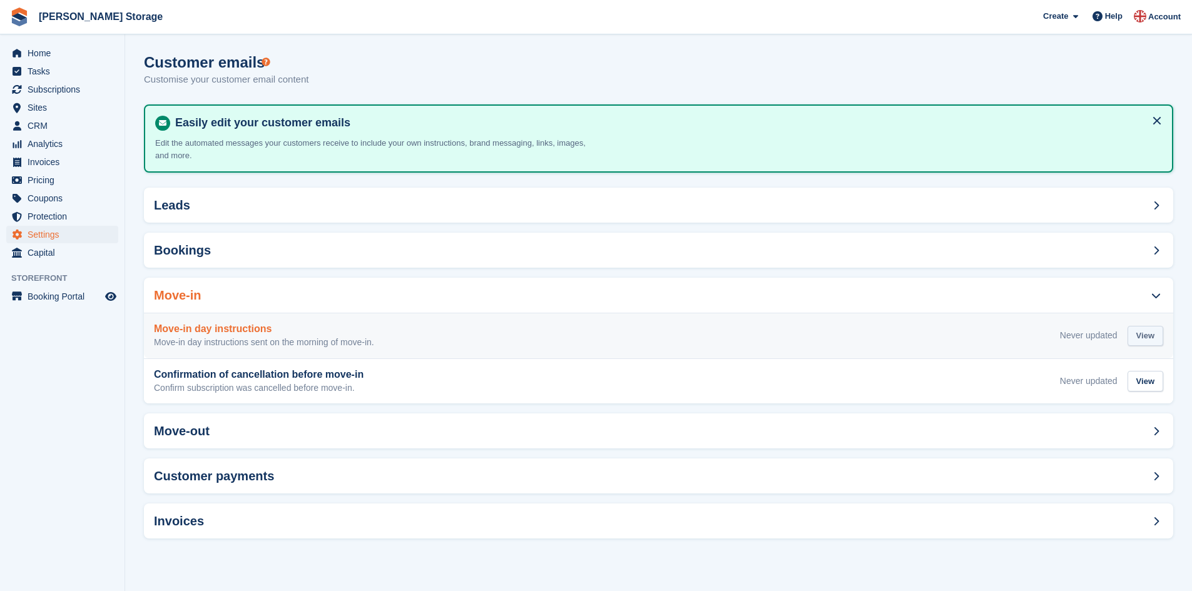
click at [1142, 334] on div "View" at bounding box center [1145, 336] width 36 height 21
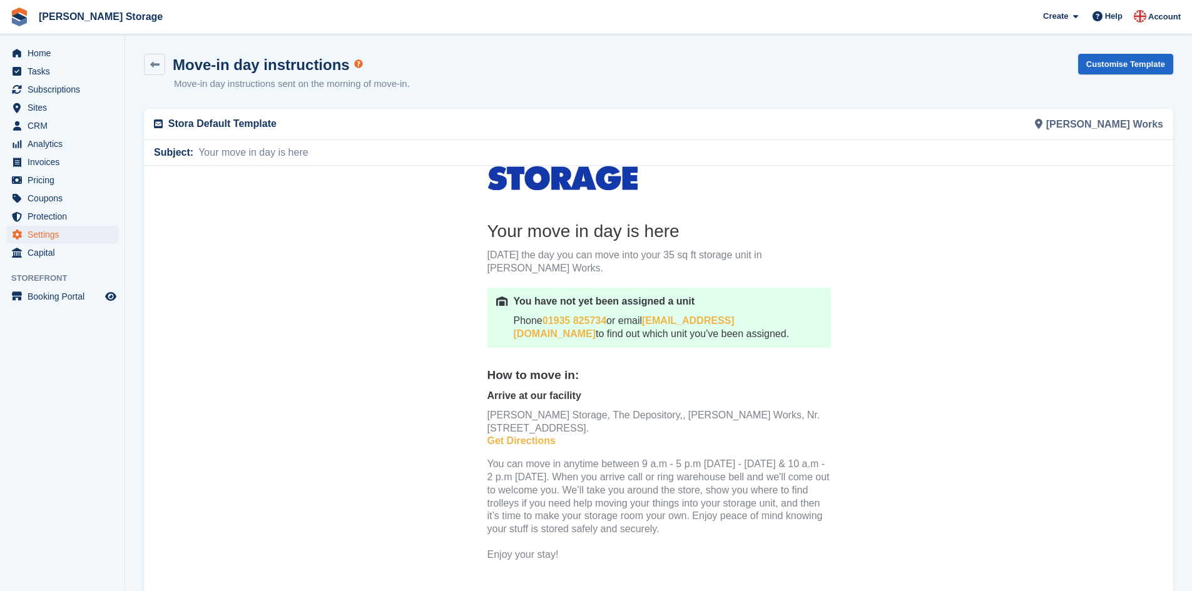
scroll to position [62, 0]
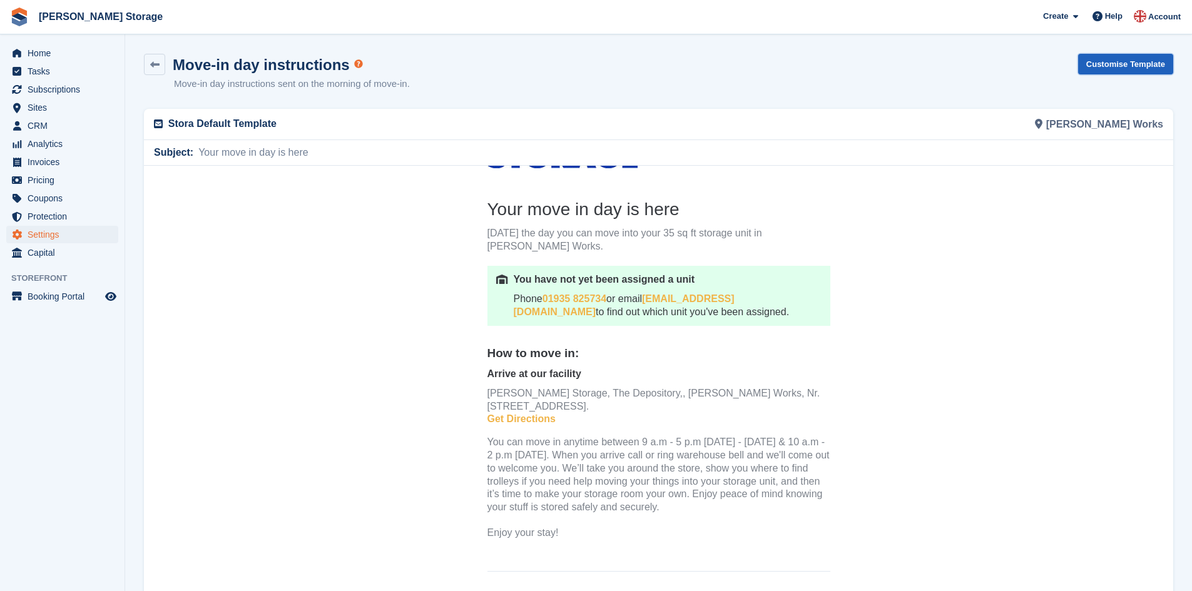
click at [1125, 62] on link "Customise Template" at bounding box center [1125, 64] width 95 height 21
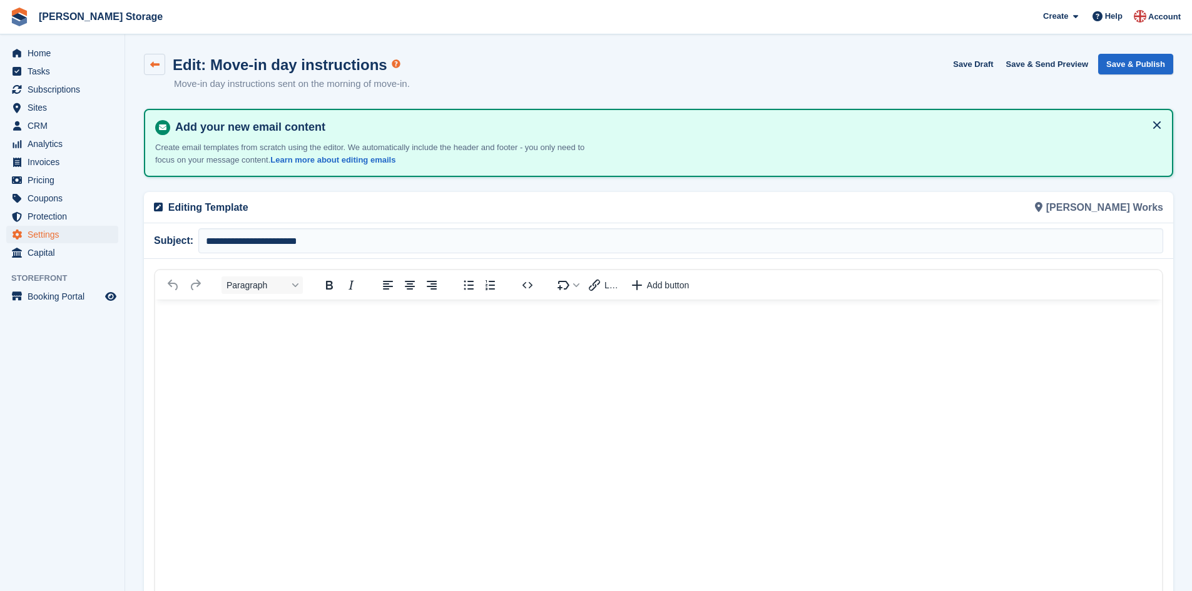
click at [151, 65] on icon at bounding box center [154, 64] width 9 height 9
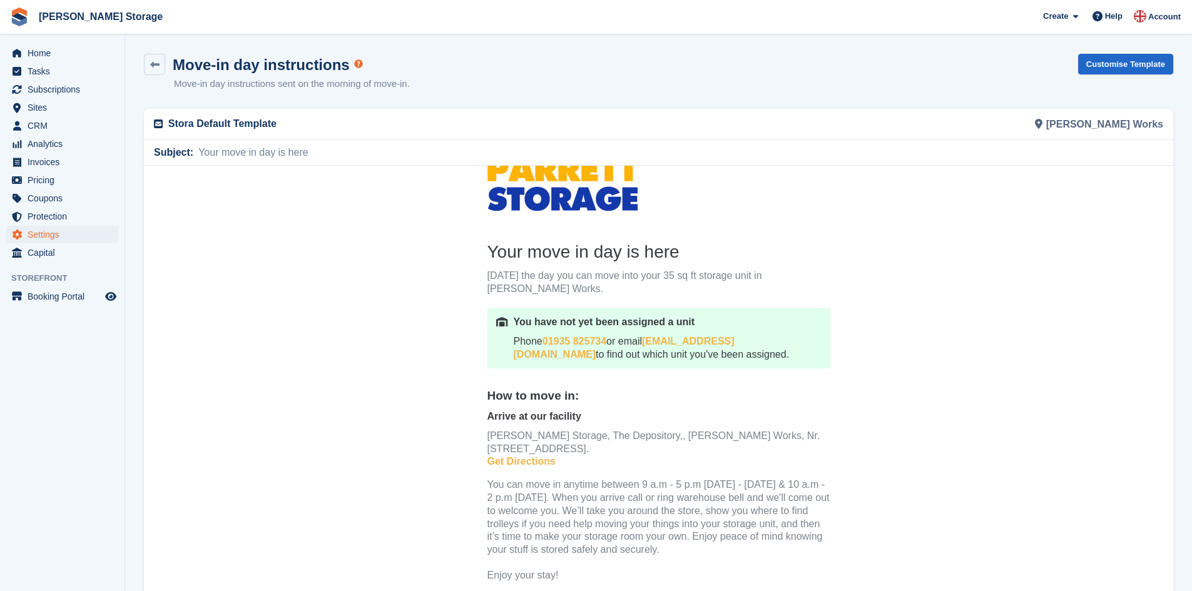
scroll to position [28, 0]
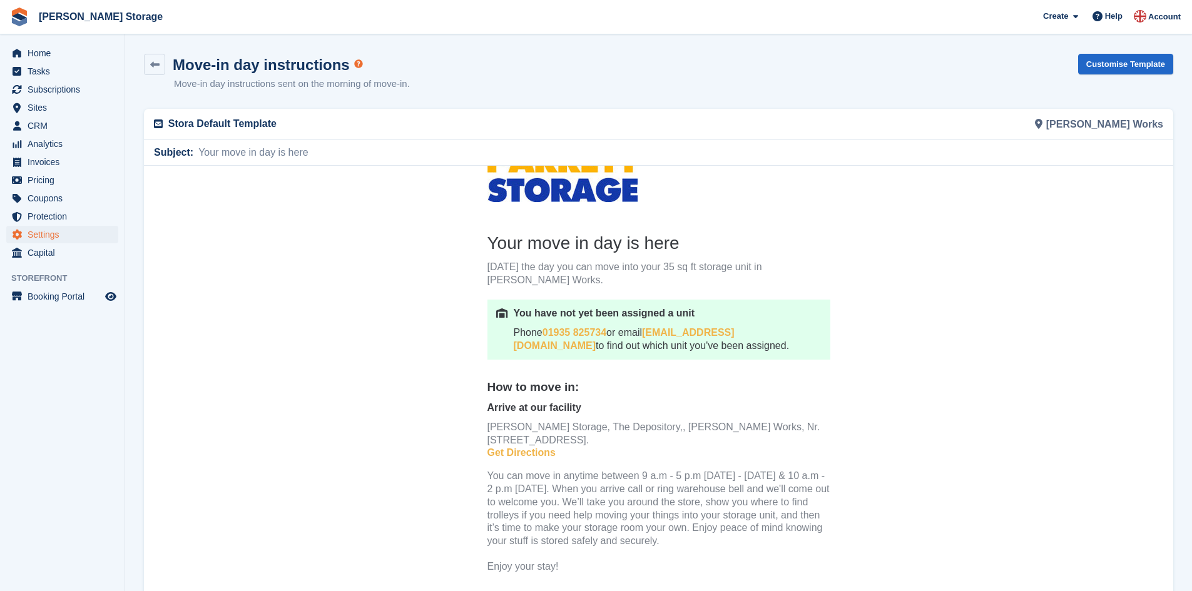
click at [531, 266] on p "Today's the day you can move into your 35 sq ft storage unit in Parrett Works." at bounding box center [658, 273] width 343 height 26
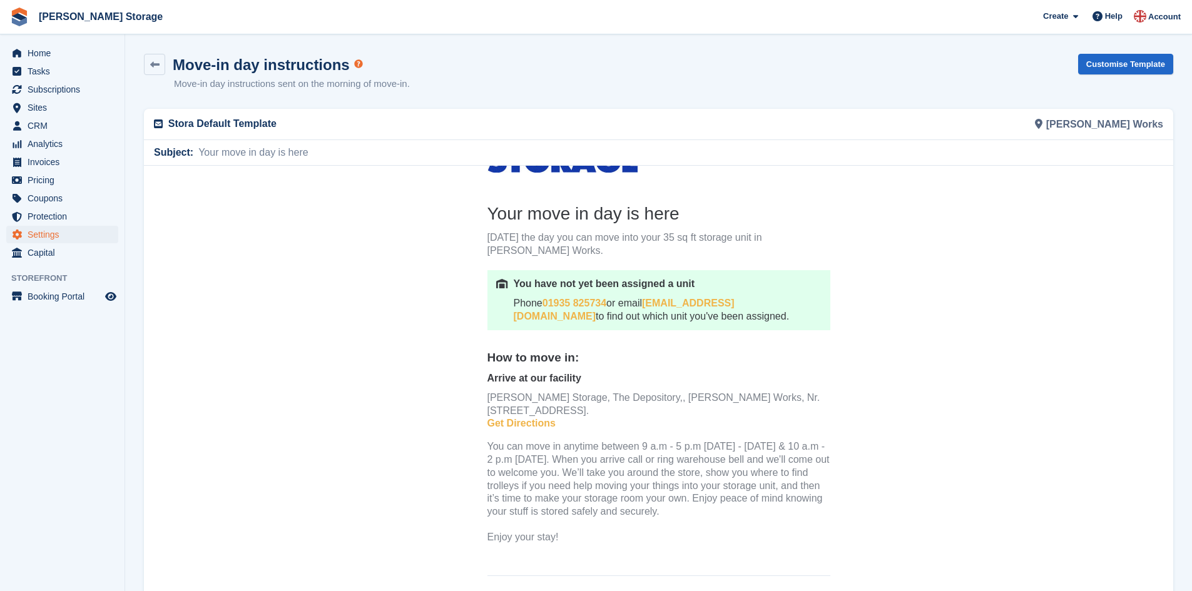
scroll to position [62, 0]
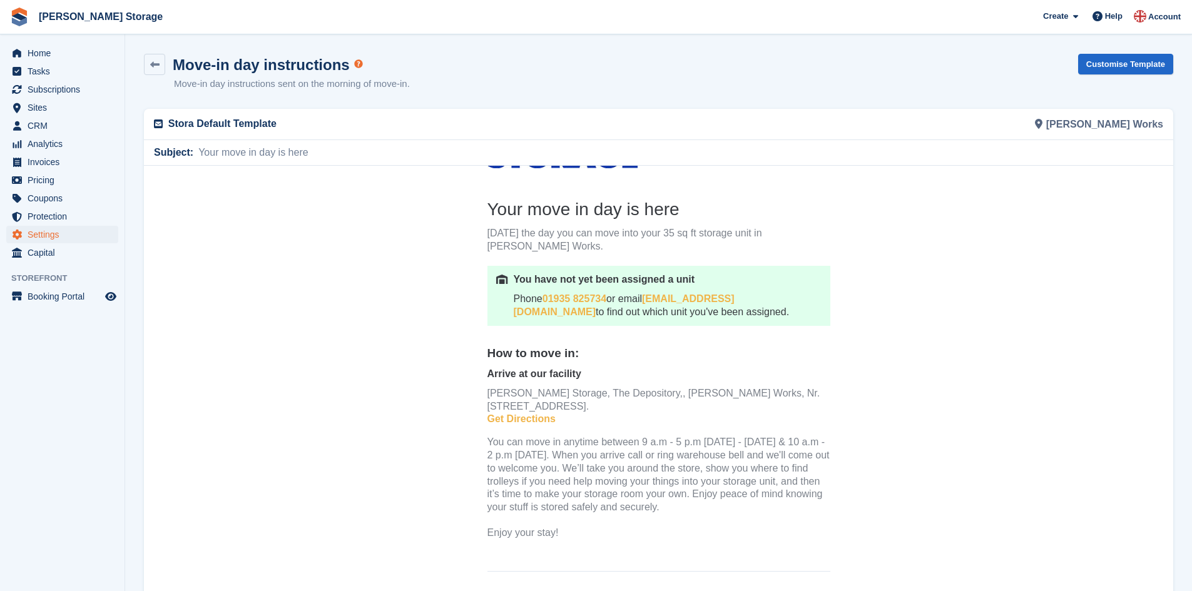
click at [779, 393] on div "Parrett Storage, The Depository,, Parrett Works, Nr. Martock, Somerset, TA12 6A…" at bounding box center [658, 400] width 343 height 26
click at [779, 392] on div "Parrett Storage, The Depository,, Parrett Works, Nr. Martock, Somerset, TA12 6A…" at bounding box center [658, 400] width 343 height 26
click at [778, 392] on div "Parrett Storage, The Depository,, Parrett Works, Nr. Martock, Somerset, TA12 6A…" at bounding box center [658, 400] width 343 height 26
click at [392, 288] on center "Your move in day is here Today's the day you can move into your 35 sq ft storag…" at bounding box center [658, 384] width 1029 height 562
click at [155, 64] on icon at bounding box center [154, 64] width 9 height 9
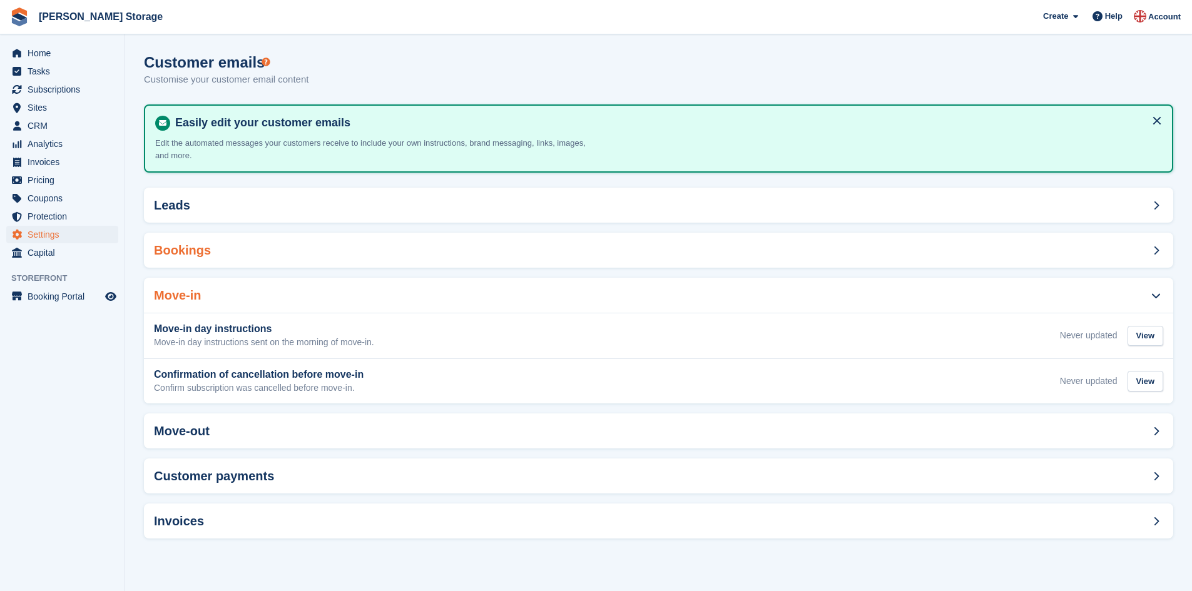
click at [302, 252] on div "Bookings" at bounding box center [658, 250] width 1029 height 35
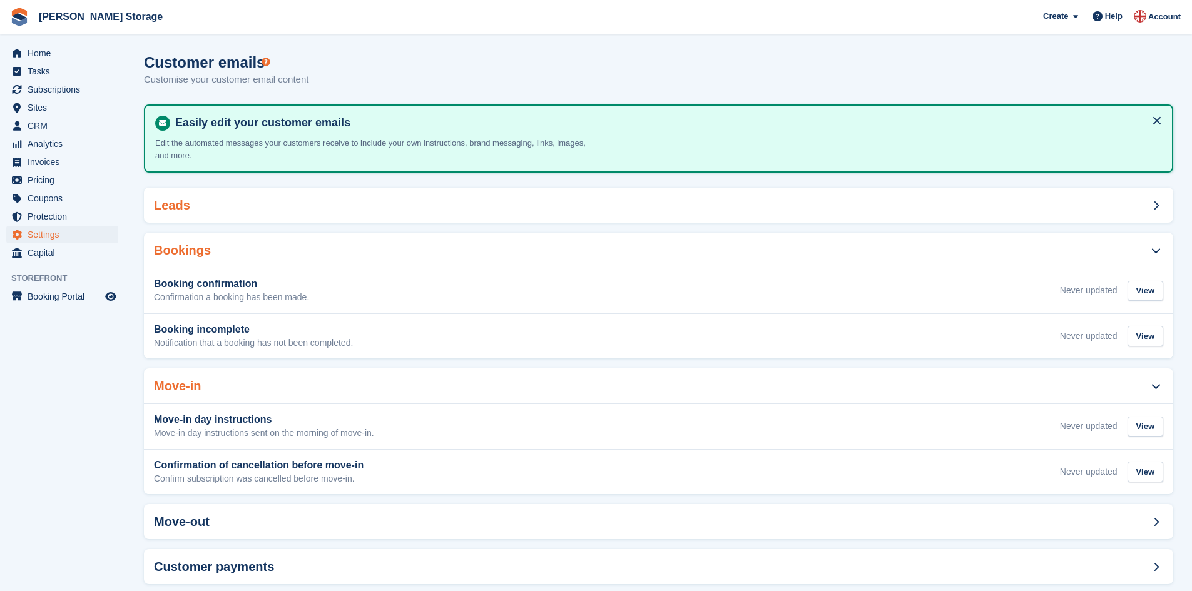
click at [314, 212] on div "Leads" at bounding box center [658, 205] width 1029 height 35
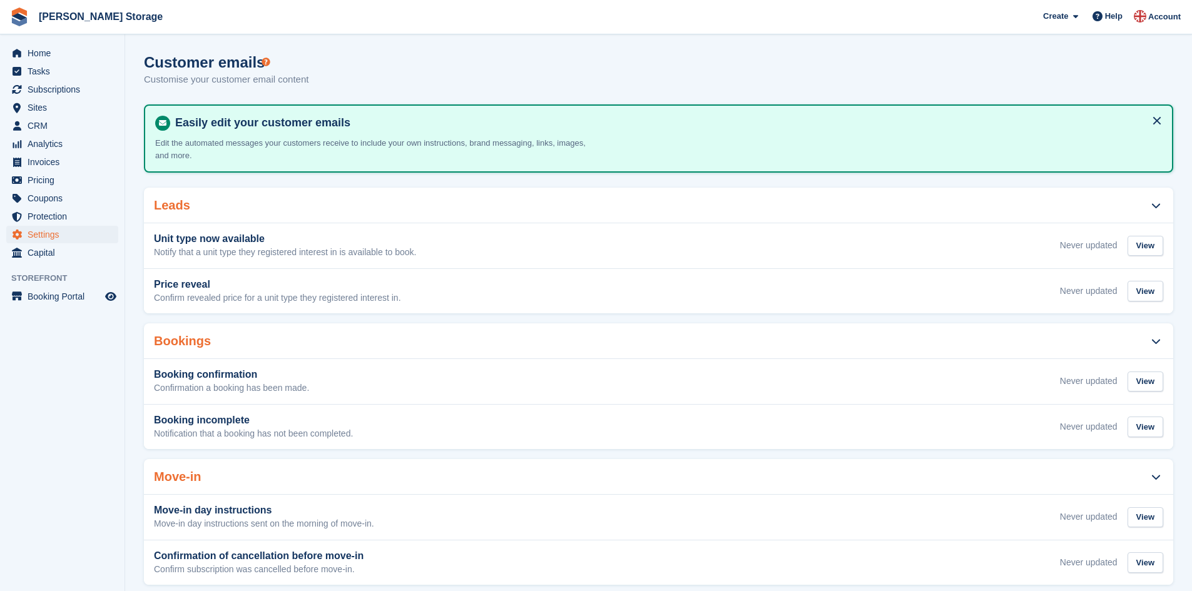
click at [315, 212] on div "Leads" at bounding box center [658, 205] width 1029 height 35
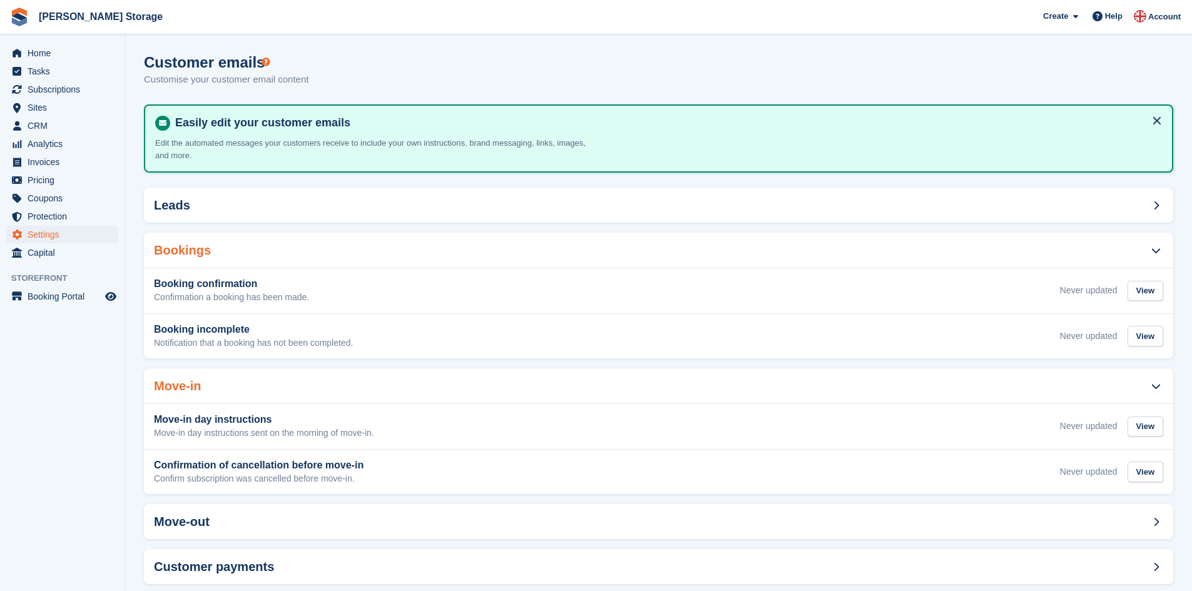
click at [308, 254] on div "Bookings" at bounding box center [658, 250] width 1029 height 35
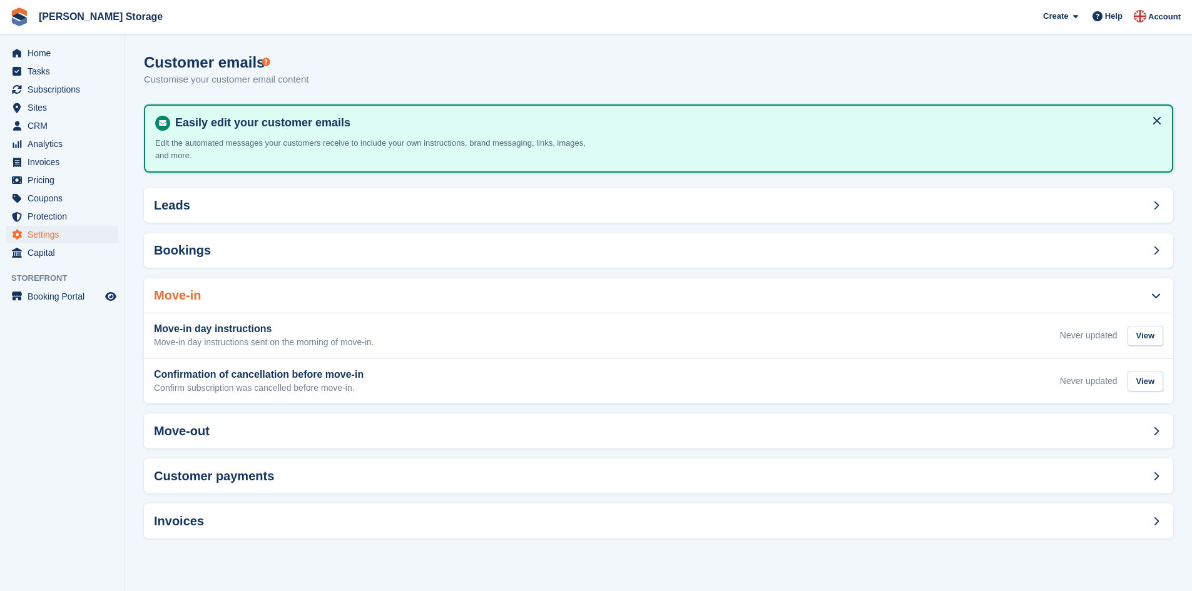
click at [292, 298] on div "Move-in" at bounding box center [658, 295] width 1029 height 35
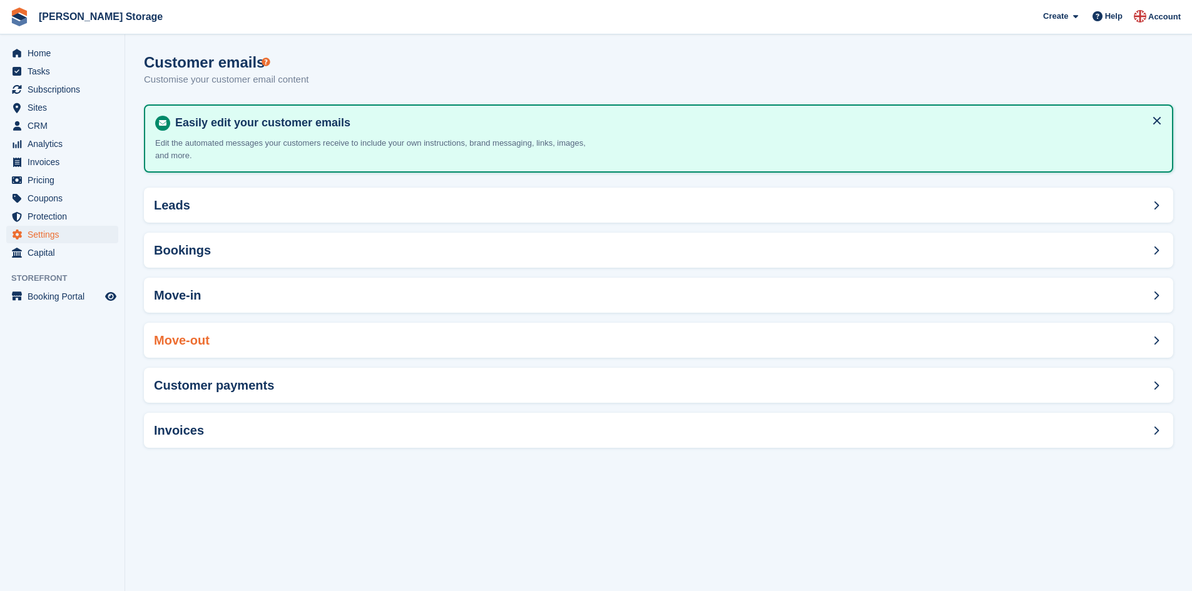
click at [276, 340] on div "Move-out" at bounding box center [658, 340] width 1029 height 35
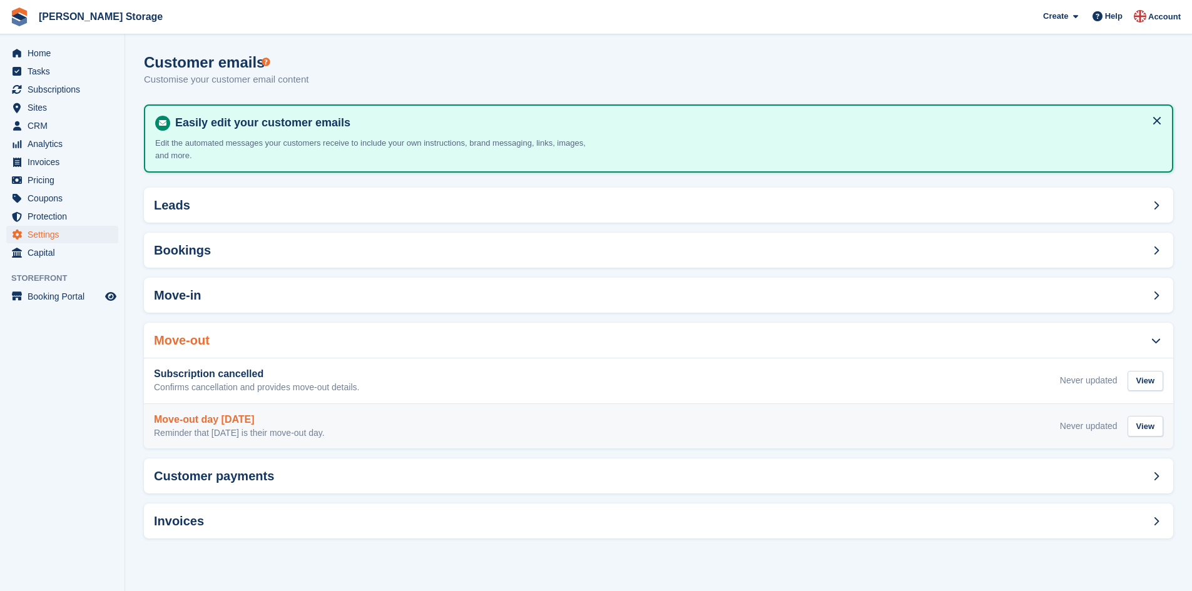
click at [257, 420] on h3 "Move-out day tomorrow" at bounding box center [239, 419] width 171 height 11
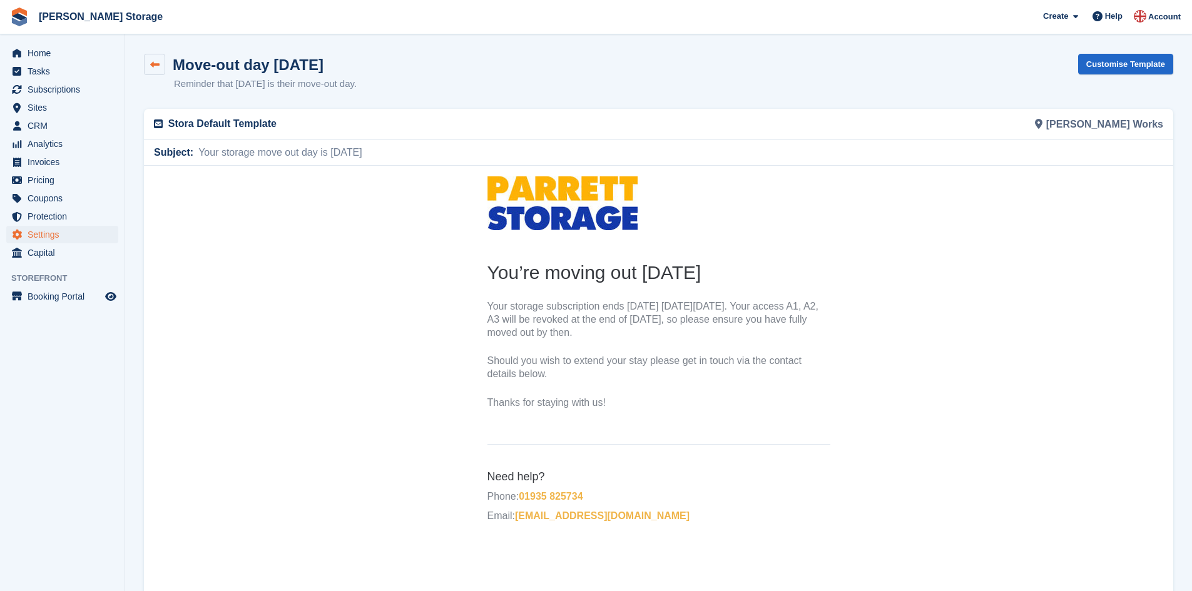
click at [156, 68] on icon at bounding box center [154, 64] width 9 height 9
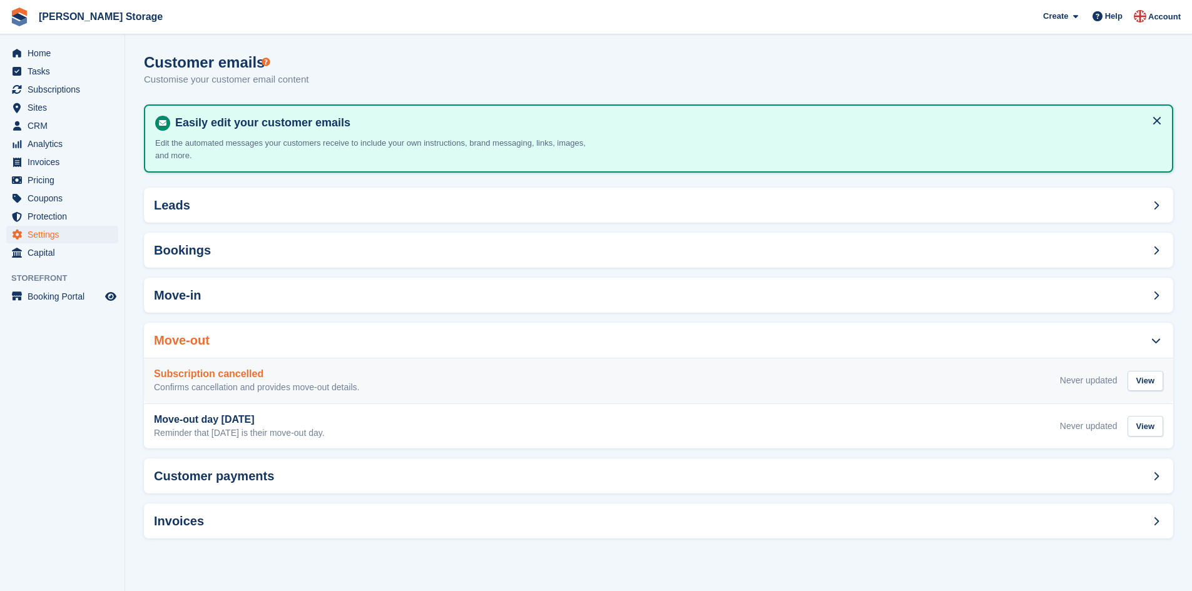
click at [211, 368] on h3 "Subscription cancelled" at bounding box center [256, 373] width 205 height 11
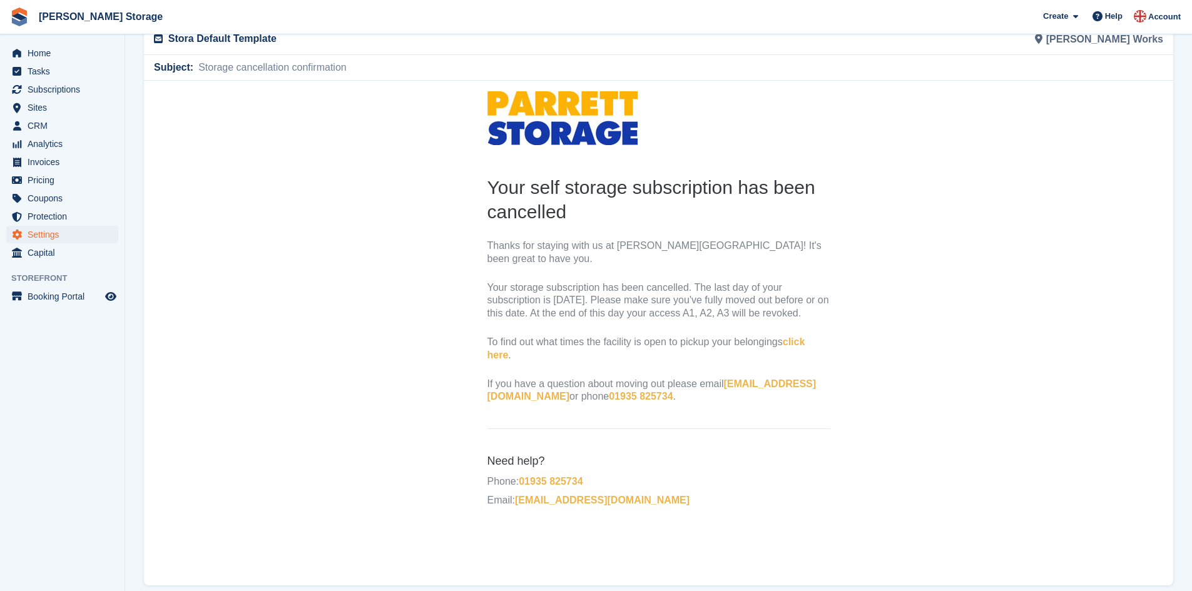
scroll to position [86, 0]
click at [495, 352] on link "click here" at bounding box center [646, 347] width 318 height 24
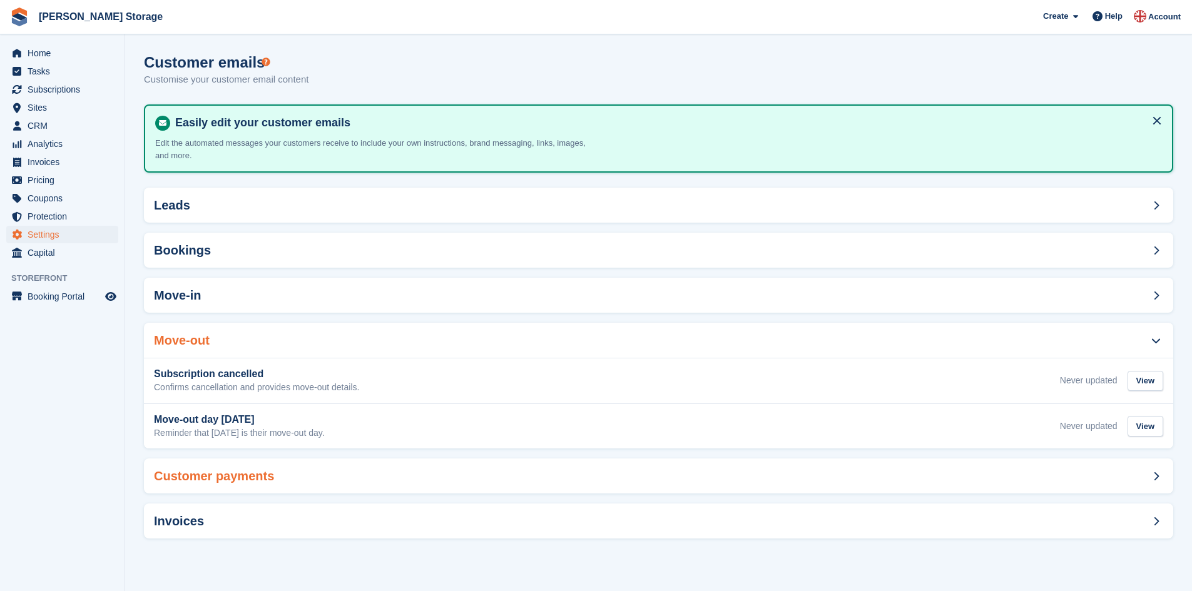
click at [239, 477] on h2 "Customer payments" at bounding box center [214, 476] width 120 height 14
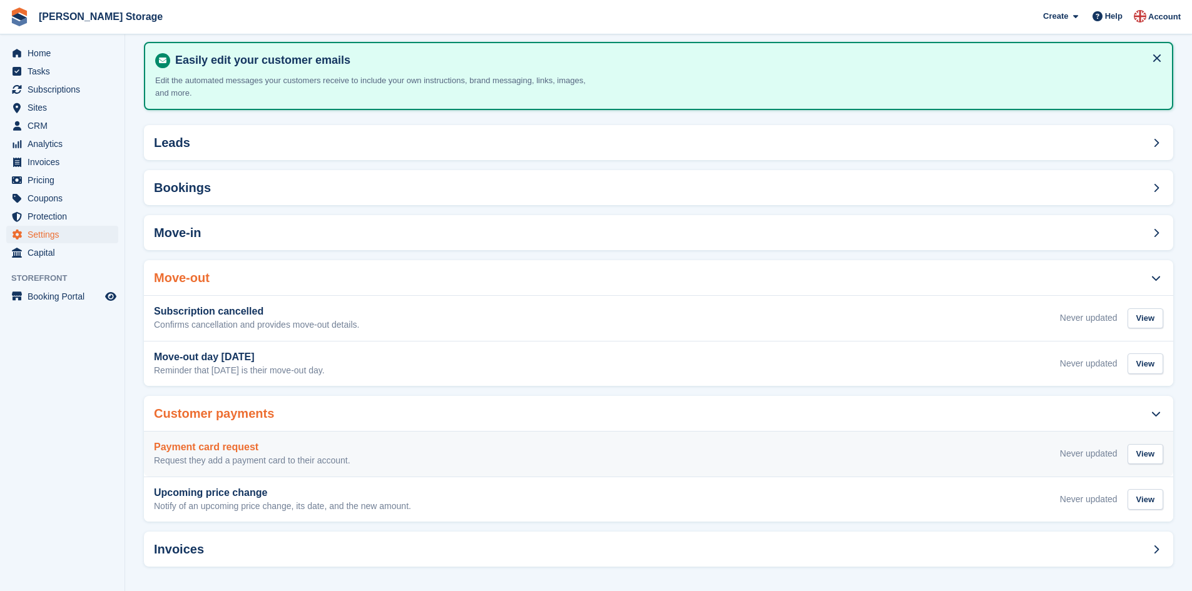
scroll to position [67, 0]
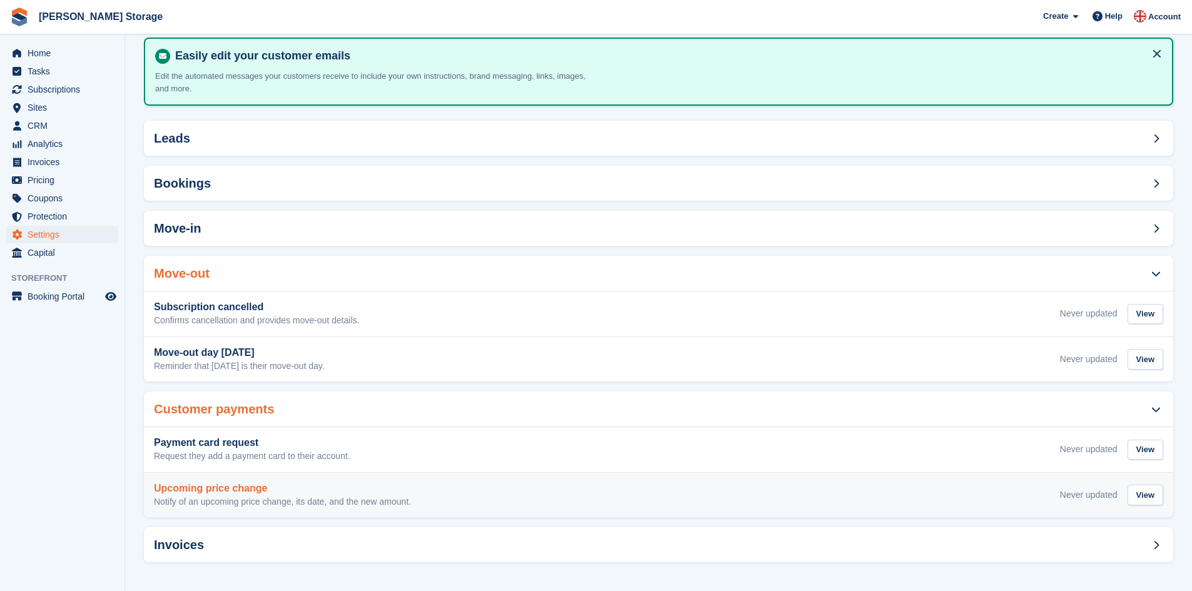
click at [211, 484] on h3 "Upcoming price change" at bounding box center [282, 488] width 257 height 11
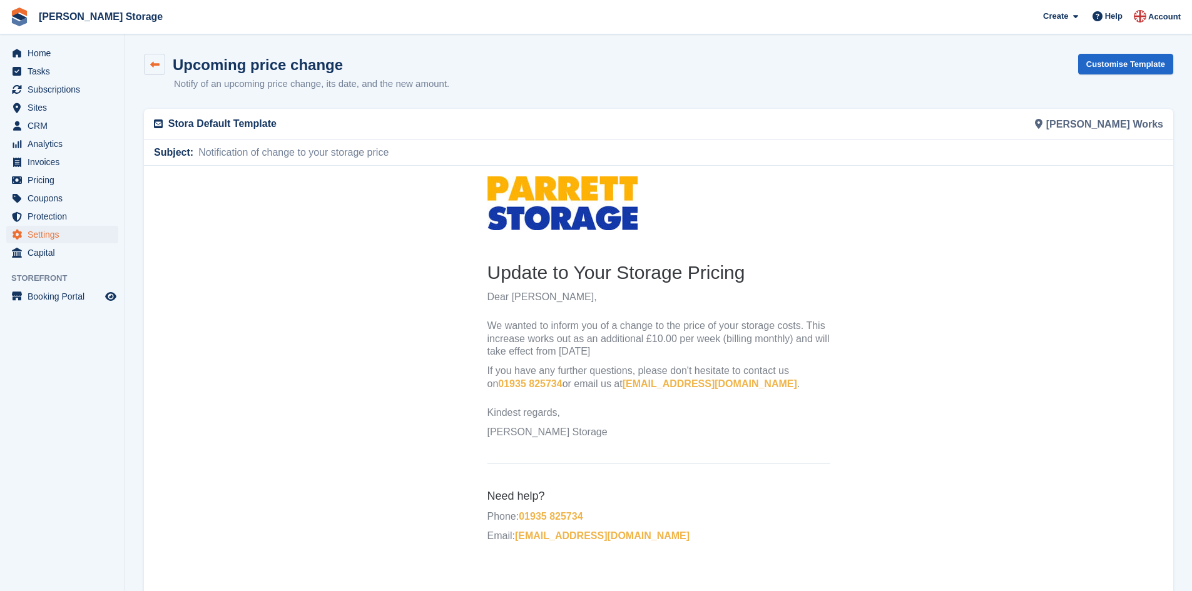
click at [156, 69] on icon at bounding box center [154, 64] width 9 height 9
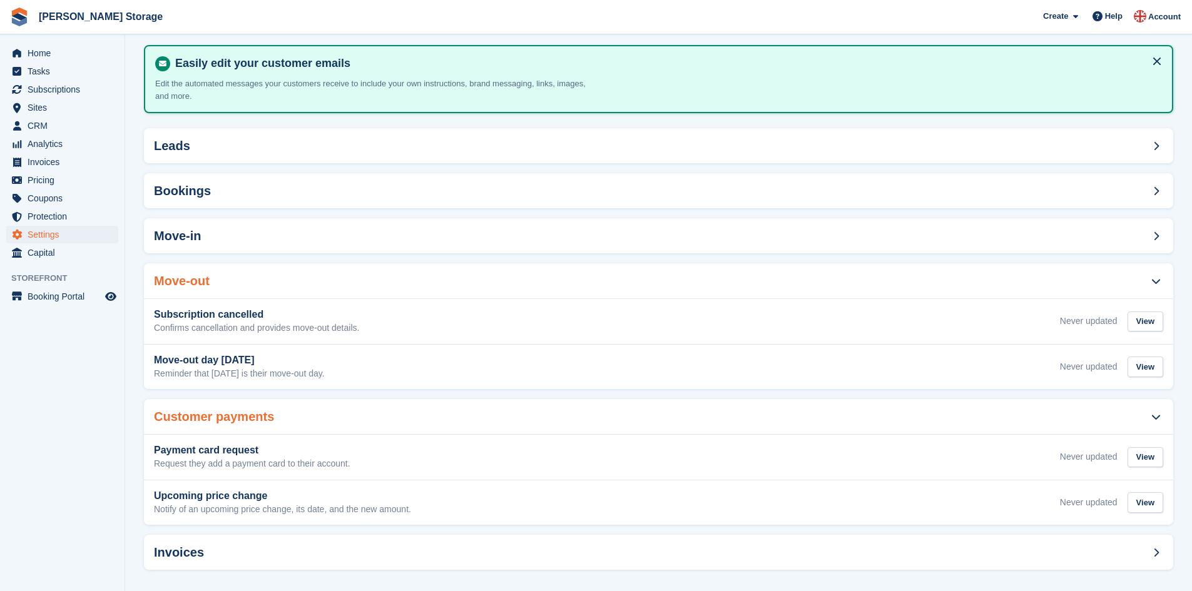
scroll to position [67, 0]
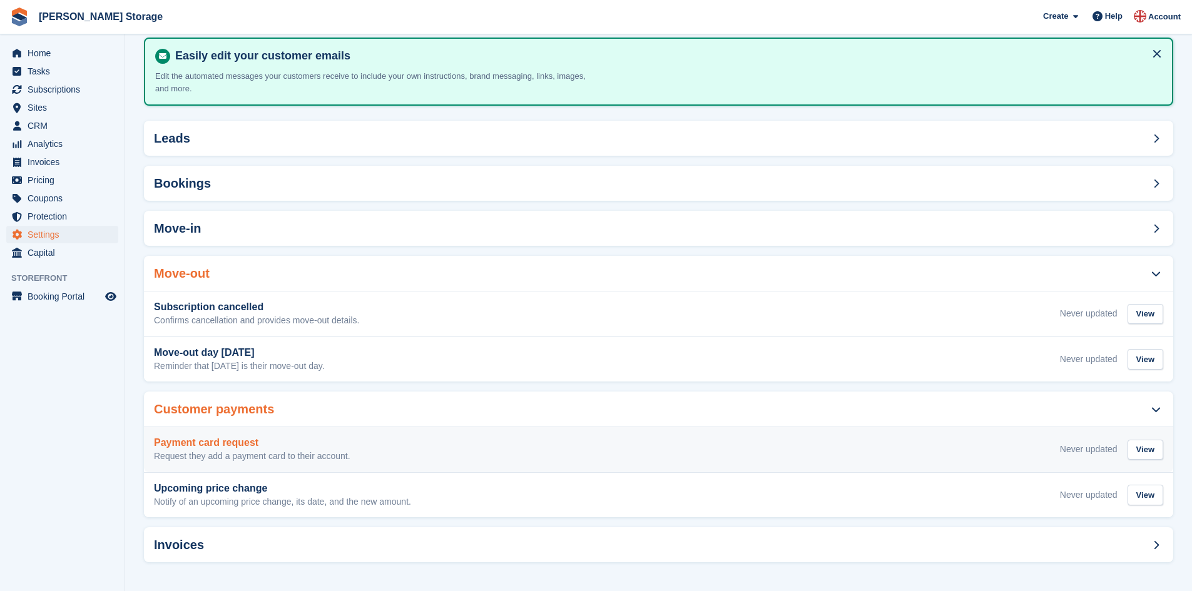
click at [176, 442] on h3 "Payment card request" at bounding box center [252, 442] width 196 height 11
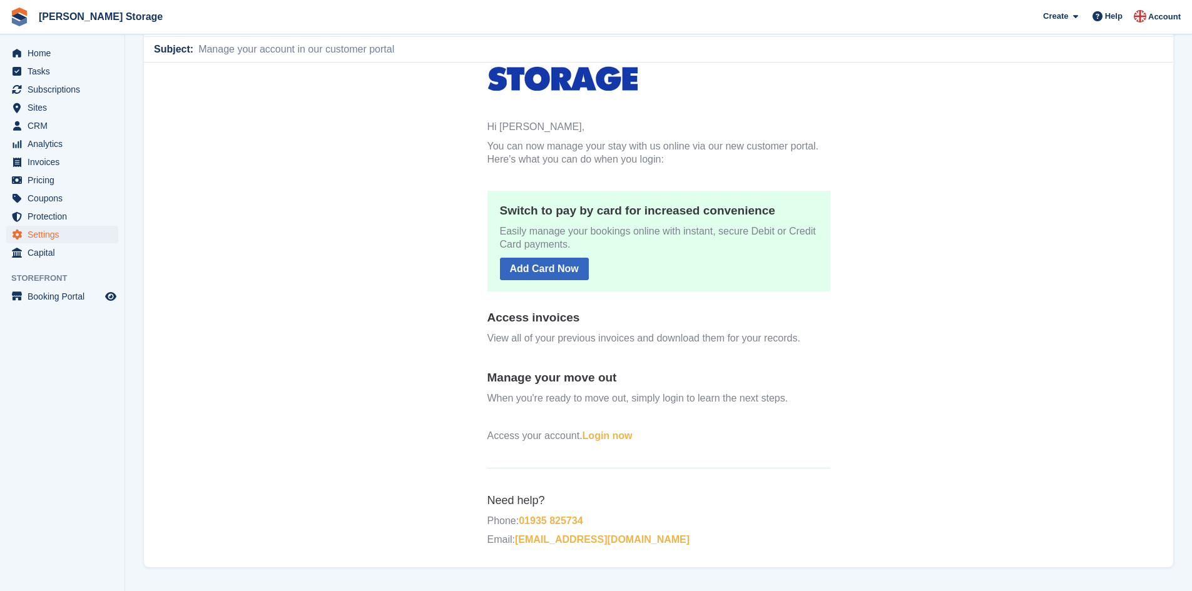
scroll to position [104, 0]
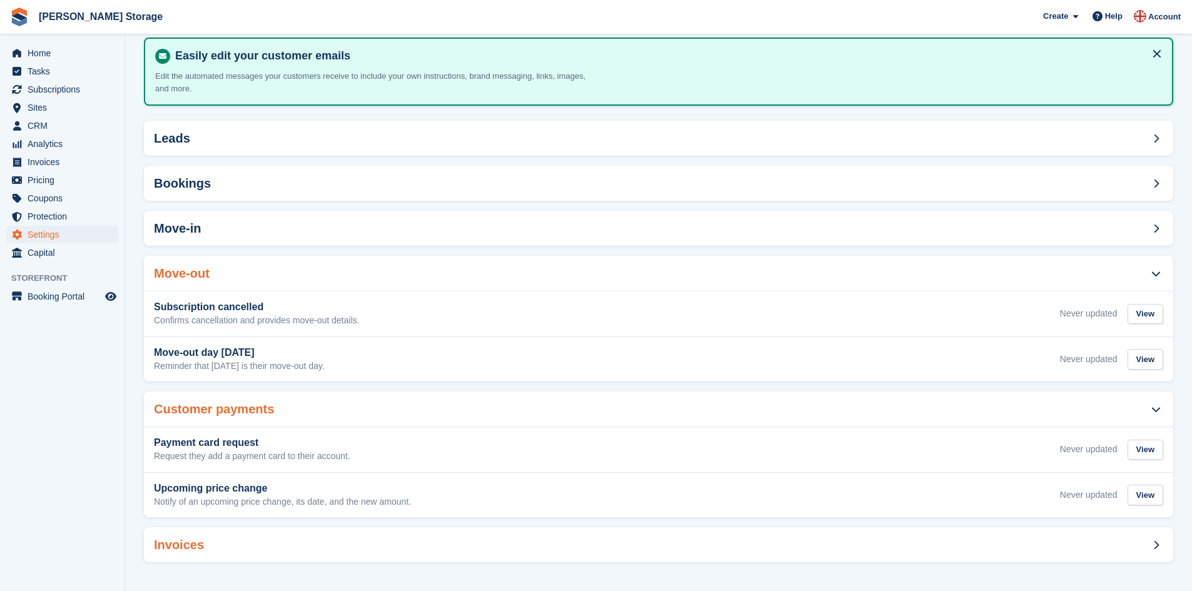
click at [187, 540] on h2 "Invoices" at bounding box center [179, 545] width 50 height 14
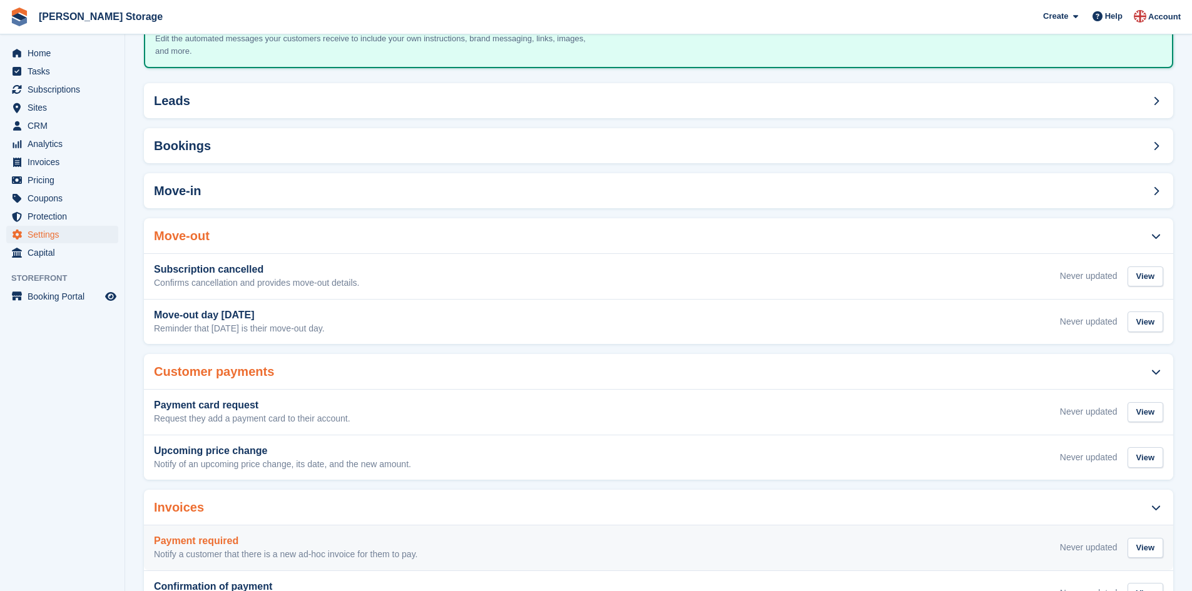
click at [213, 541] on h3 "Payment required" at bounding box center [286, 540] width 264 height 11
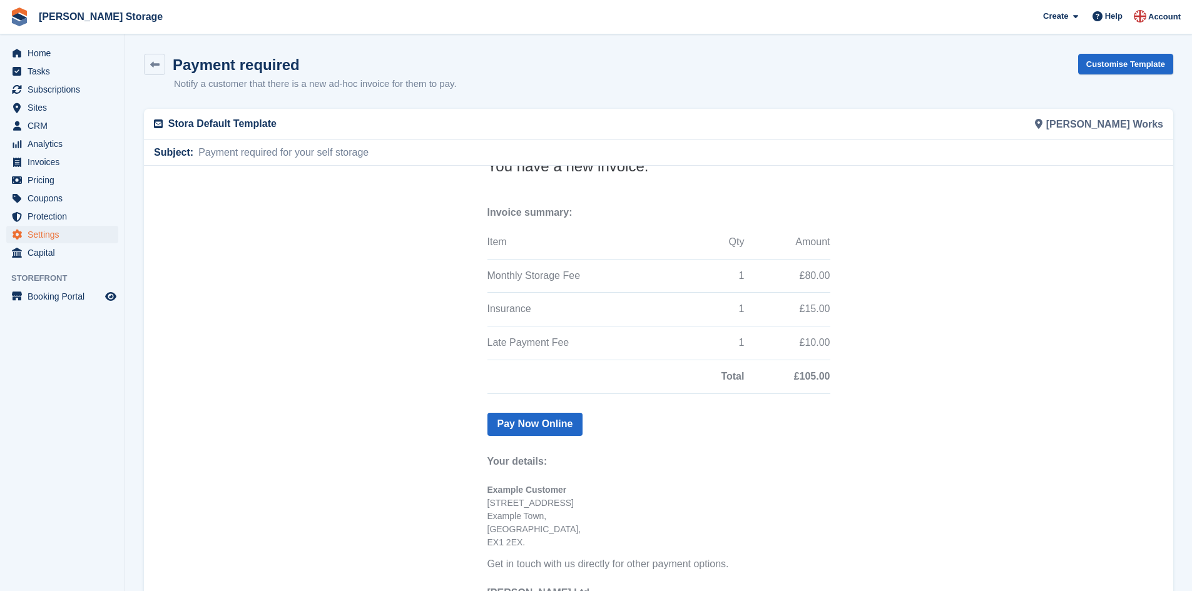
scroll to position [157, 0]
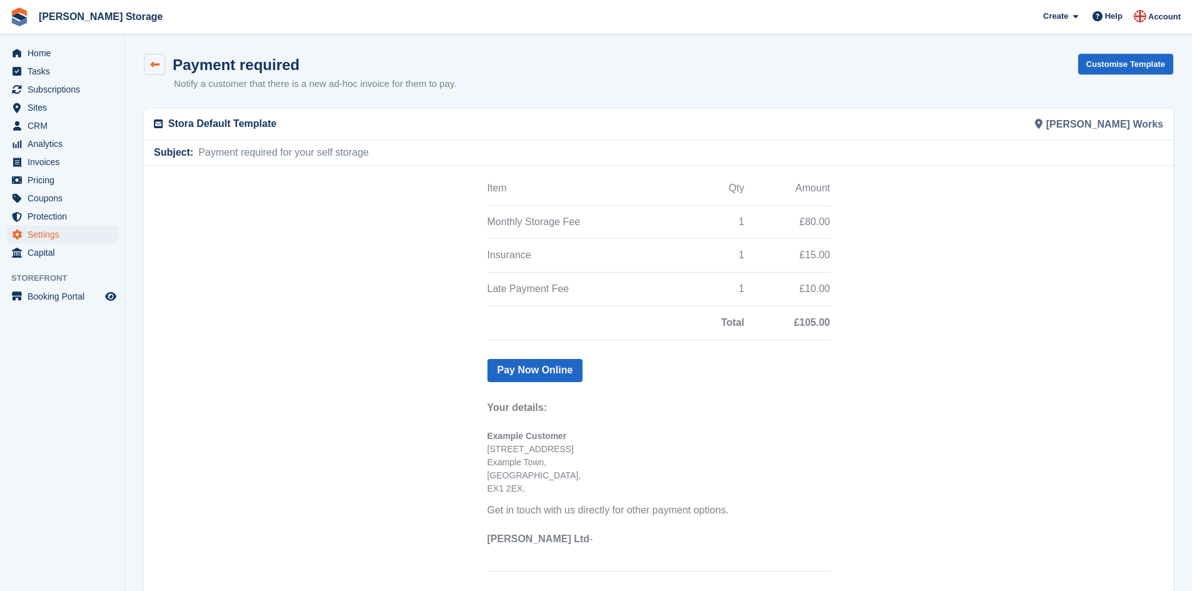
click at [150, 61] on icon at bounding box center [154, 64] width 9 height 9
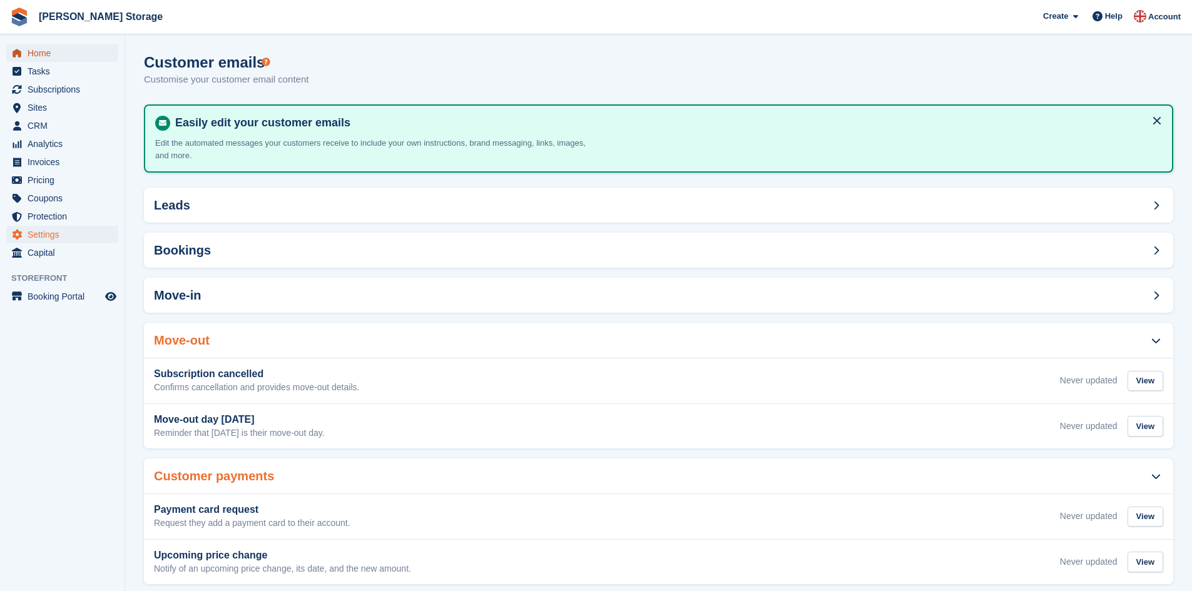
click at [67, 54] on span "Home" at bounding box center [65, 53] width 75 height 18
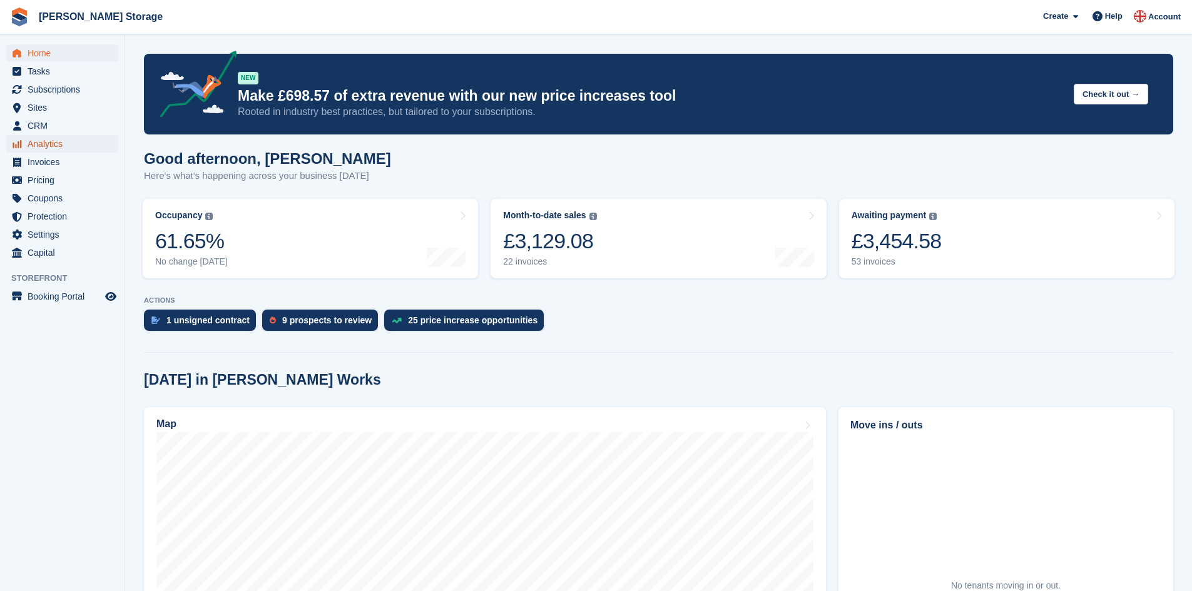
click at [62, 146] on span "Analytics" at bounding box center [65, 144] width 75 height 18
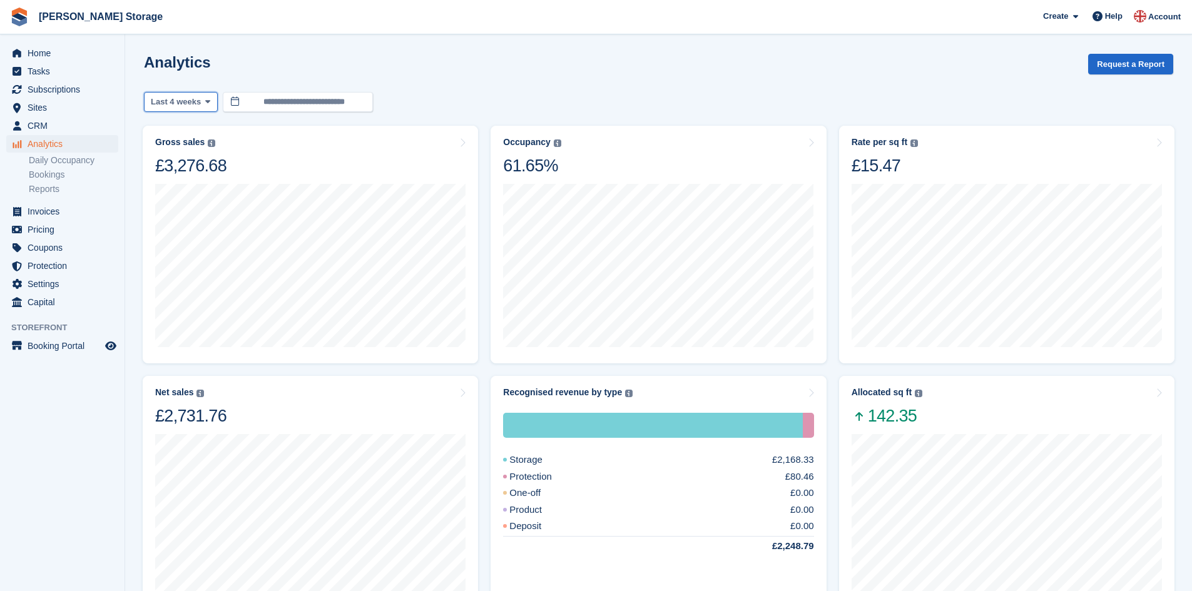
click at [203, 103] on span at bounding box center [208, 102] width 10 height 10
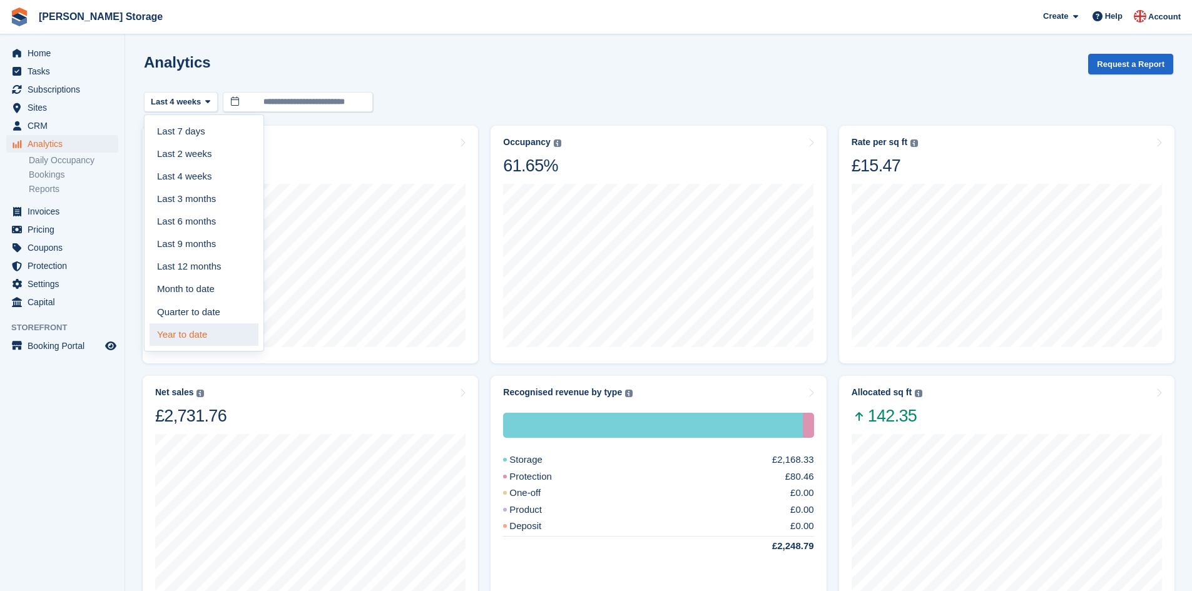
click at [195, 332] on link "Year to date" at bounding box center [204, 334] width 109 height 23
